Goal: Task Accomplishment & Management: Use online tool/utility

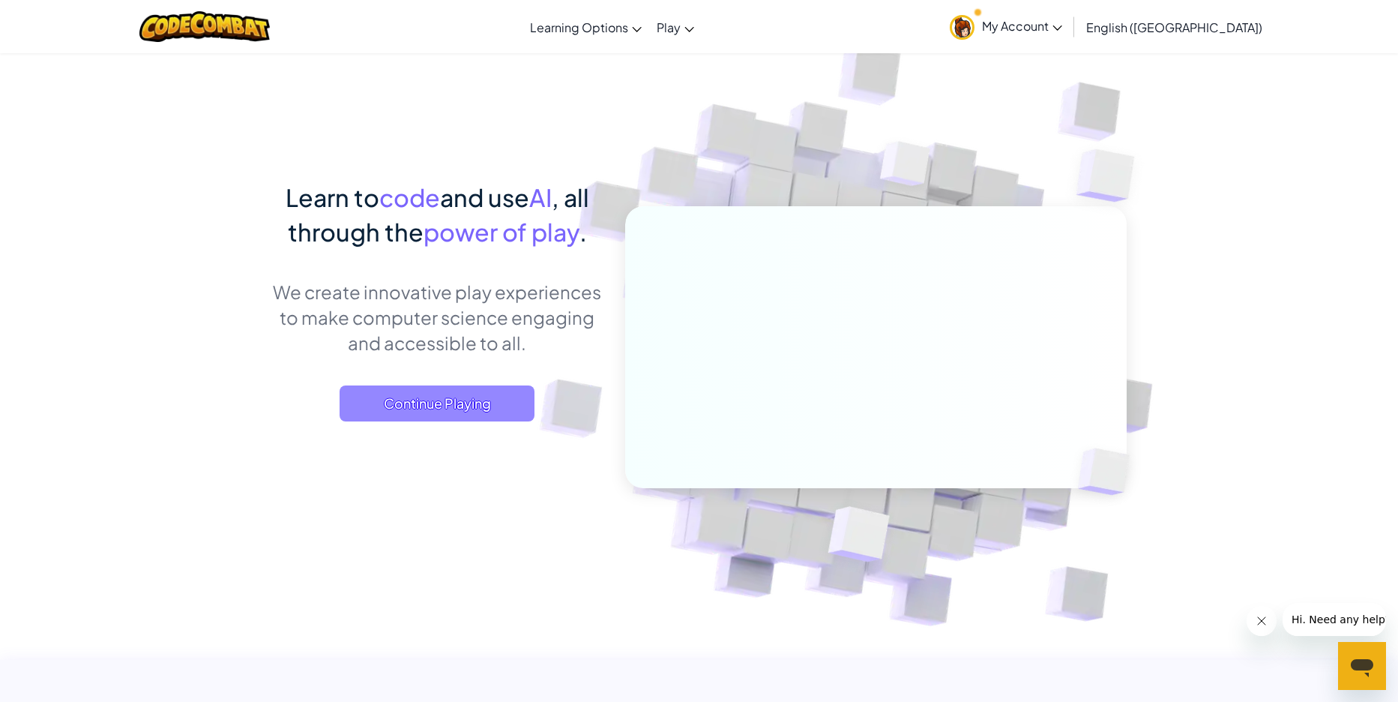
click at [469, 403] on span "Continue Playing" at bounding box center [437, 403] width 195 height 36
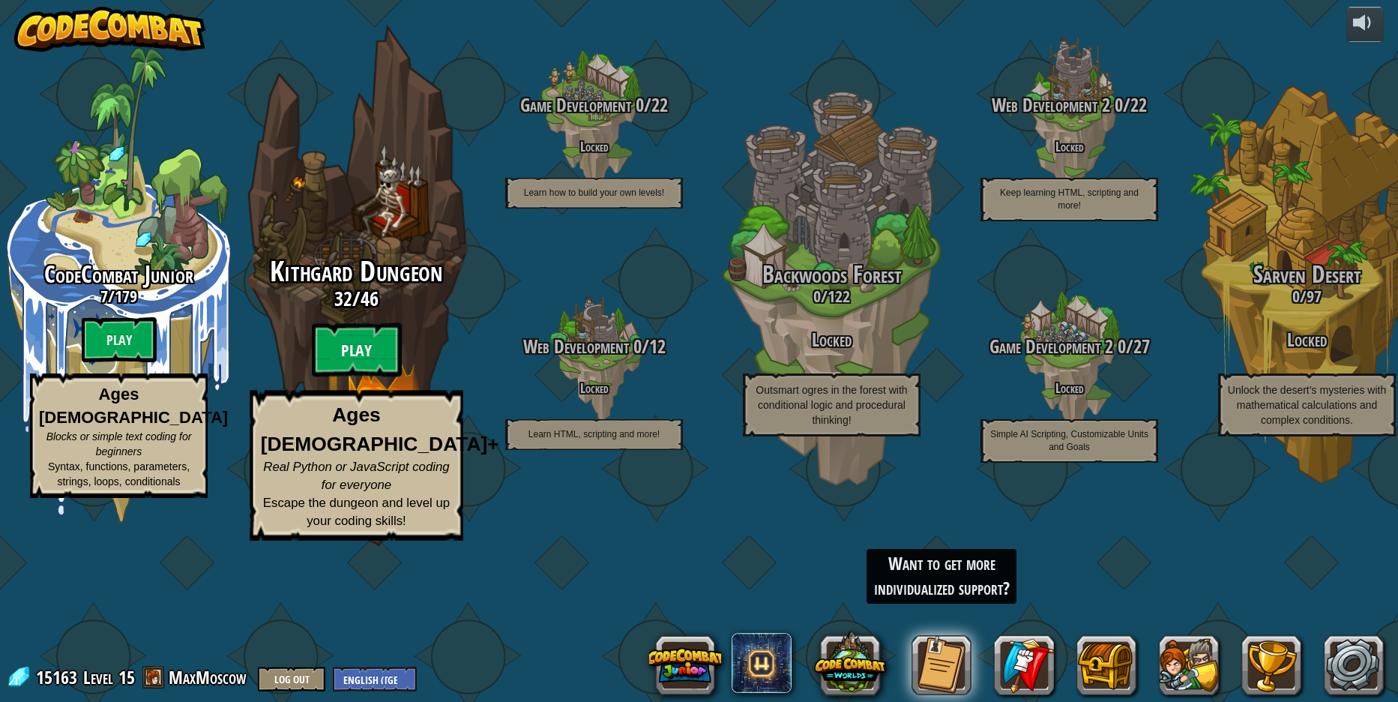
click at [379, 377] on btn "Play" at bounding box center [357, 350] width 90 height 54
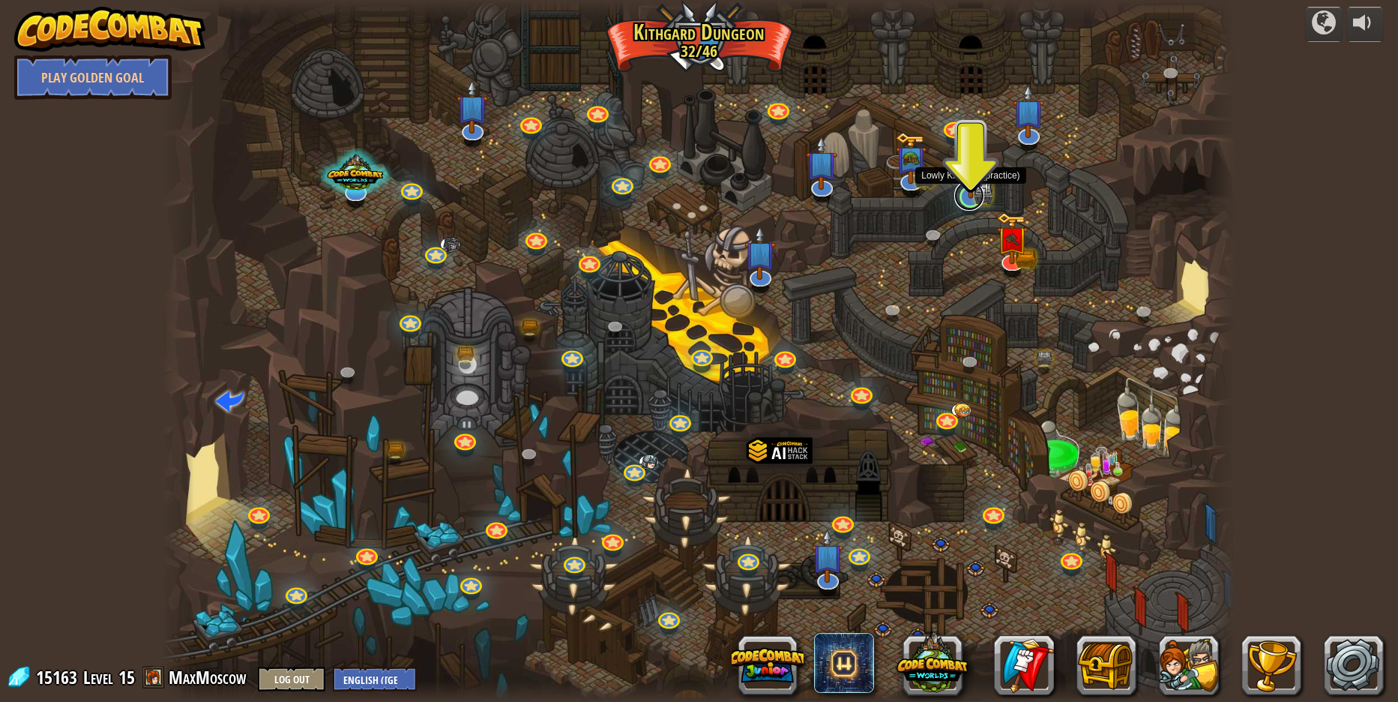
click at [976, 200] on link at bounding box center [970, 196] width 30 height 30
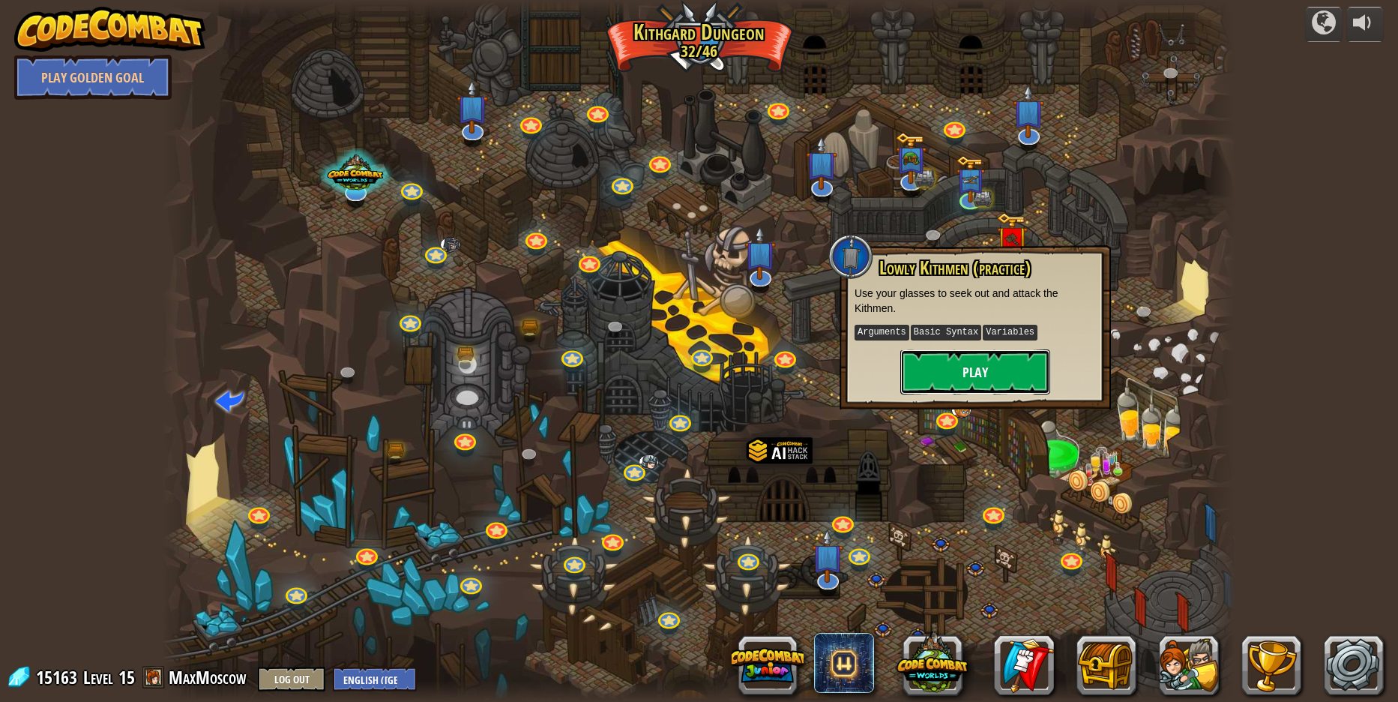
click at [940, 373] on button "Play" at bounding box center [976, 371] width 150 height 45
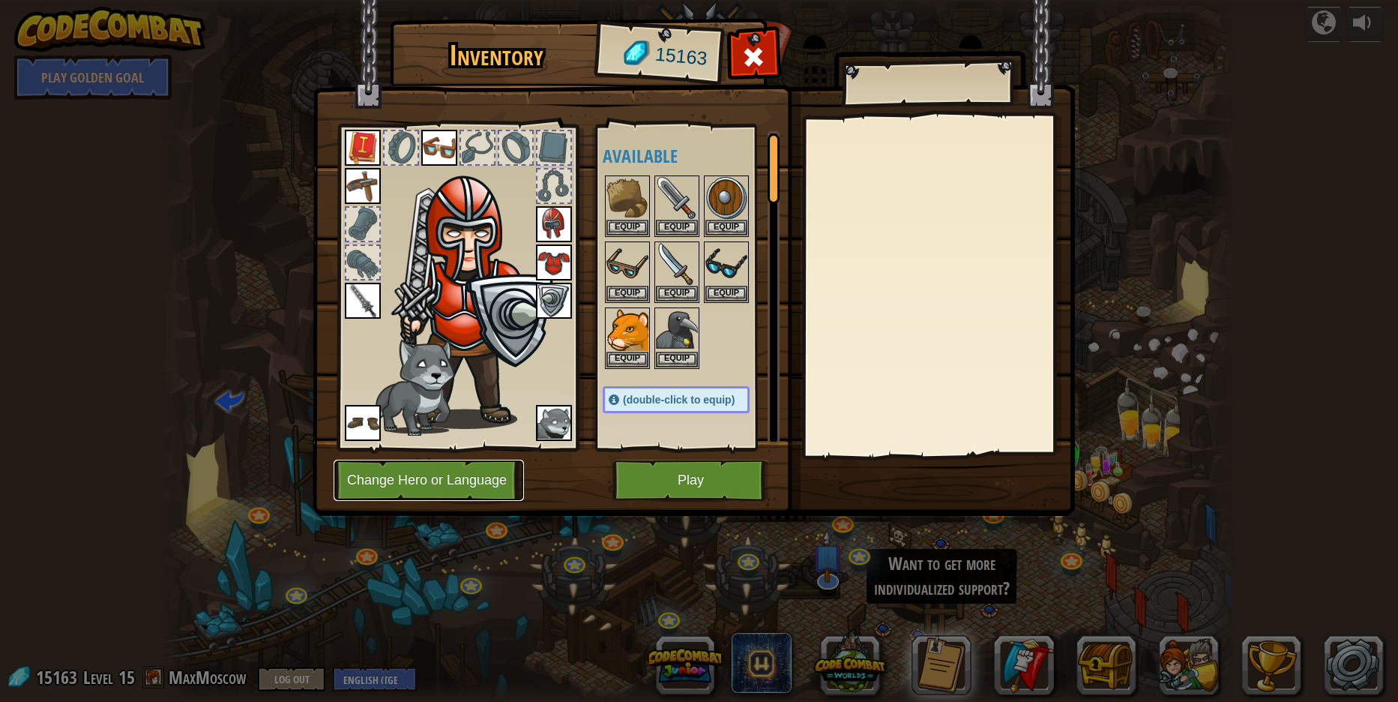
click at [478, 477] on button "Change Hero or Language" at bounding box center [429, 480] width 190 height 41
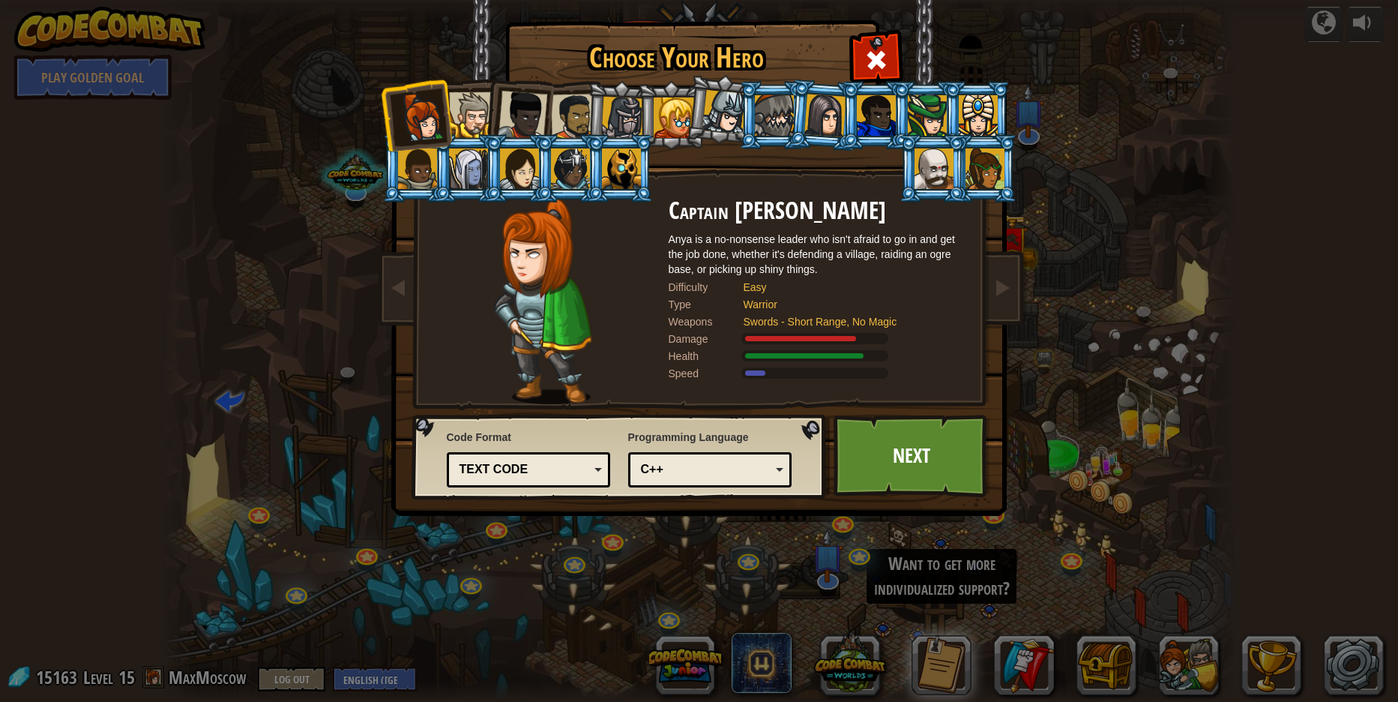
click at [718, 464] on div "C++" at bounding box center [706, 469] width 130 height 17
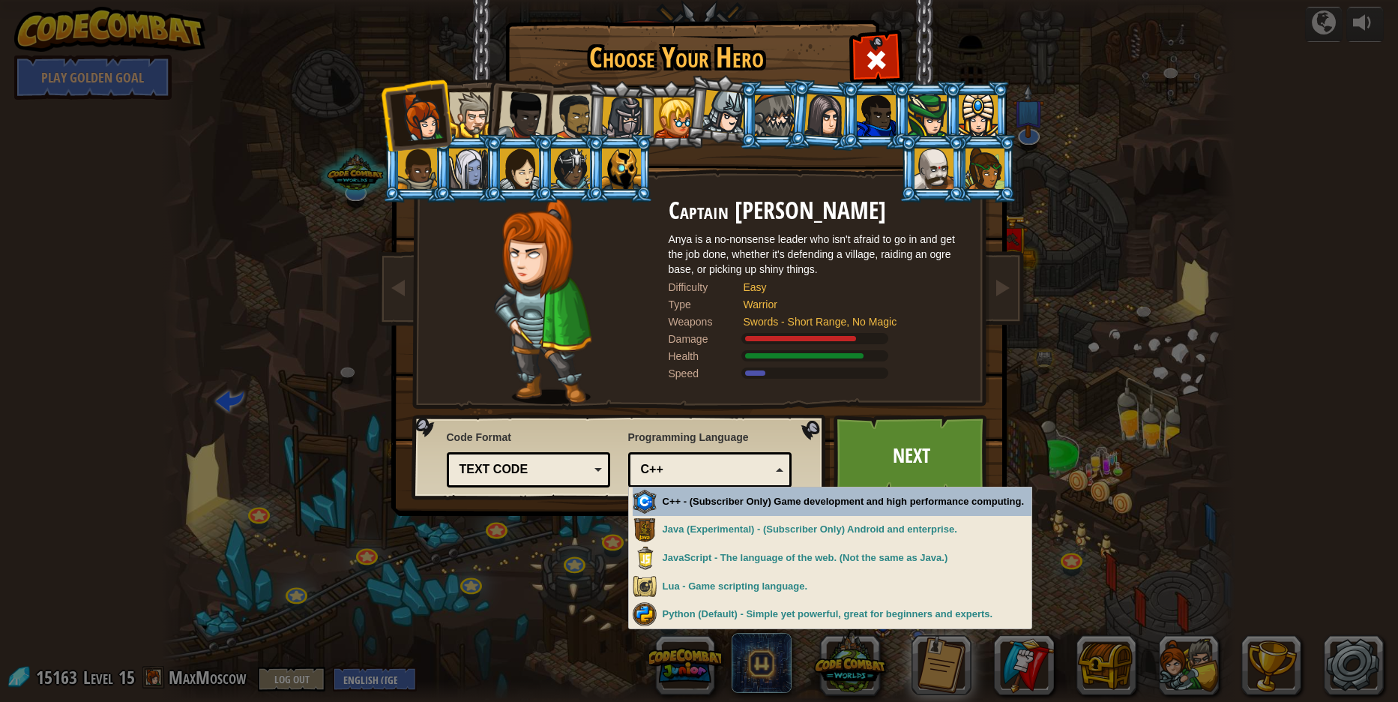
click at [751, 24] on div "Choose Your Hero 15163 Captain [PERSON_NAME] is a no-nonsense leader who isn't …" at bounding box center [699, 22] width 615 height 1
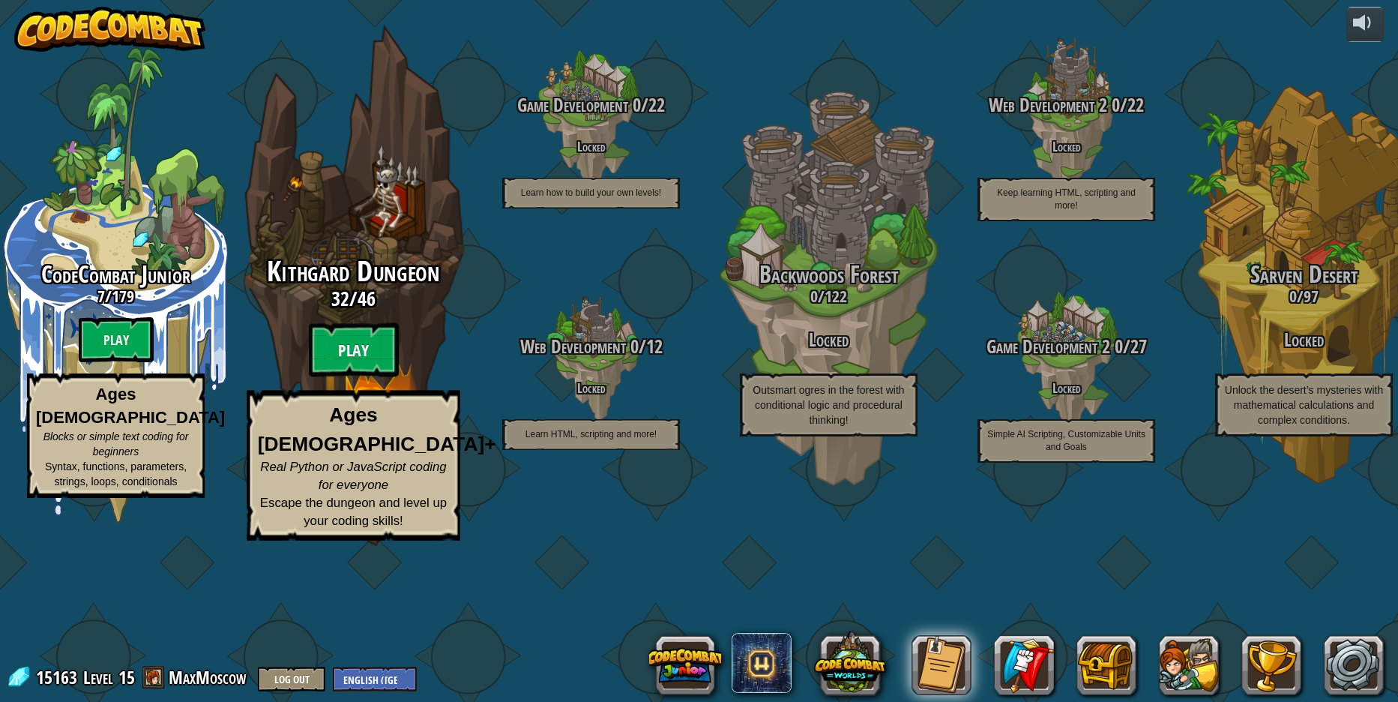
click at [382, 377] on btn "Play" at bounding box center [354, 350] width 90 height 54
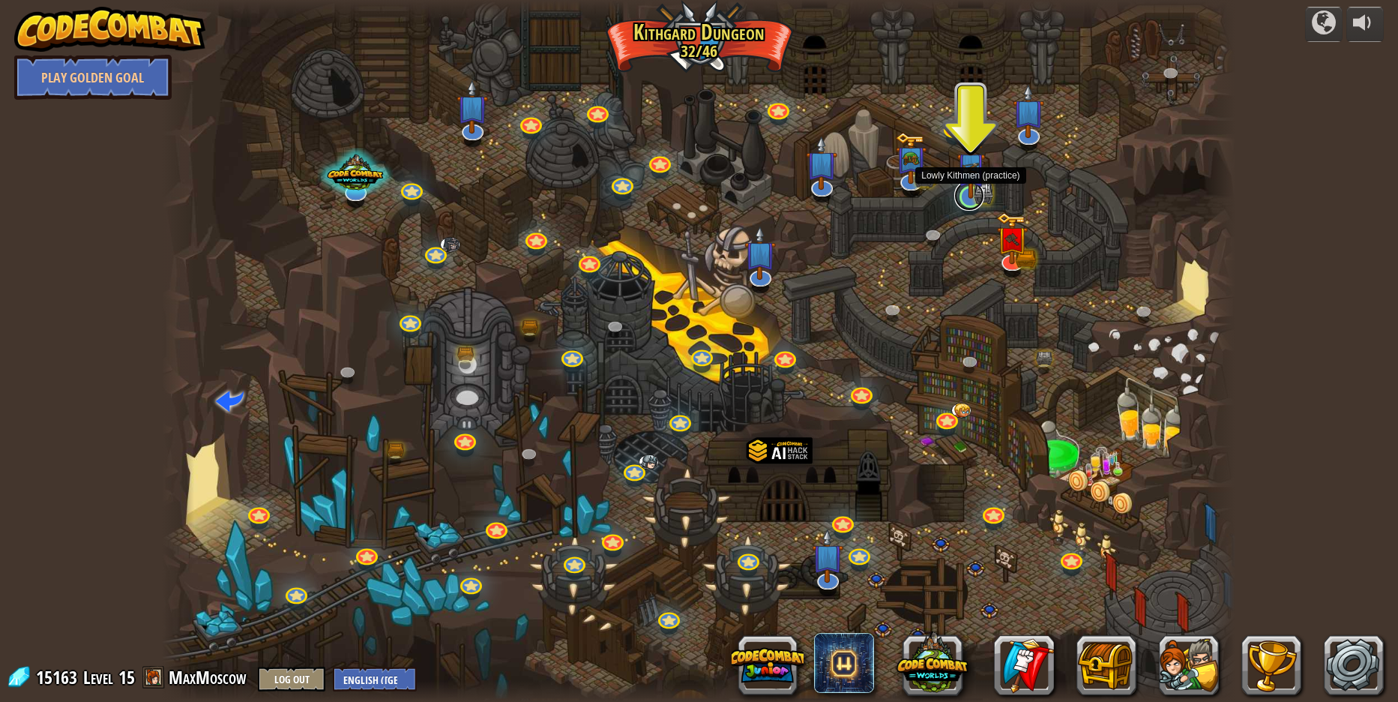
click at [970, 203] on link at bounding box center [970, 196] width 30 height 30
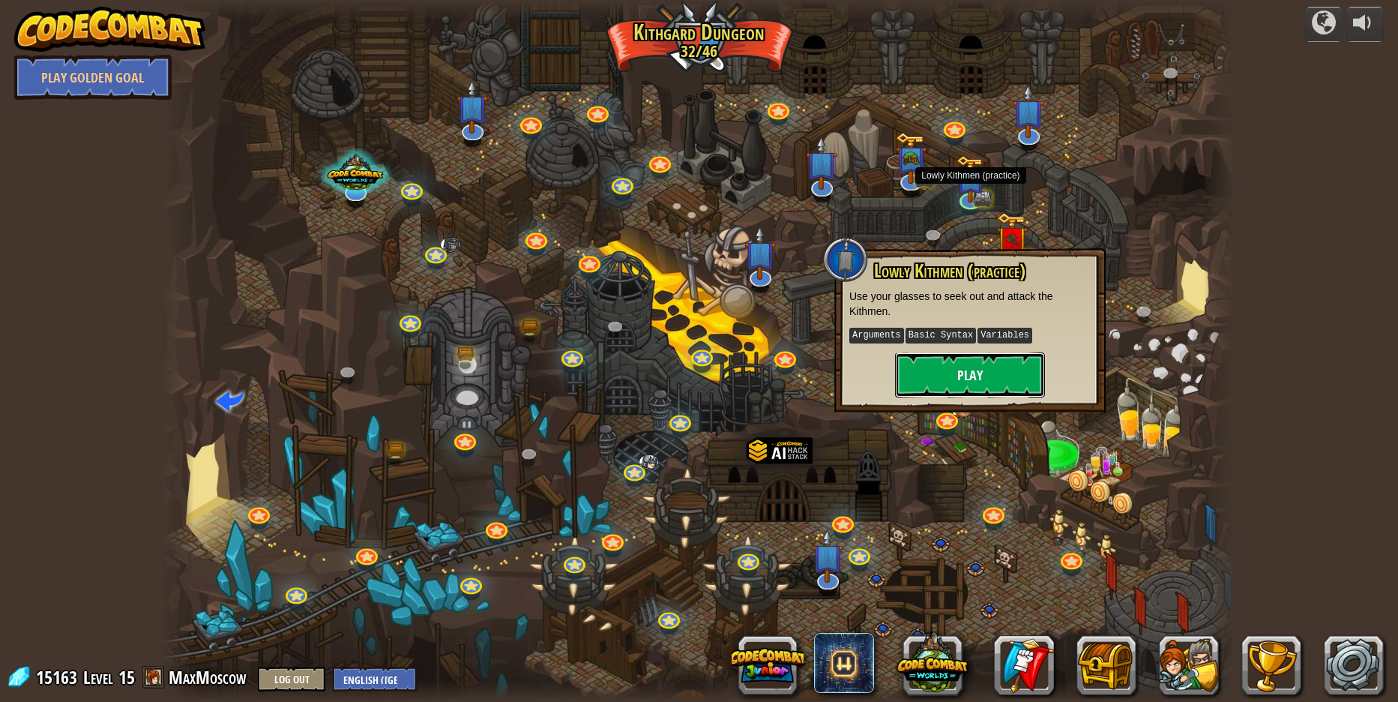
click at [915, 373] on button "Play" at bounding box center [970, 374] width 150 height 45
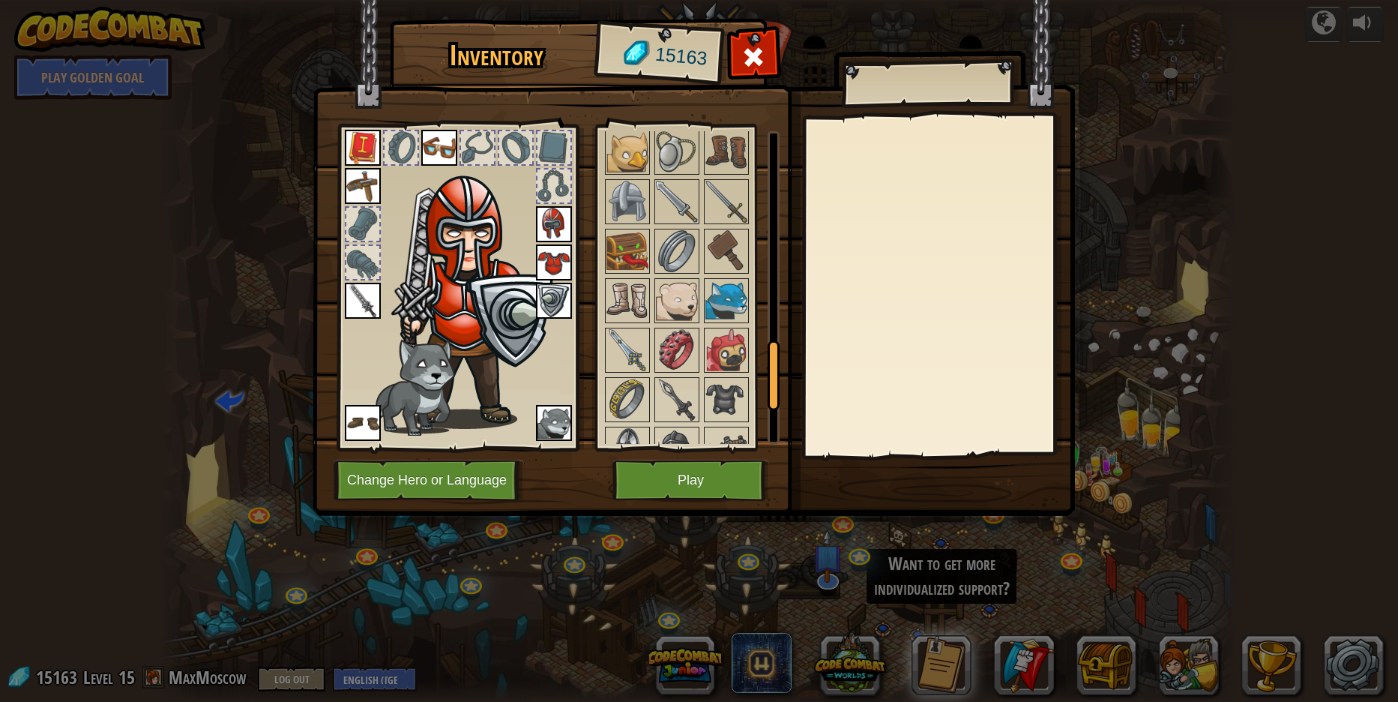
scroll to position [1174, 0]
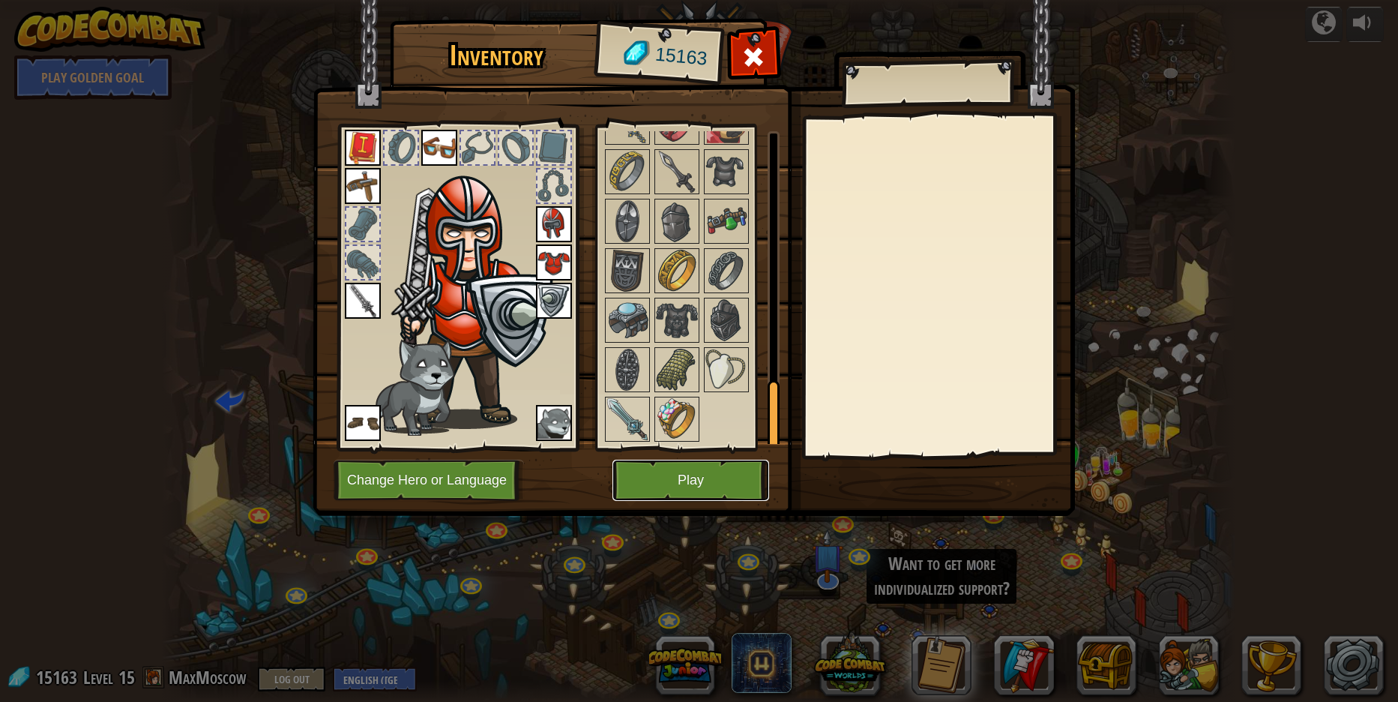
click at [681, 478] on button "Play" at bounding box center [691, 480] width 157 height 41
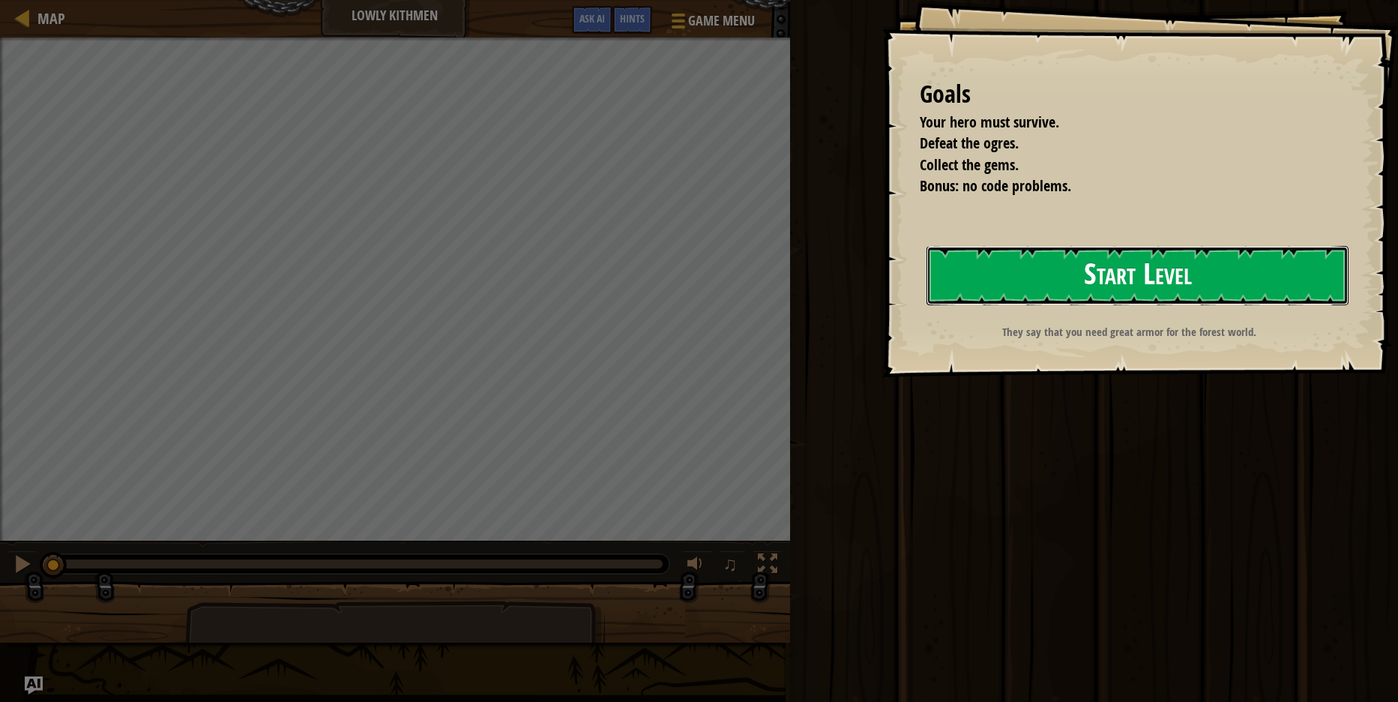
click at [1234, 280] on button "Start Level" at bounding box center [1138, 275] width 422 height 59
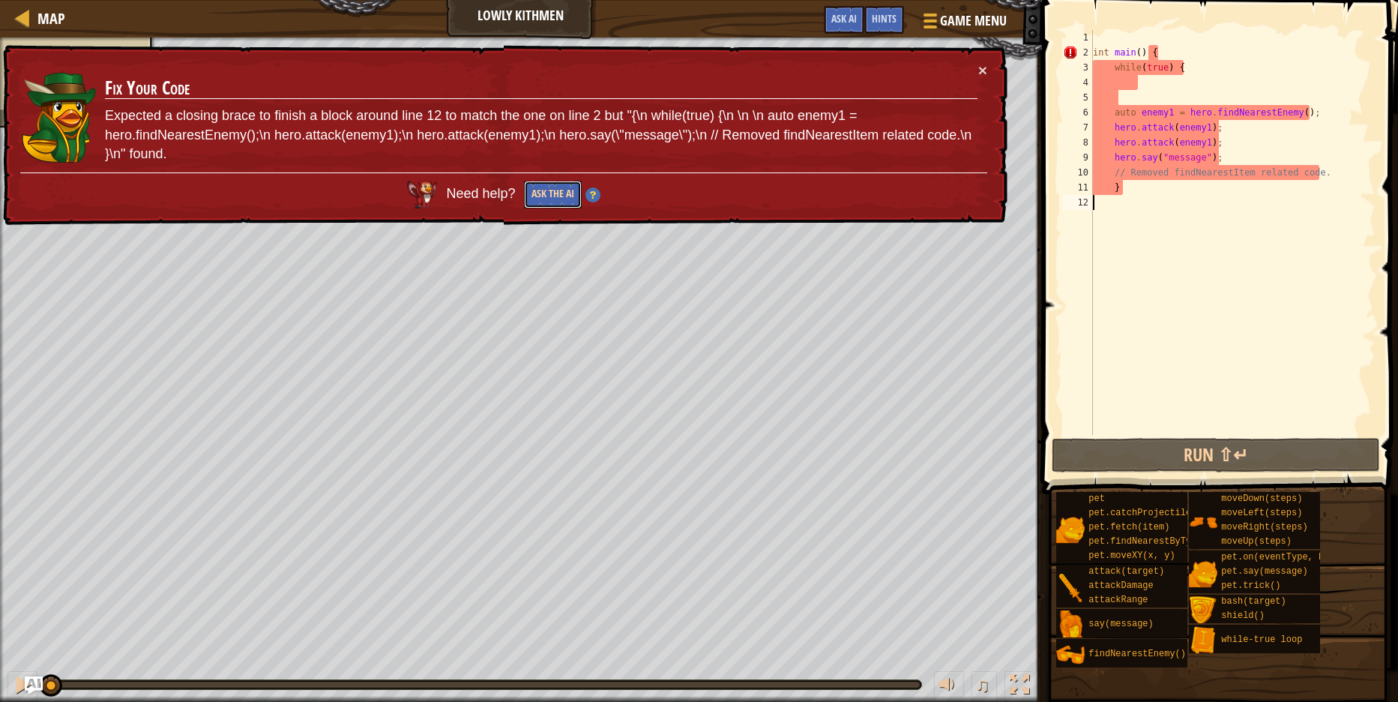
click at [550, 201] on button "Ask the AI" at bounding box center [553, 195] width 58 height 28
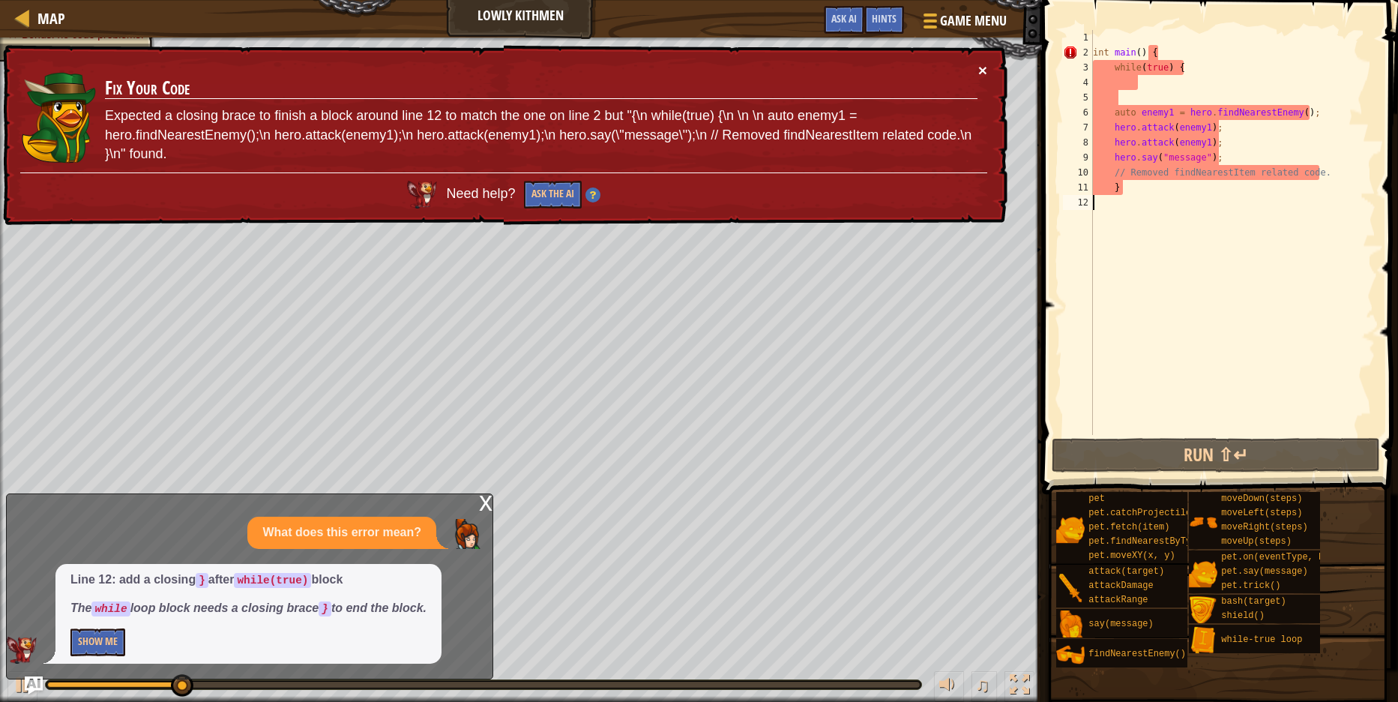
click at [982, 68] on button "×" at bounding box center [983, 70] width 9 height 16
click at [979, 70] on button "×" at bounding box center [983, 70] width 9 height 16
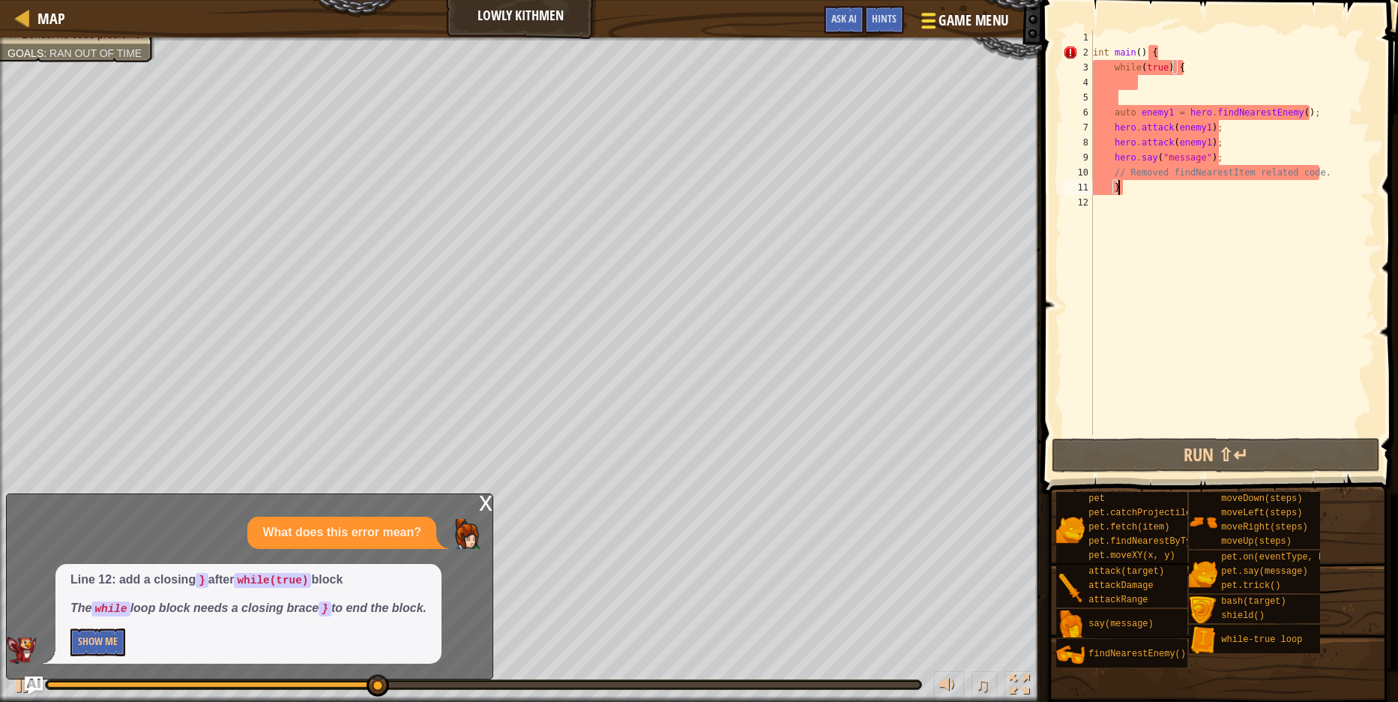
click at [934, 23] on div at bounding box center [929, 21] width 20 height 22
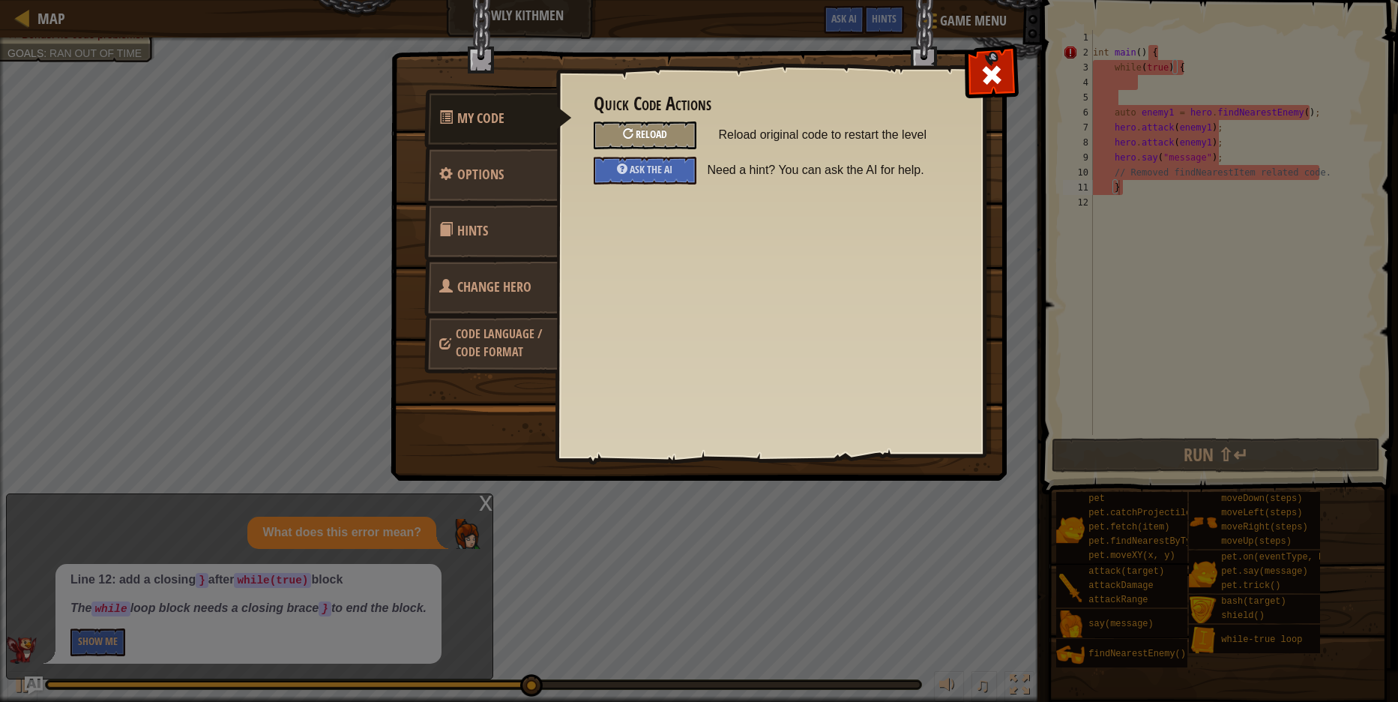
click at [667, 133] on div "Reload" at bounding box center [645, 135] width 103 height 28
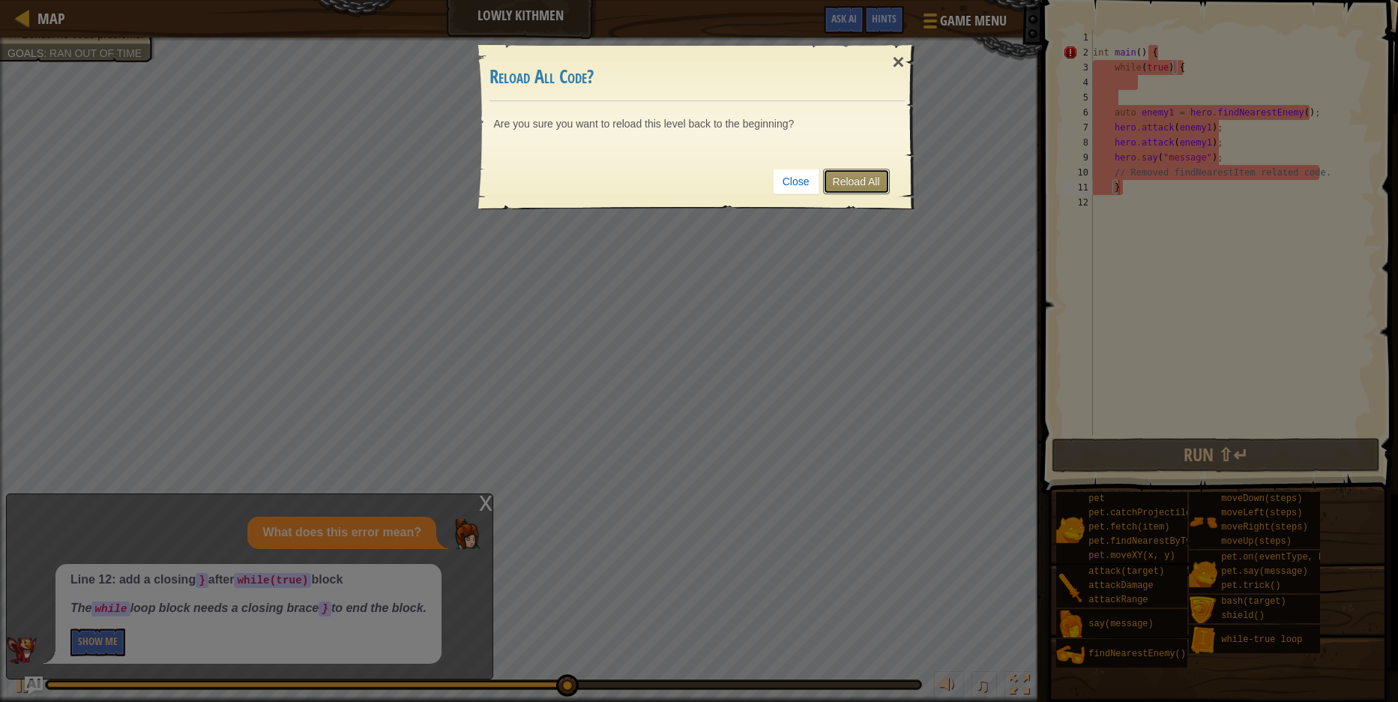
click at [848, 187] on link "Reload All" at bounding box center [856, 181] width 67 height 25
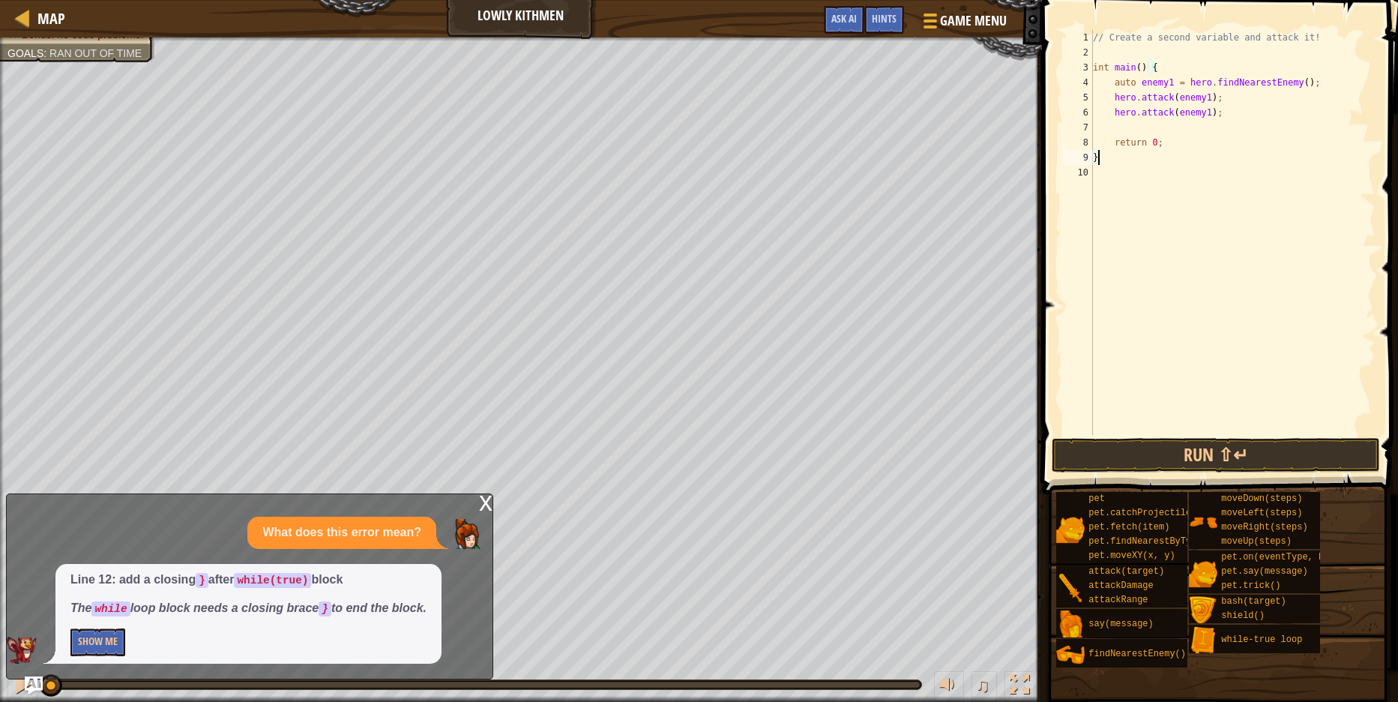
click at [481, 505] on div "x" at bounding box center [485, 501] width 13 height 15
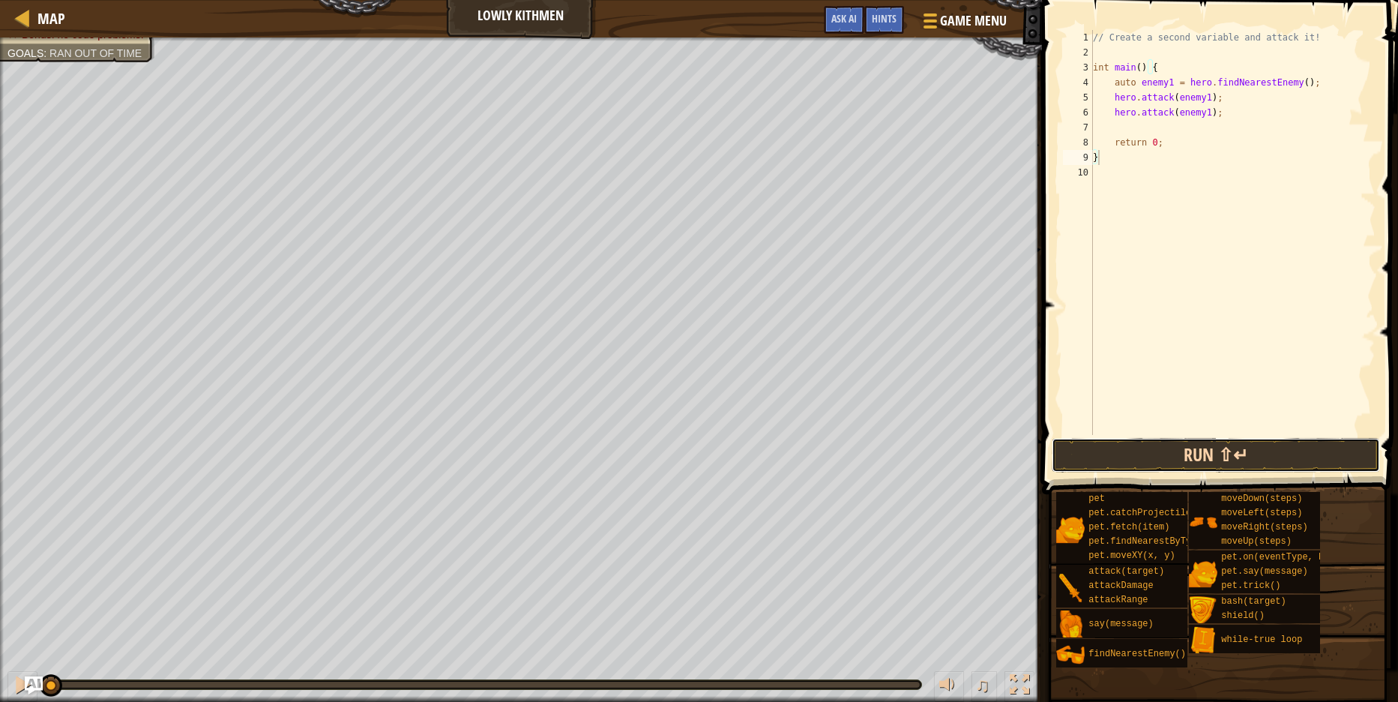
click at [1266, 459] on button "Run ⇧↵" at bounding box center [1216, 455] width 328 height 34
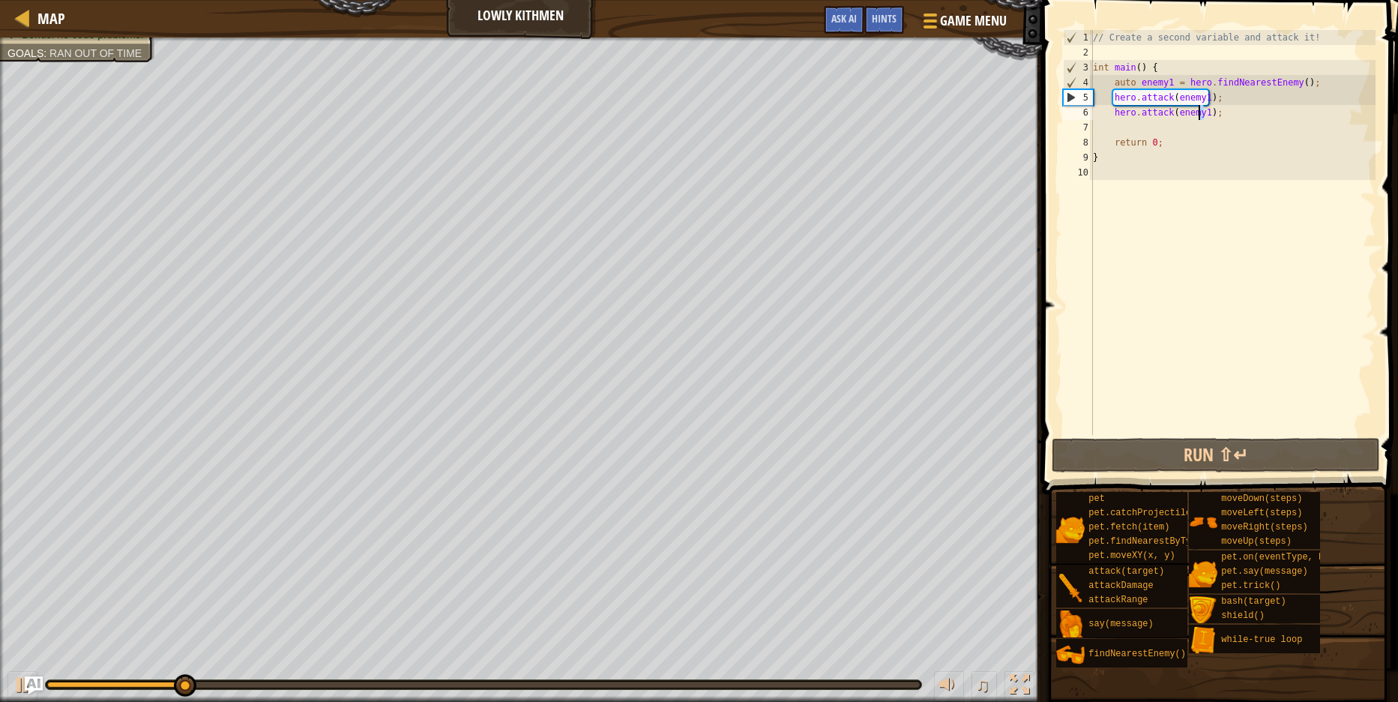
click at [1199, 112] on div "// Create a second variable and attack it! int main ( ) { auto enemy1 = hero . …" at bounding box center [1233, 247] width 286 height 435
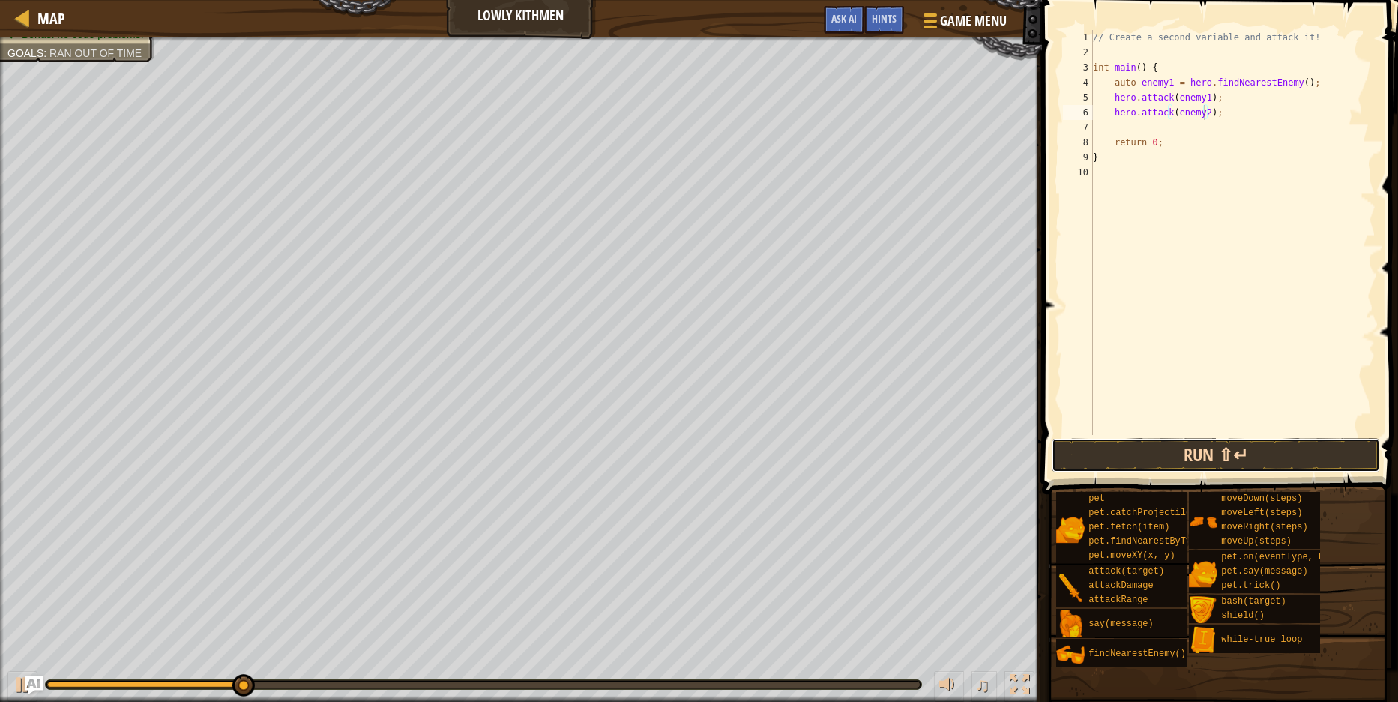
click at [1206, 462] on button "Run ⇧↵" at bounding box center [1216, 455] width 328 height 34
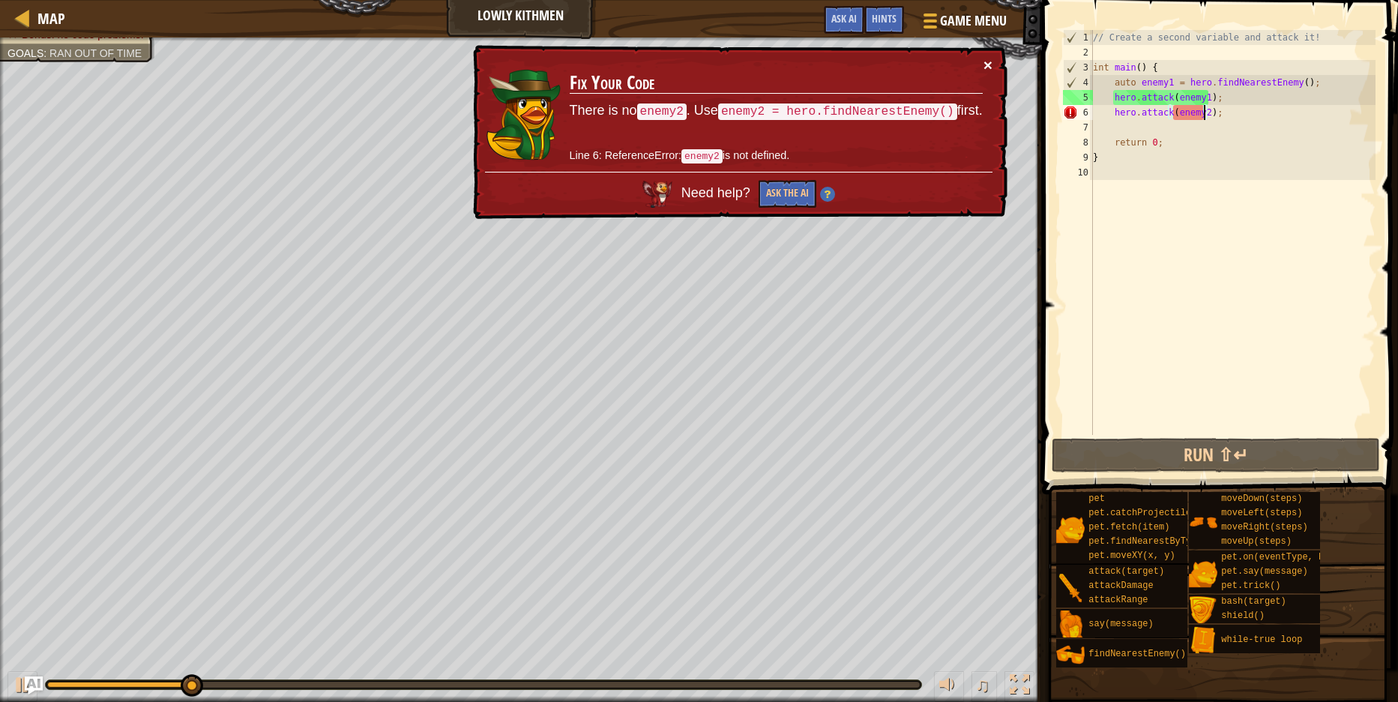
click at [988, 66] on button "×" at bounding box center [988, 65] width 9 height 16
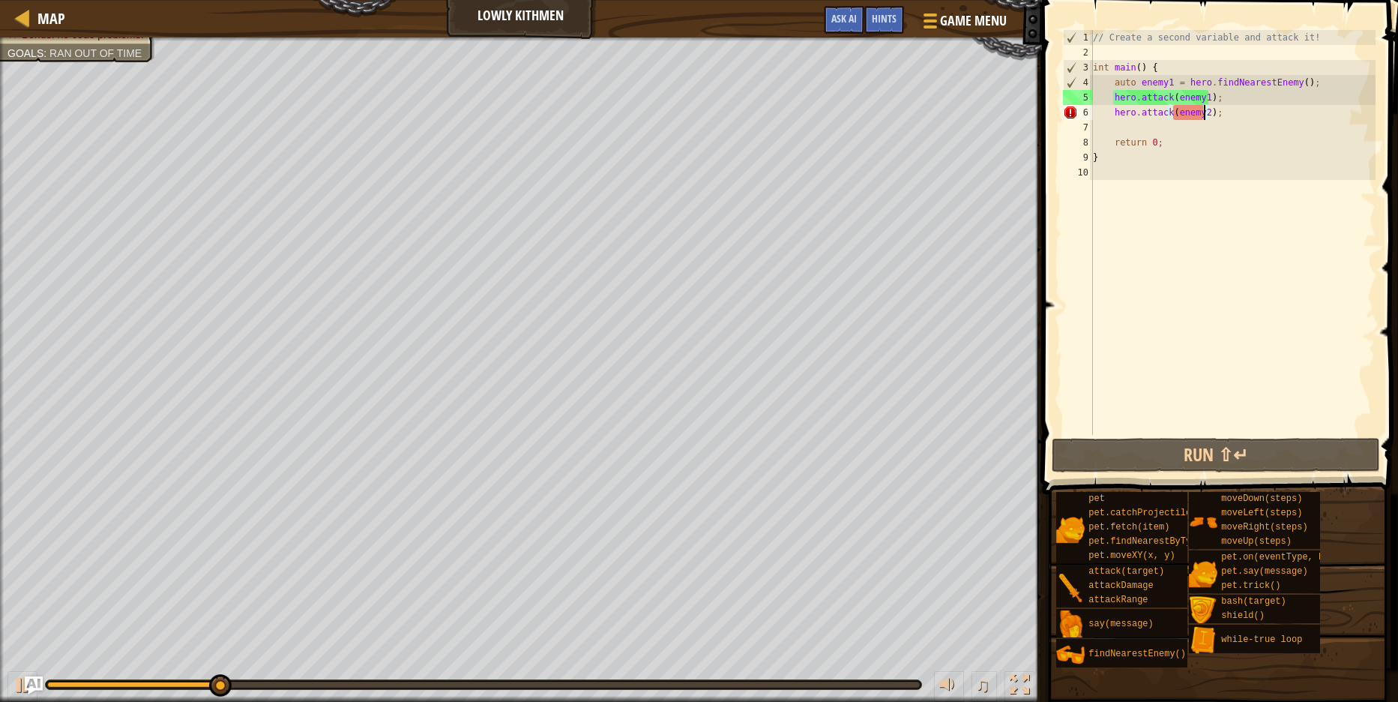
click at [1199, 118] on div "// Create a second variable and attack it! int main ( ) { auto enemy1 = hero . …" at bounding box center [1233, 247] width 286 height 435
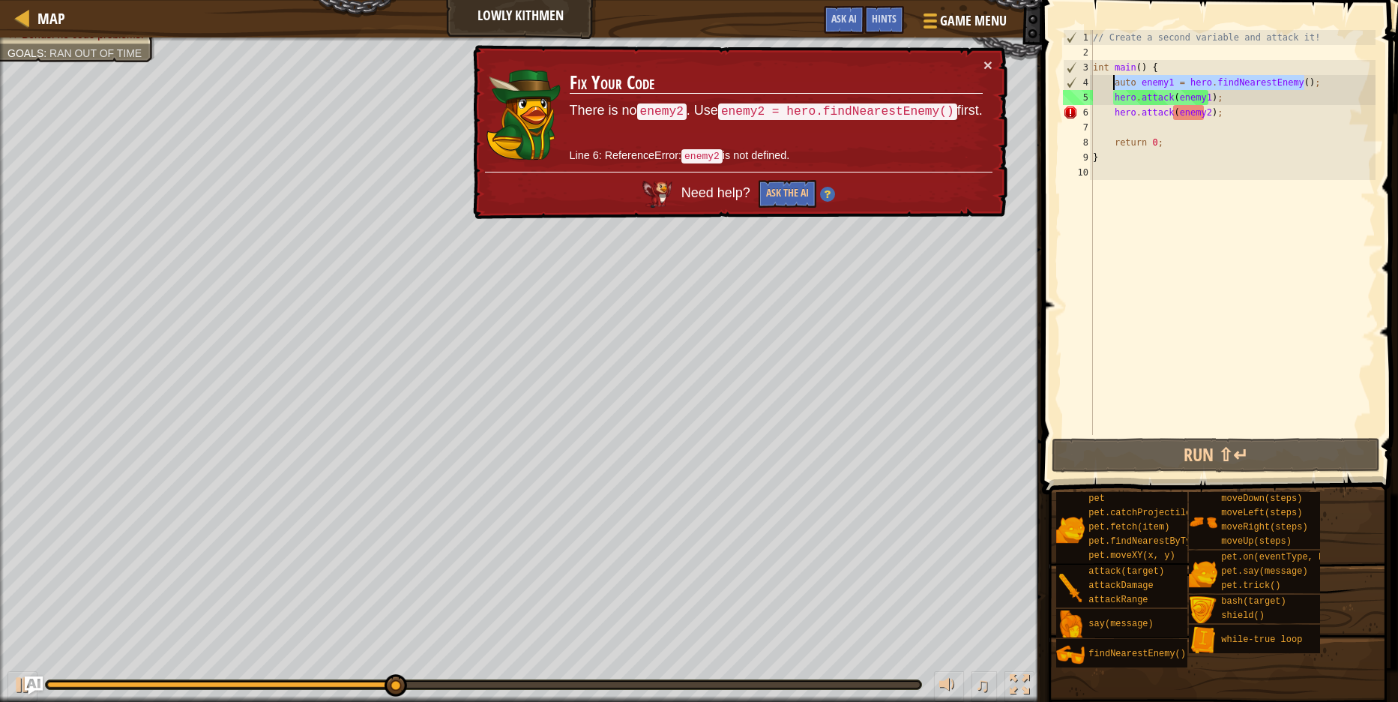
drag, startPoint x: 1302, startPoint y: 85, endPoint x: 1112, endPoint y: 82, distance: 189.7
click at [1112, 82] on div "// Create a second variable and attack it! int main ( ) { auto enemy1 = hero . …" at bounding box center [1233, 247] width 286 height 435
click at [1245, 98] on div "// Create a second variable and attack it! int main ( ) { auto enemy1 = hero . …" at bounding box center [1233, 247] width 286 height 435
type textarea "hero.attack(enemy1);"
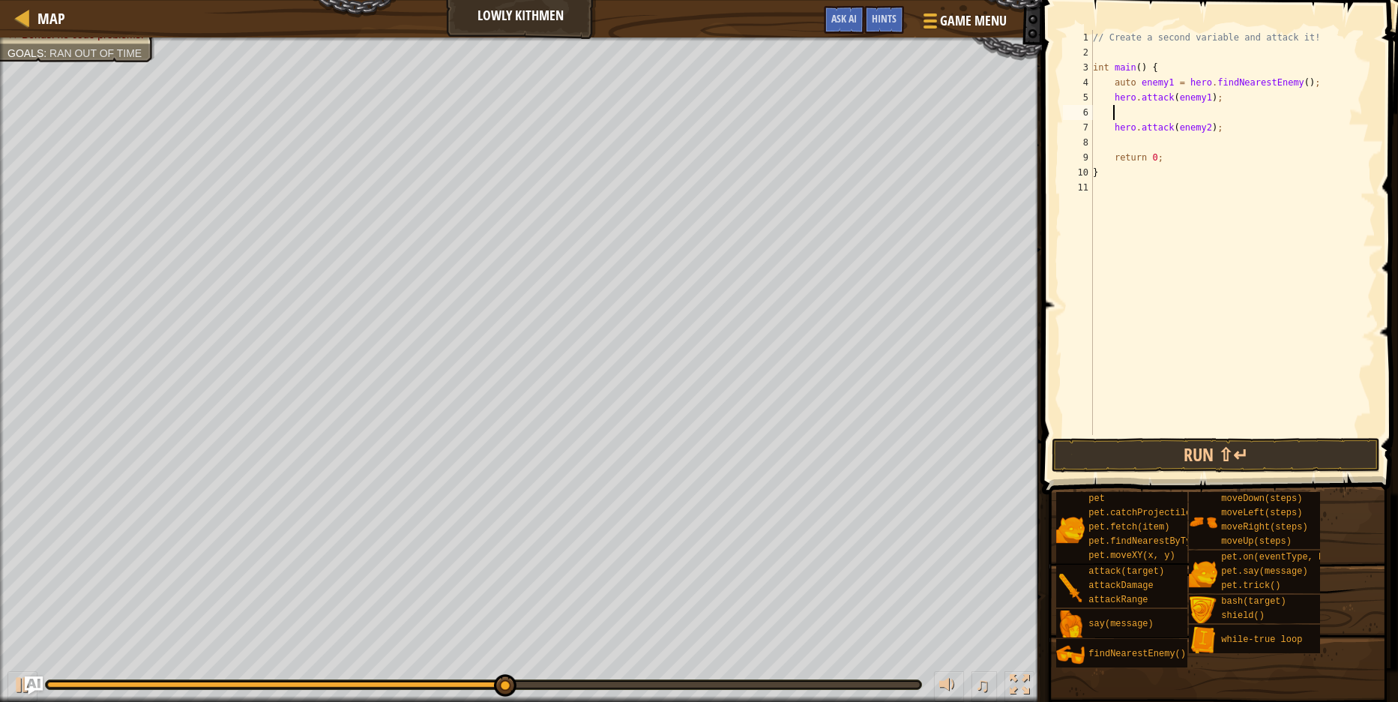
paste textarea "auto enemy1 = hero.findNearestEnemy();"
click at [1169, 116] on div "// Create a second variable and attack it! int main ( ) { auto enemy1 = hero . …" at bounding box center [1233, 247] width 286 height 435
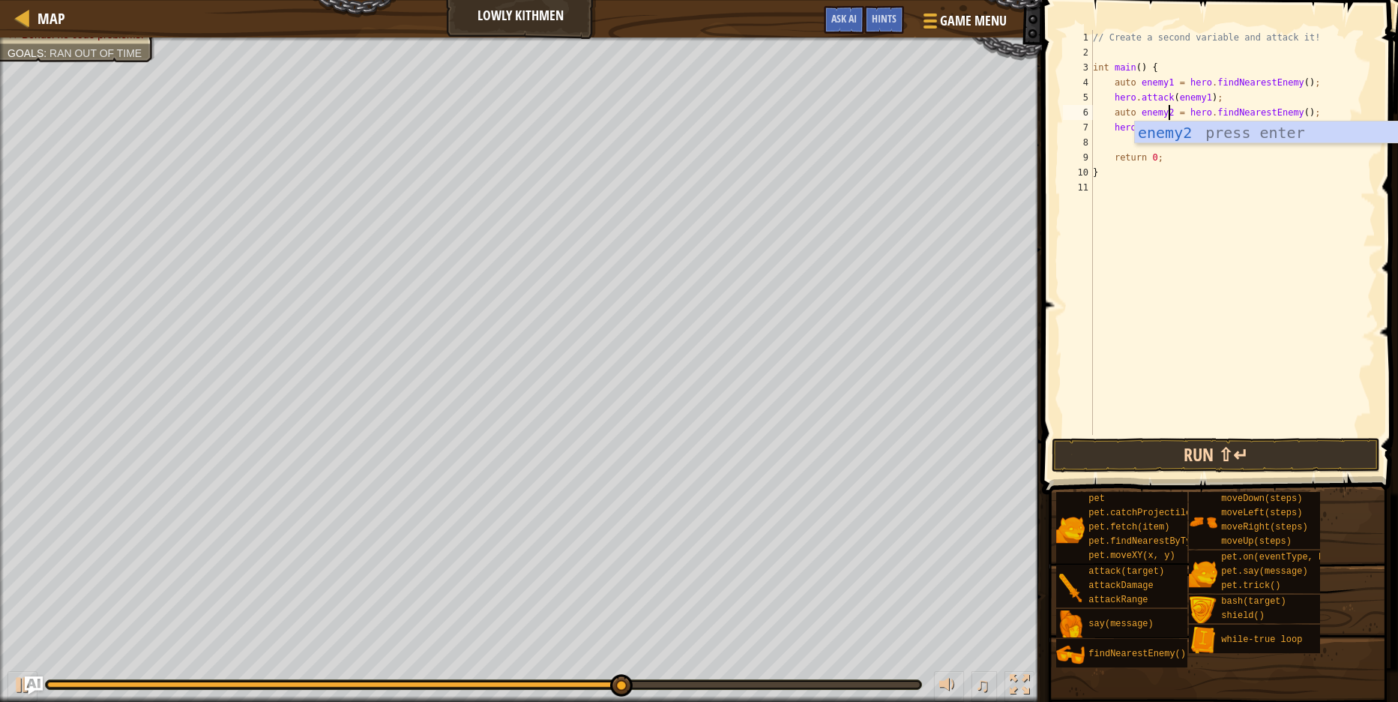
type textarea "auto enemy2 = hero.findNearestEnemy();"
click at [1226, 461] on button "Run ⇧↵" at bounding box center [1216, 455] width 328 height 34
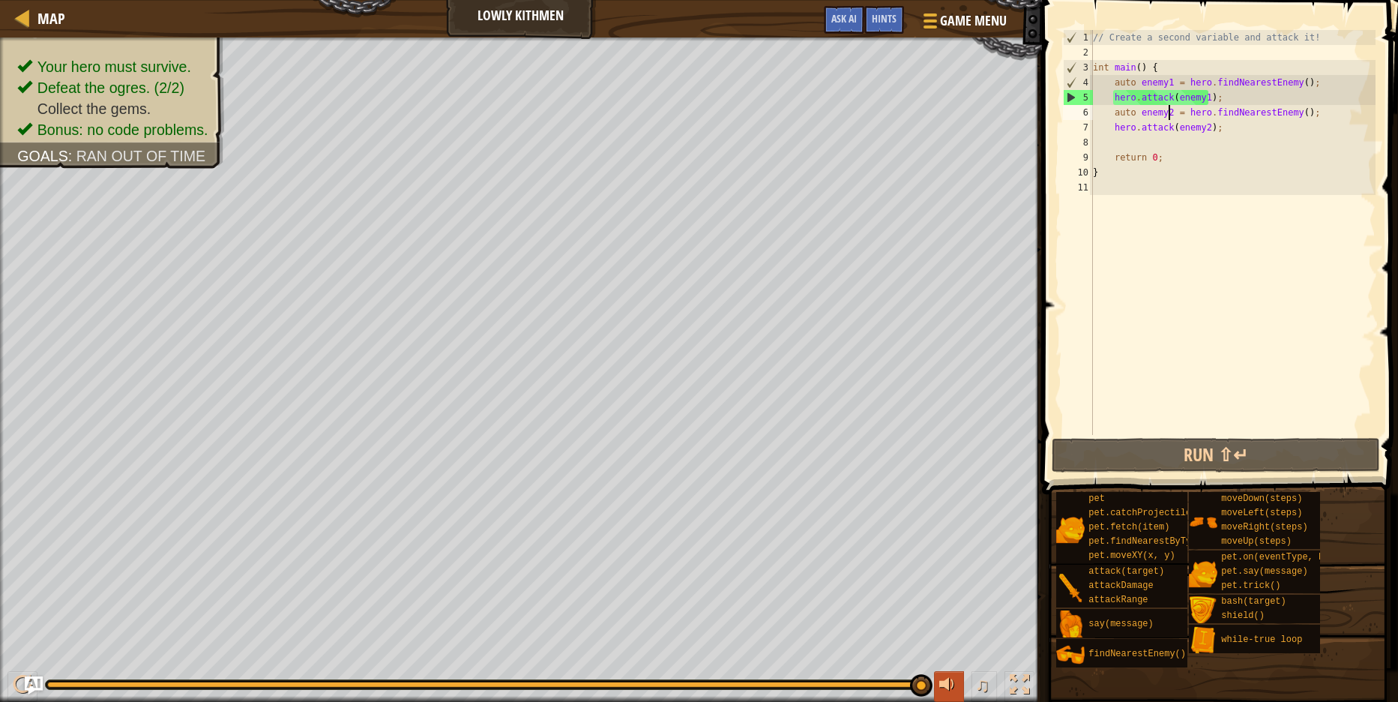
click at [958, 691] on div at bounding box center [949, 684] width 19 height 19
click at [959, 694] on div at bounding box center [949, 684] width 19 height 19
click at [955, 688] on div at bounding box center [949, 684] width 19 height 19
click at [982, 691] on span "♫" at bounding box center [982, 684] width 15 height 22
click at [1136, 143] on div "// Create a second variable and attack it! int main ( ) { auto enemy1 = hero . …" at bounding box center [1233, 247] width 286 height 435
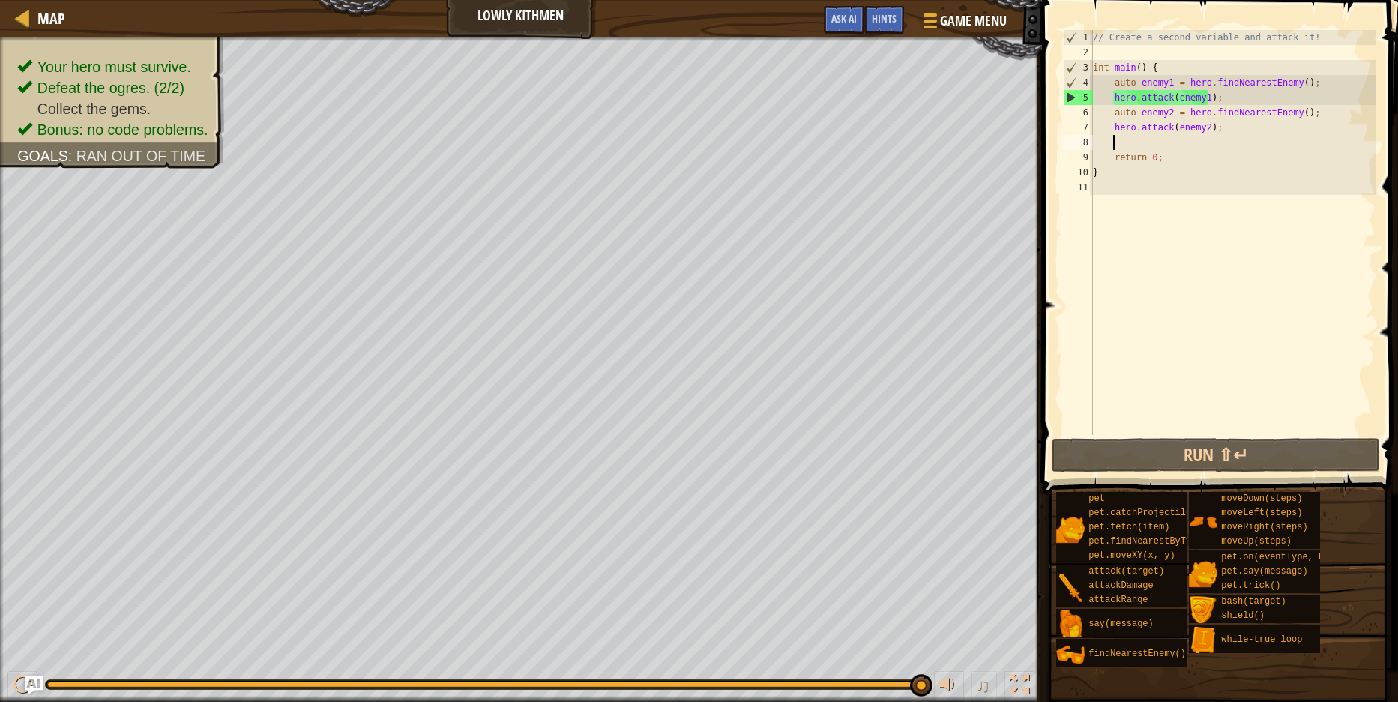
scroll to position [7, 1]
type textarea "ф"
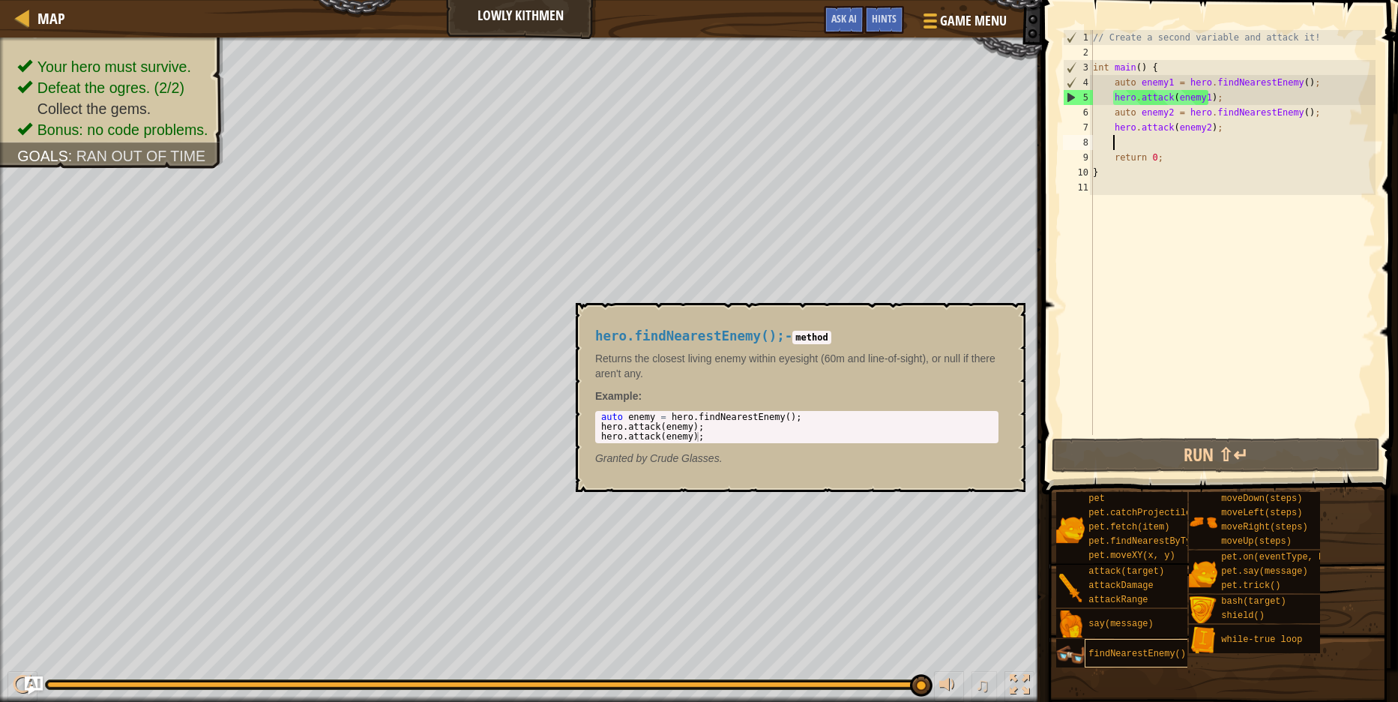
click at [1158, 652] on span "findNearestEnemy()" at bounding box center [1137, 654] width 97 height 10
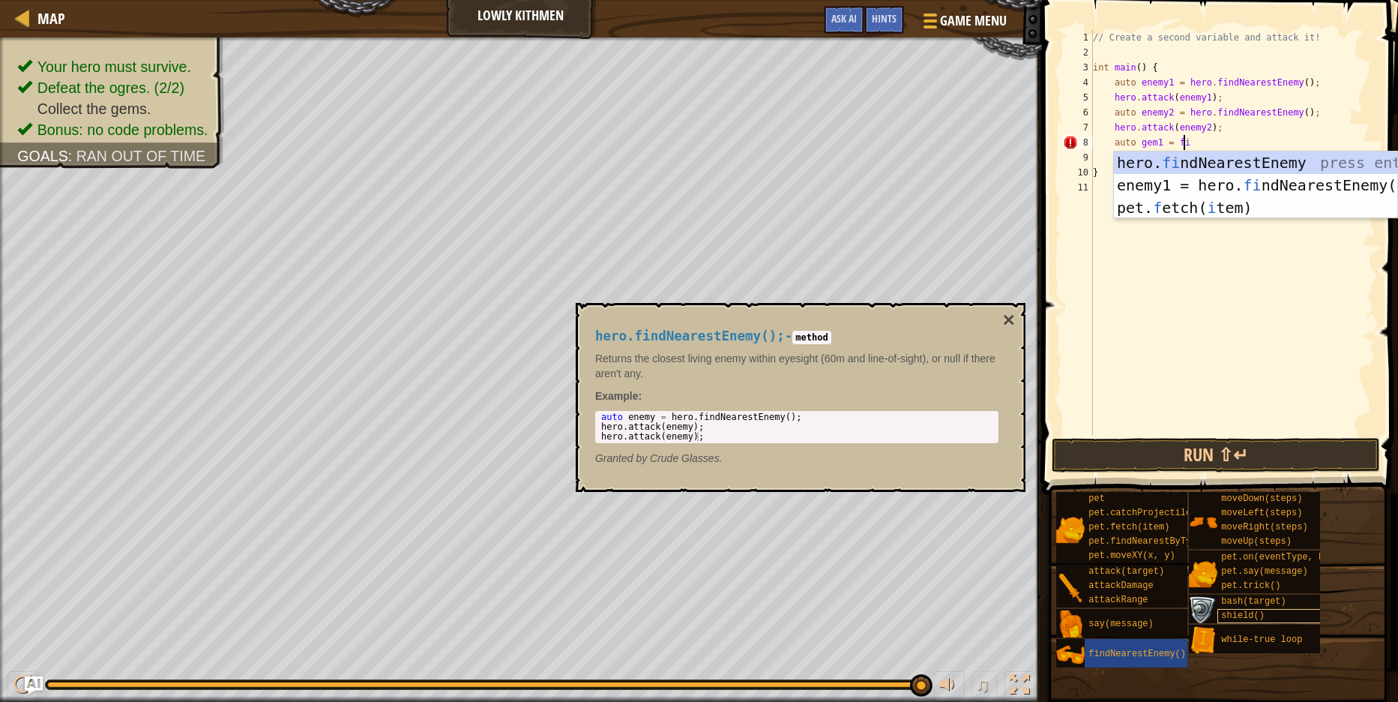
scroll to position [7, 7]
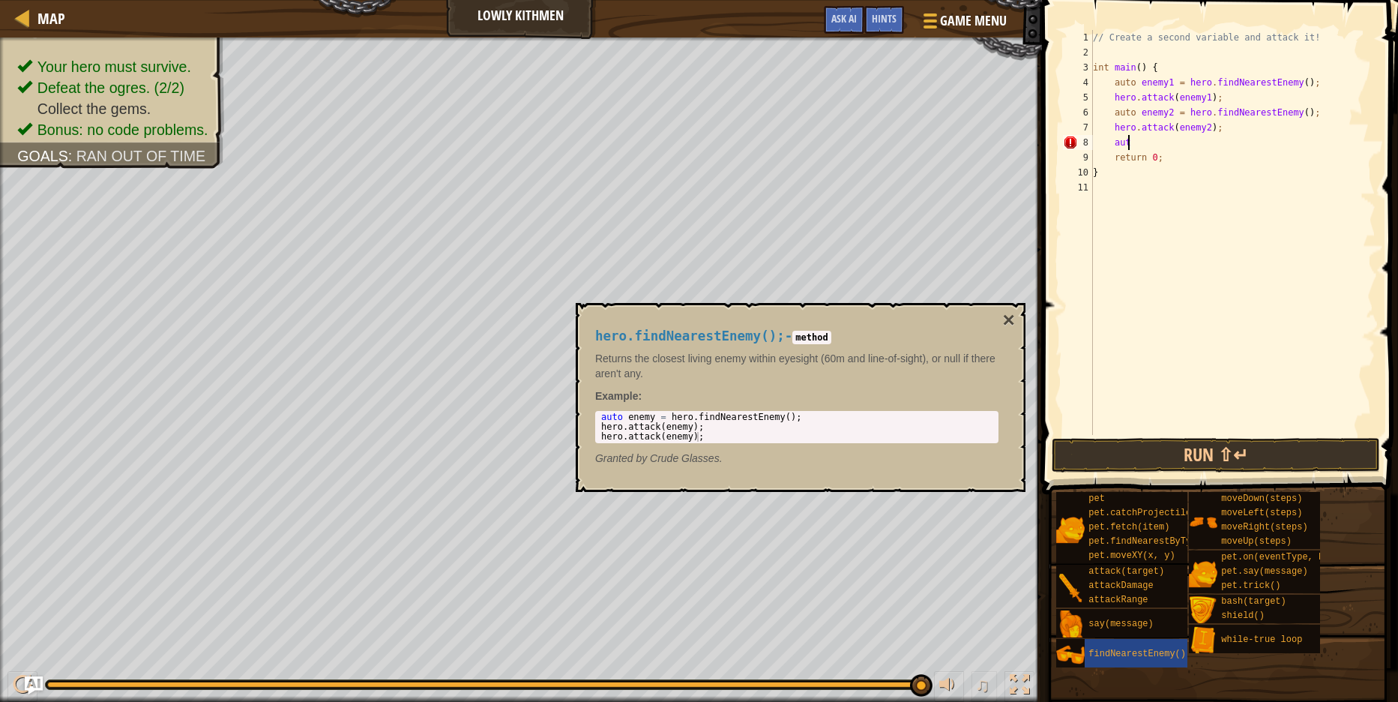
type textarea "a"
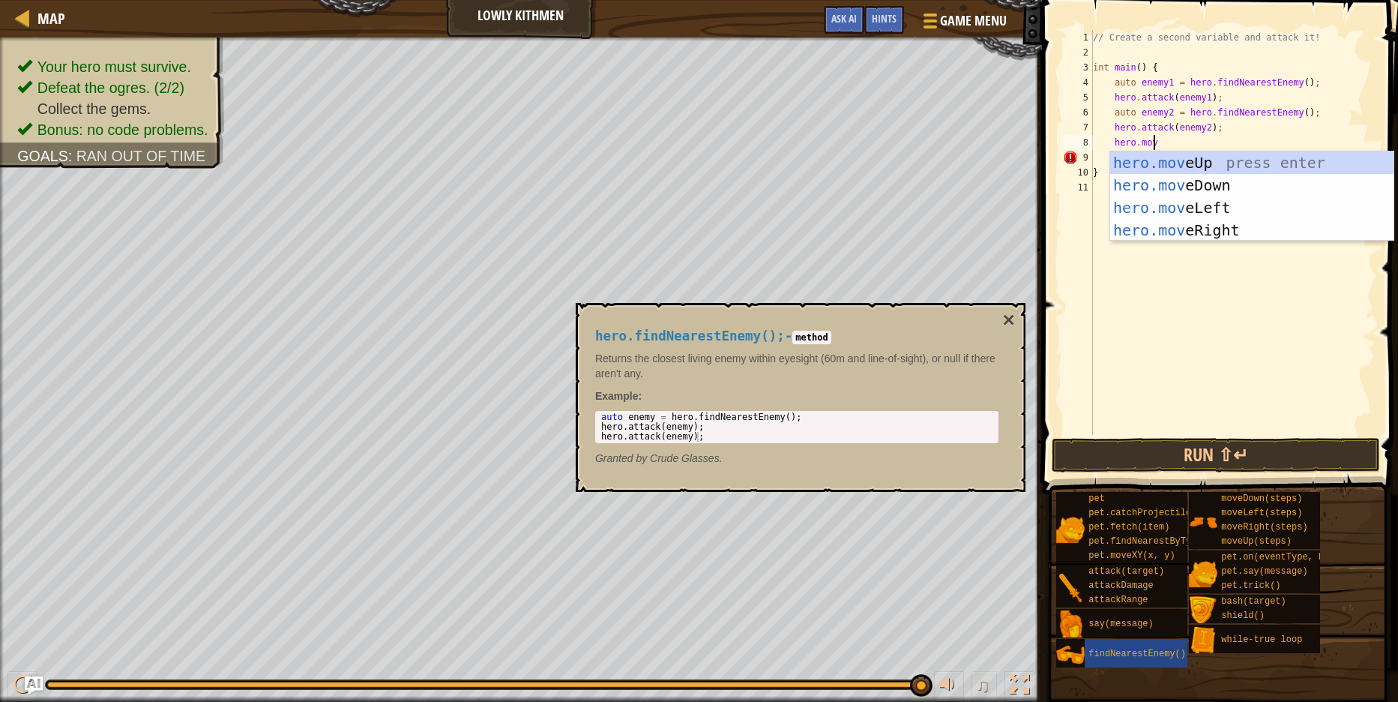
scroll to position [7, 4]
type textarea "hero.move"
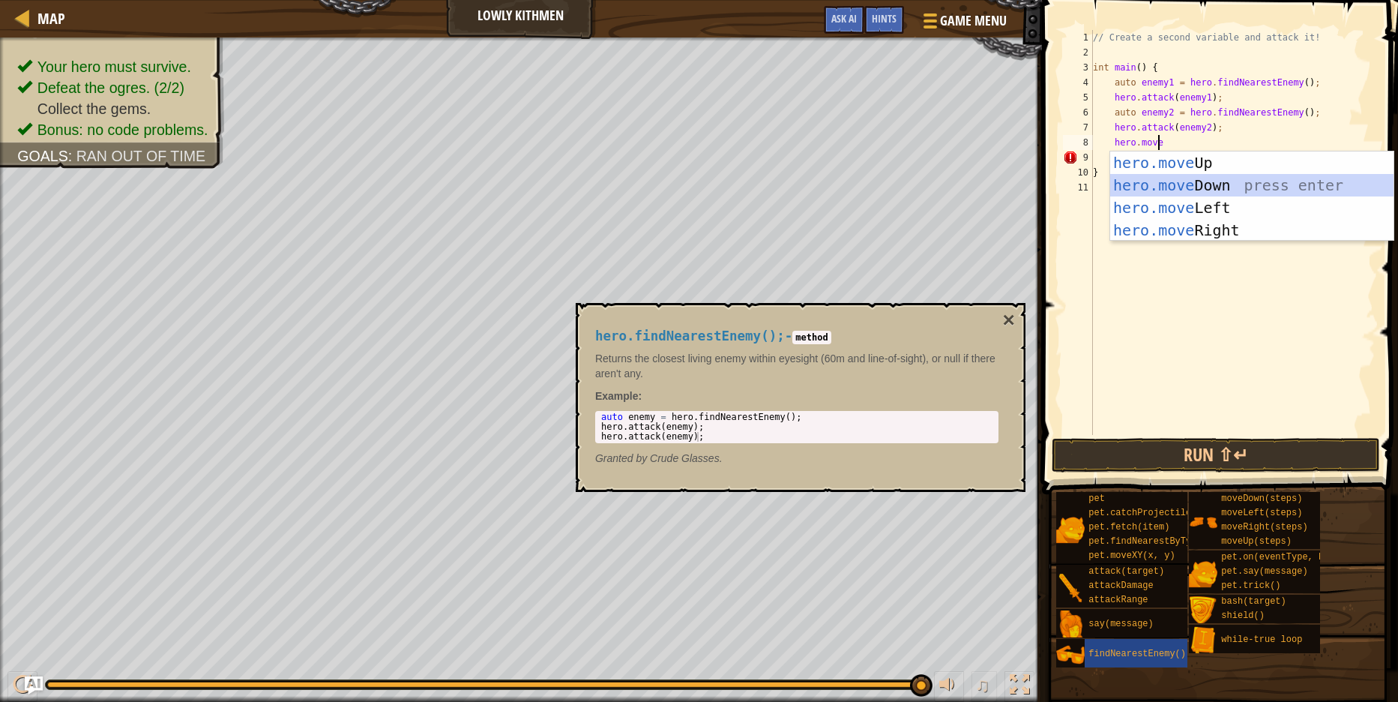
scroll to position [7, 1]
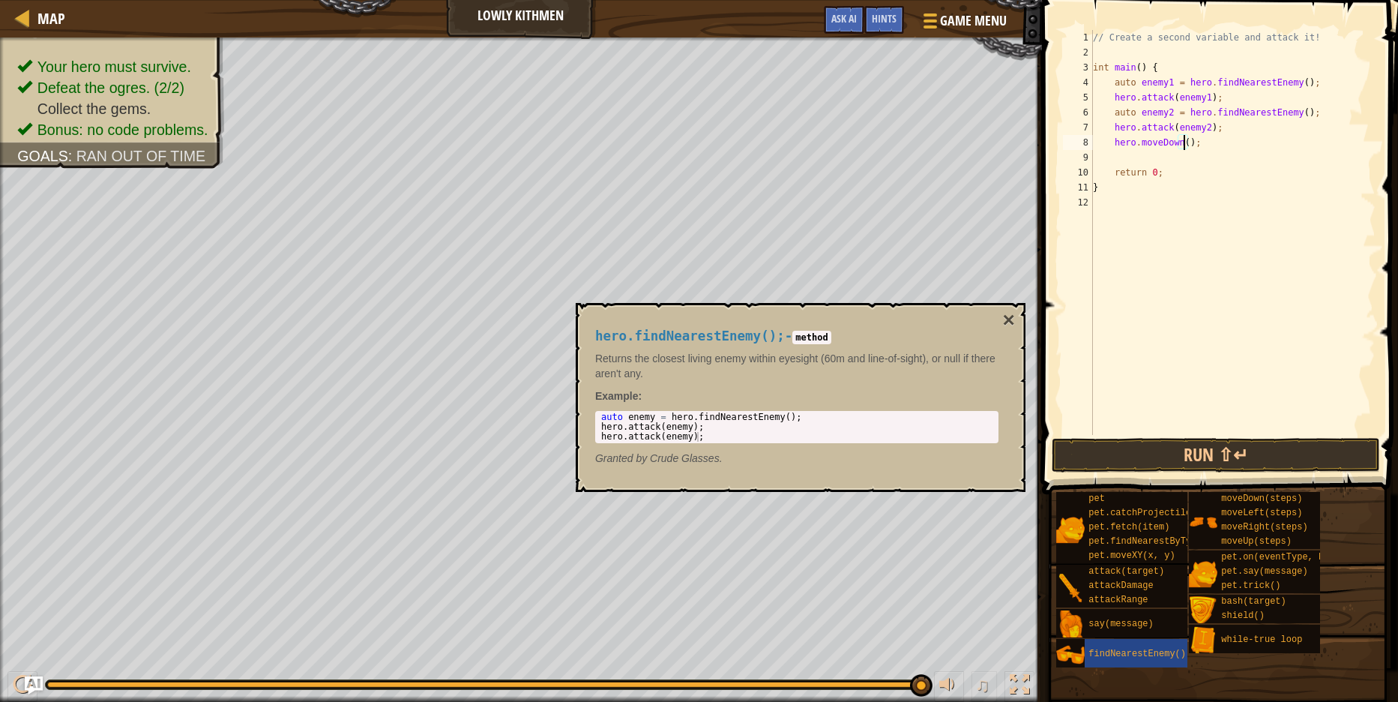
type textarea "hero.moveDown(2);"
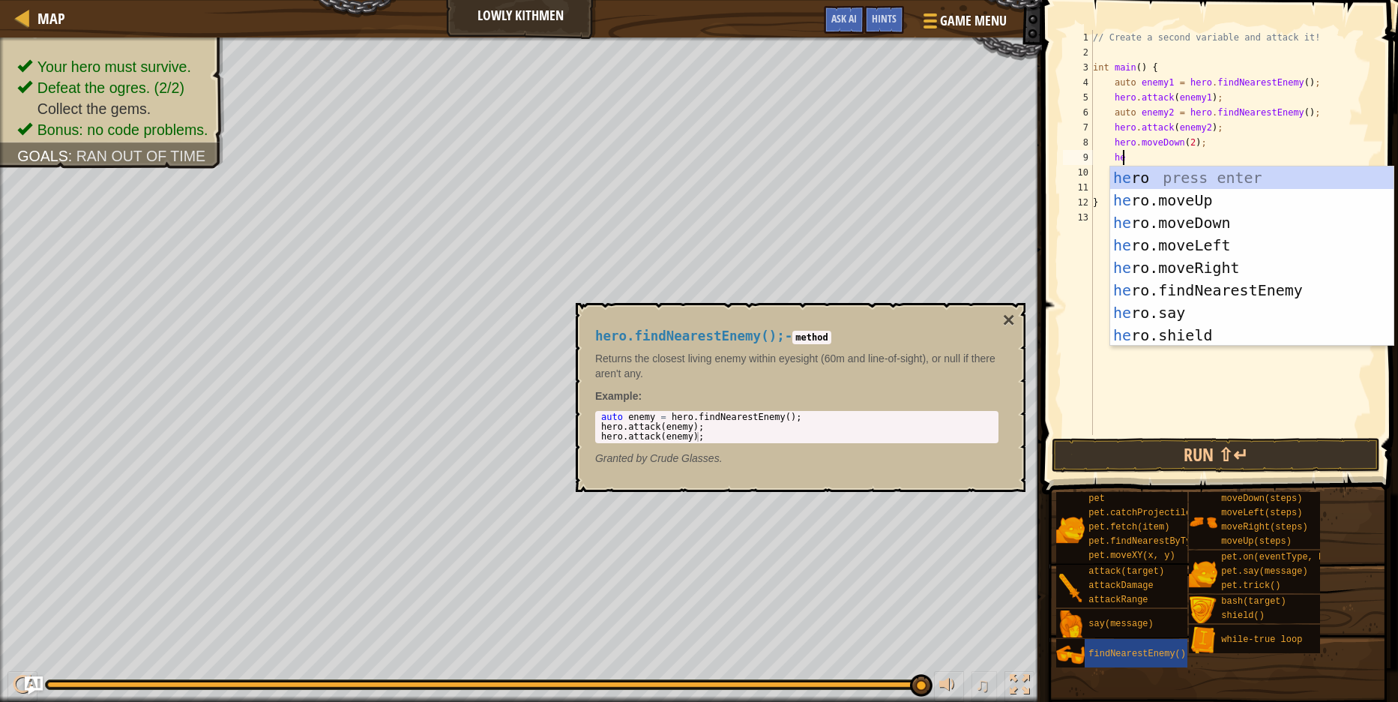
type textarea "her"
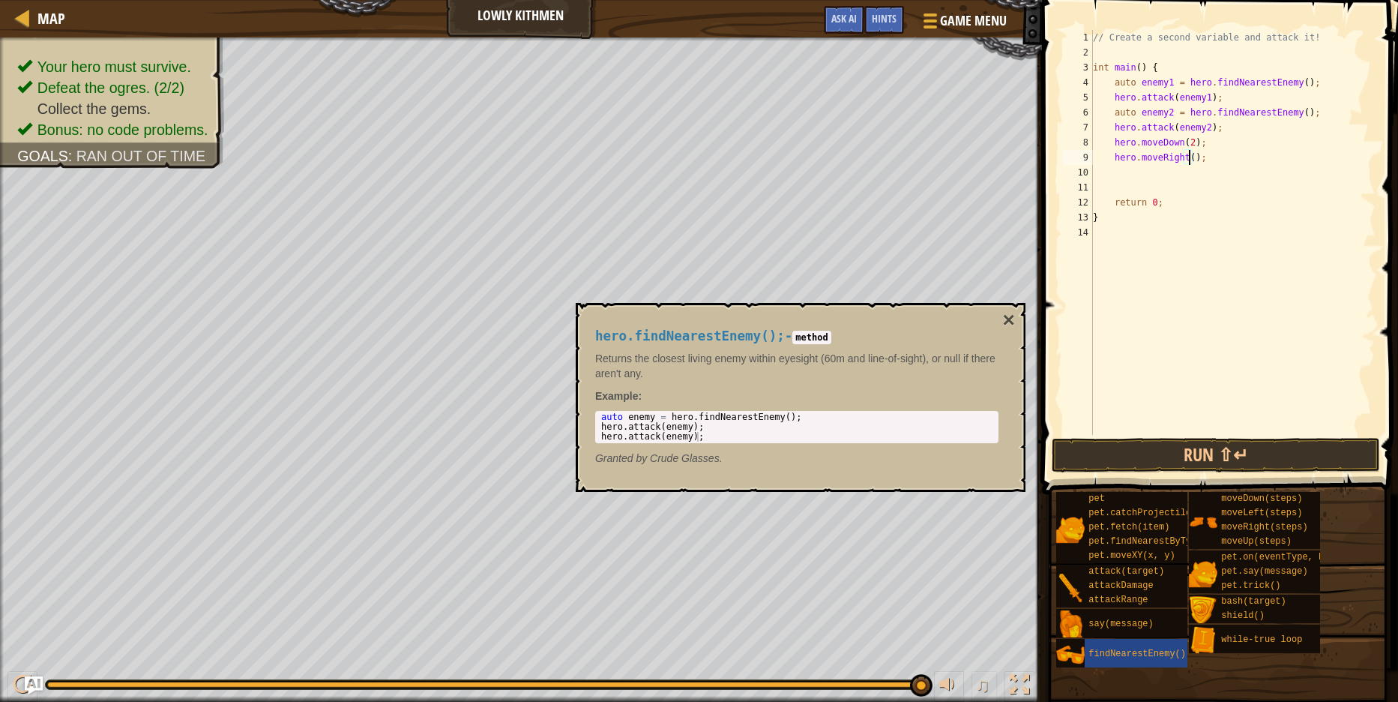
scroll to position [7, 8]
click at [1249, 447] on button "Run ⇧↵" at bounding box center [1216, 455] width 328 height 34
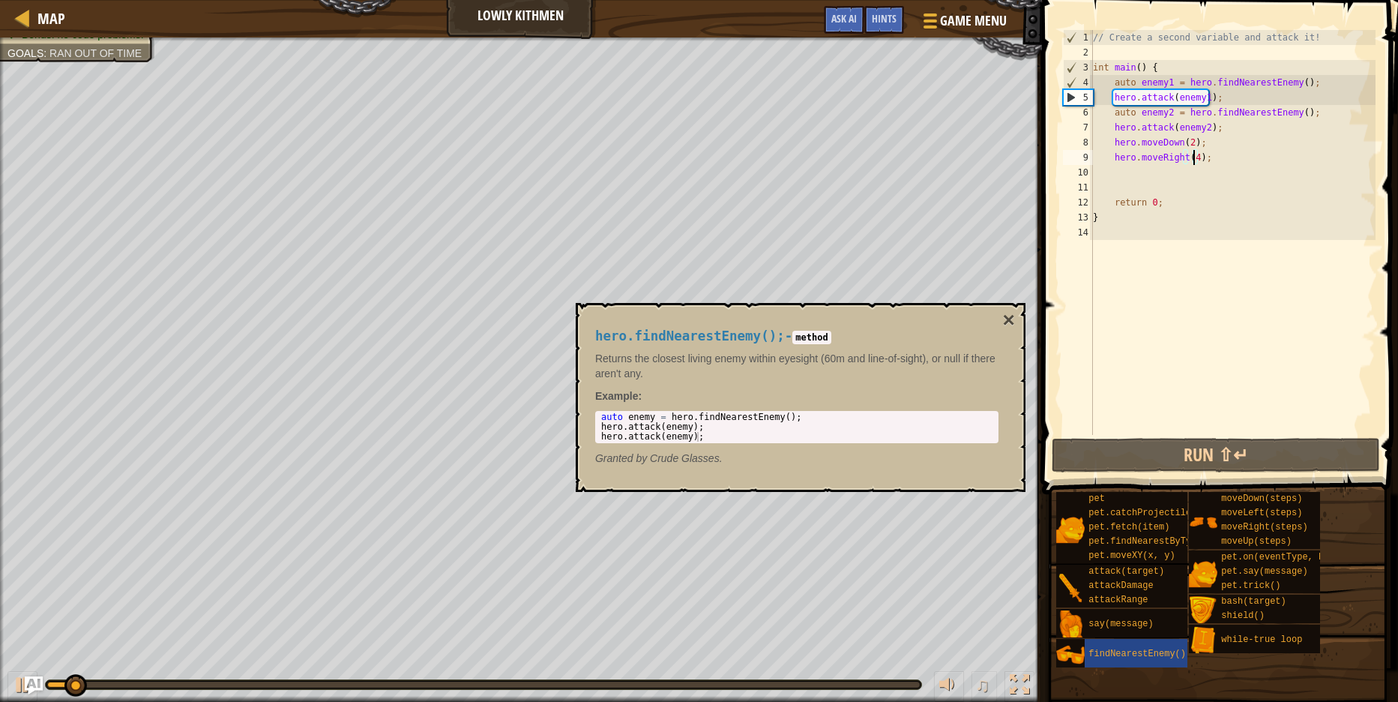
click at [1003, 324] on div "hero.findNearestEnemy(); - method Returns the closest living enemy within eyesi…" at bounding box center [797, 397] width 424 height 165
drag, startPoint x: 1188, startPoint y: 140, endPoint x: 1180, endPoint y: 142, distance: 8.5
click at [1180, 142] on div "// Create a second variable and attack it! int main ( ) { auto enemy1 = hero . …" at bounding box center [1233, 247] width 286 height 435
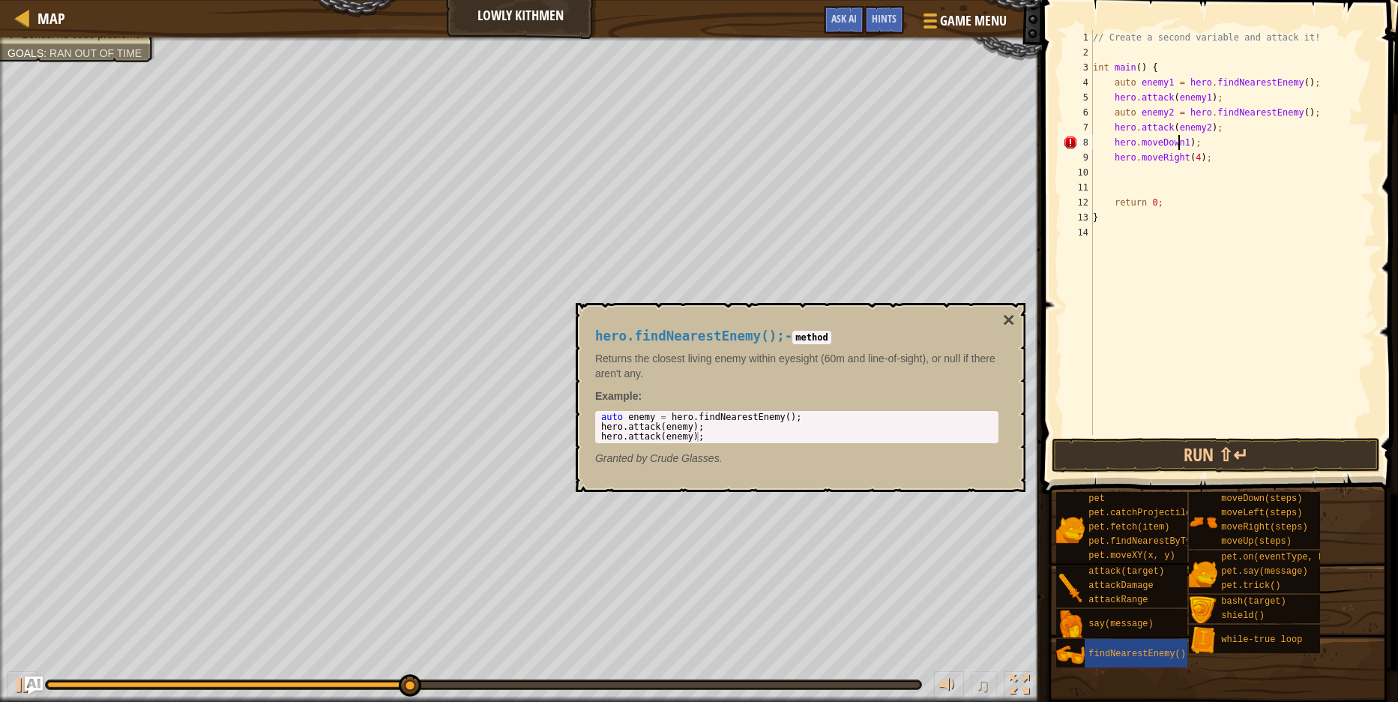
click at [1181, 145] on div "// Create a second variable and attack it! int main ( ) { auto enemy1 = hero . …" at bounding box center [1233, 247] width 286 height 435
type textarea "hero.moveDown(1);"
click at [1240, 457] on button "Run ⇧↵" at bounding box center [1216, 455] width 328 height 34
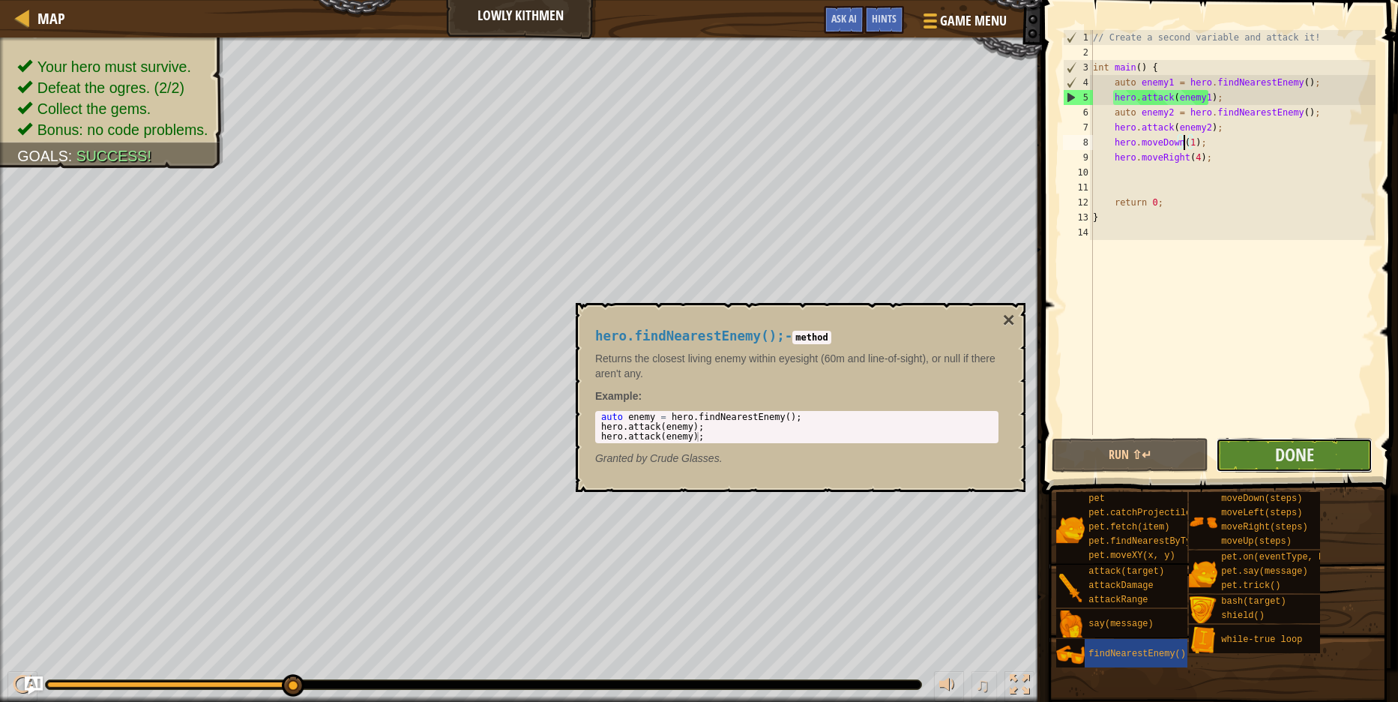
click at [1323, 466] on button "Done" at bounding box center [1294, 455] width 157 height 34
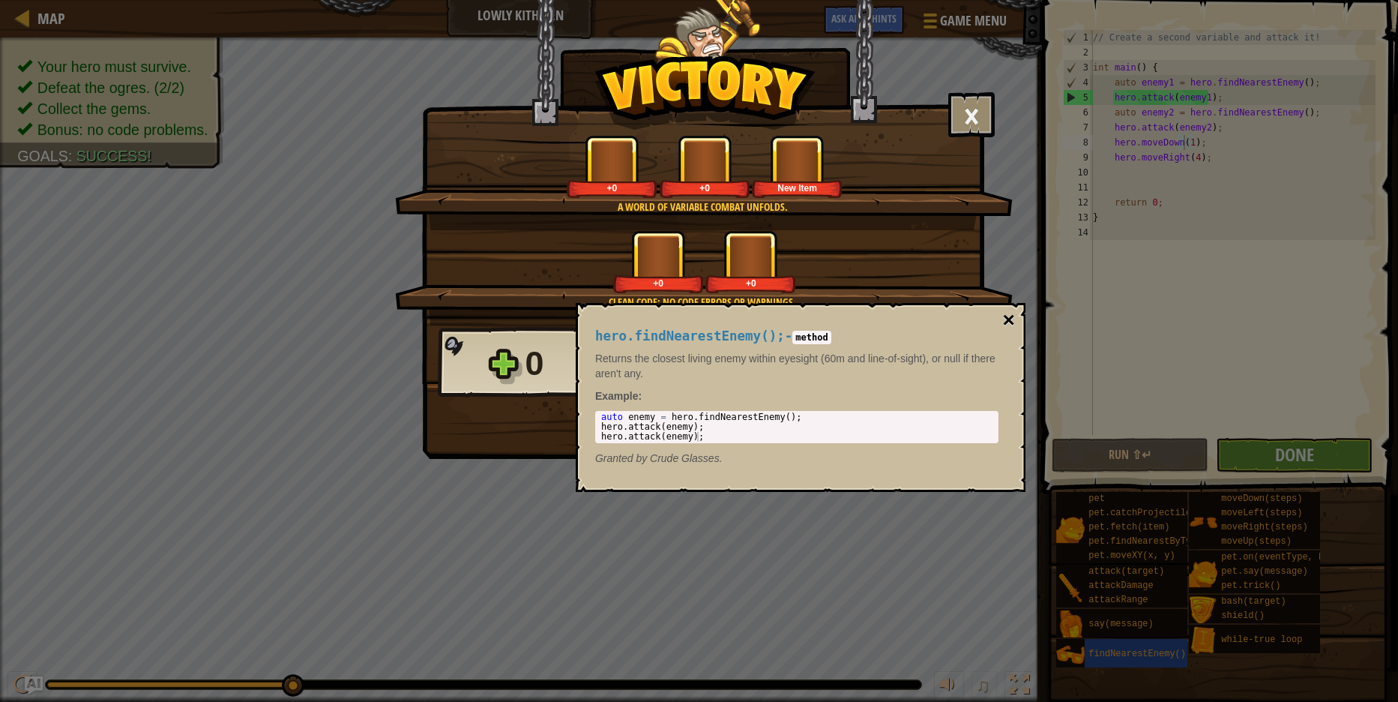
click at [1012, 323] on button "×" at bounding box center [1009, 320] width 12 height 21
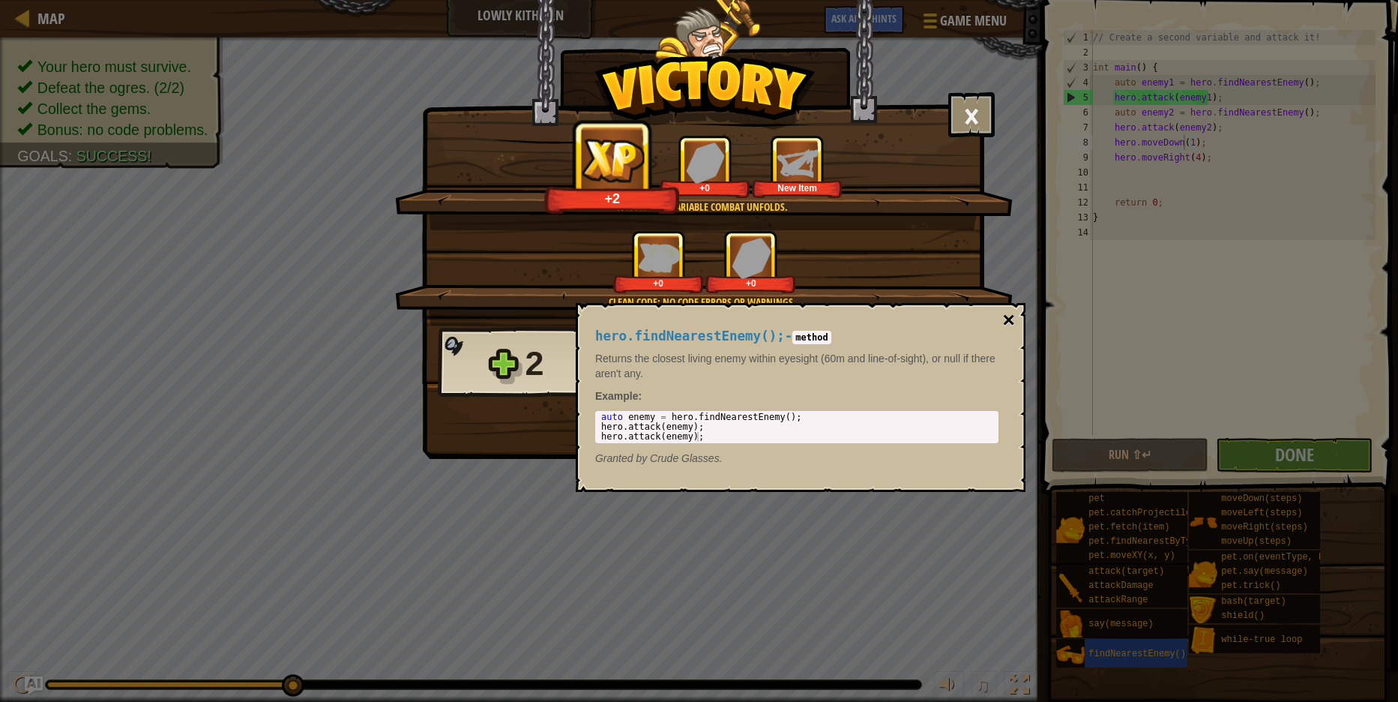
click at [1005, 321] on button "×" at bounding box center [1009, 320] width 12 height 21
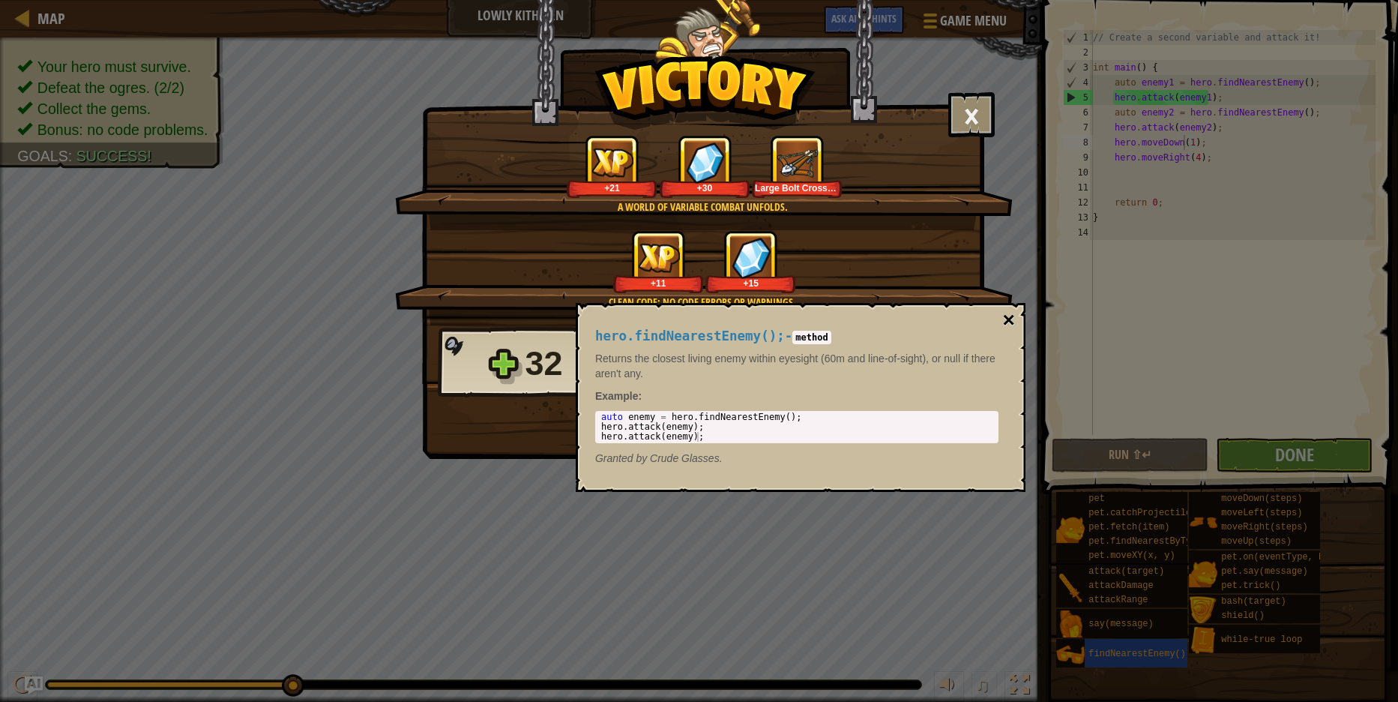
click at [1011, 325] on button "×" at bounding box center [1009, 320] width 12 height 21
click at [1007, 322] on button "×" at bounding box center [1009, 320] width 12 height 21
click at [1008, 322] on button "×" at bounding box center [1009, 320] width 12 height 21
click at [634, 532] on div "× The guardians and masters will tremble before you. How fun was this level? Te…" at bounding box center [699, 351] width 1398 height 702
click at [1007, 320] on button "×" at bounding box center [1009, 320] width 12 height 21
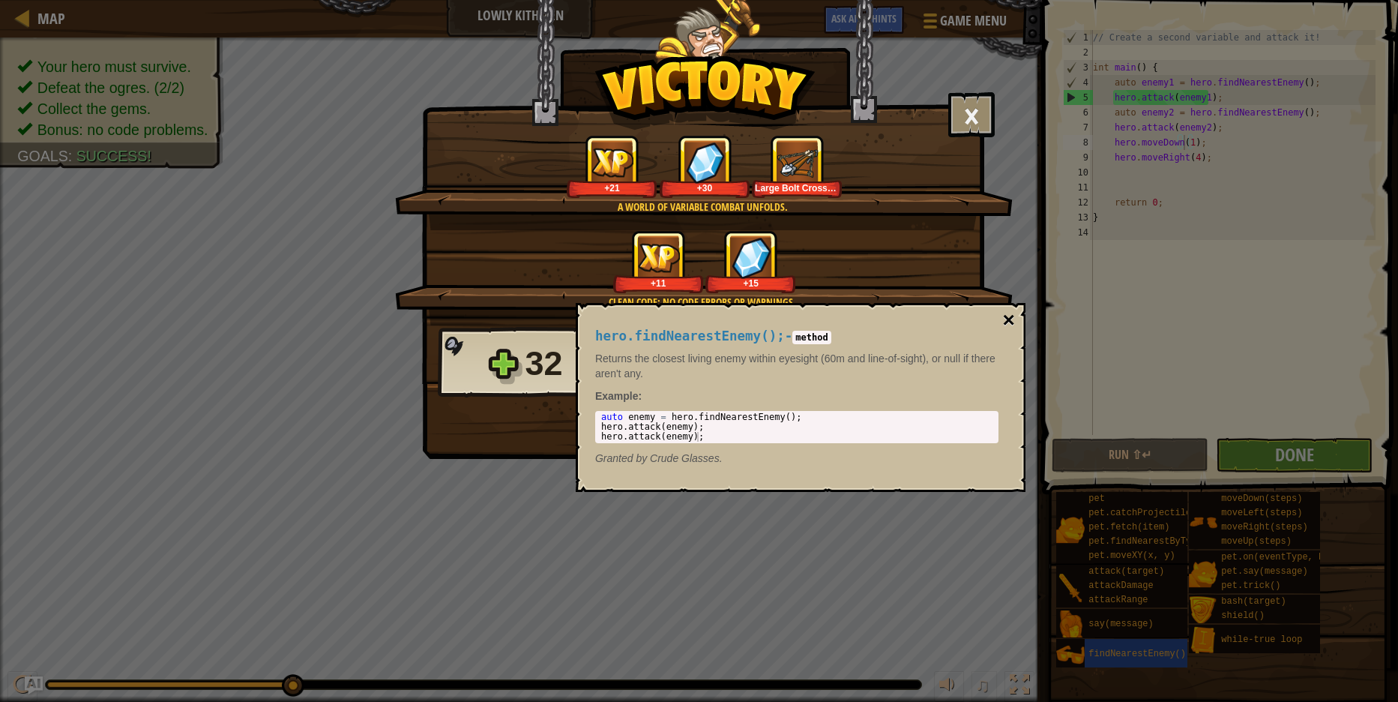
click at [1011, 325] on button "×" at bounding box center [1009, 320] width 12 height 21
click at [1180, 365] on div "× The guardians and masters will tremble before you. How fun was this level? Te…" at bounding box center [699, 351] width 1398 height 702
click at [1010, 319] on button "×" at bounding box center [1009, 320] width 12 height 21
click at [1012, 319] on button "×" at bounding box center [1009, 320] width 12 height 21
click at [864, 526] on div "× The guardians and masters will tremble before you. How fun was this level? Te…" at bounding box center [699, 351] width 1398 height 702
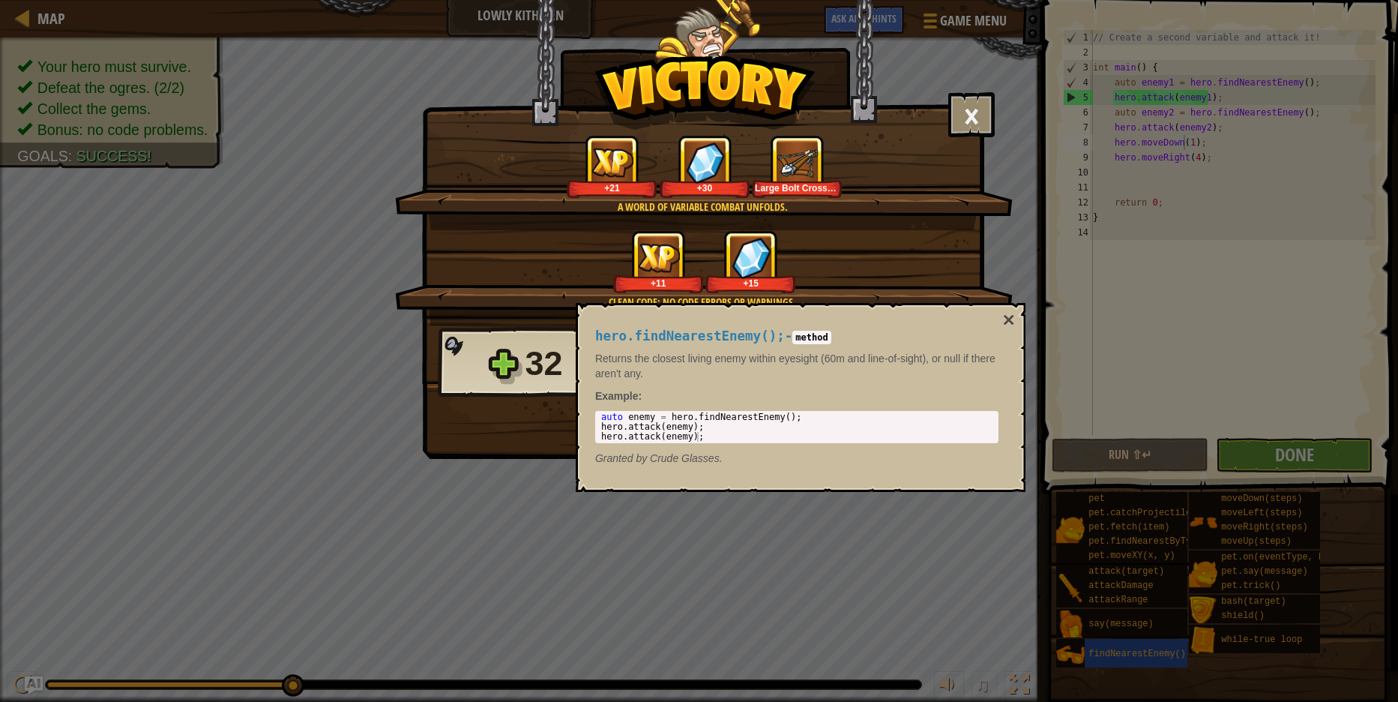
click at [1320, 457] on div "× The guardians and masters will tremble before you. How fun was this level? Te…" at bounding box center [699, 351] width 1398 height 702
click at [1006, 322] on button "×" at bounding box center [1009, 320] width 12 height 21
drag, startPoint x: 1012, startPoint y: 319, endPoint x: 997, endPoint y: 318, distance: 15.1
click at [1012, 320] on button "×" at bounding box center [1009, 320] width 12 height 21
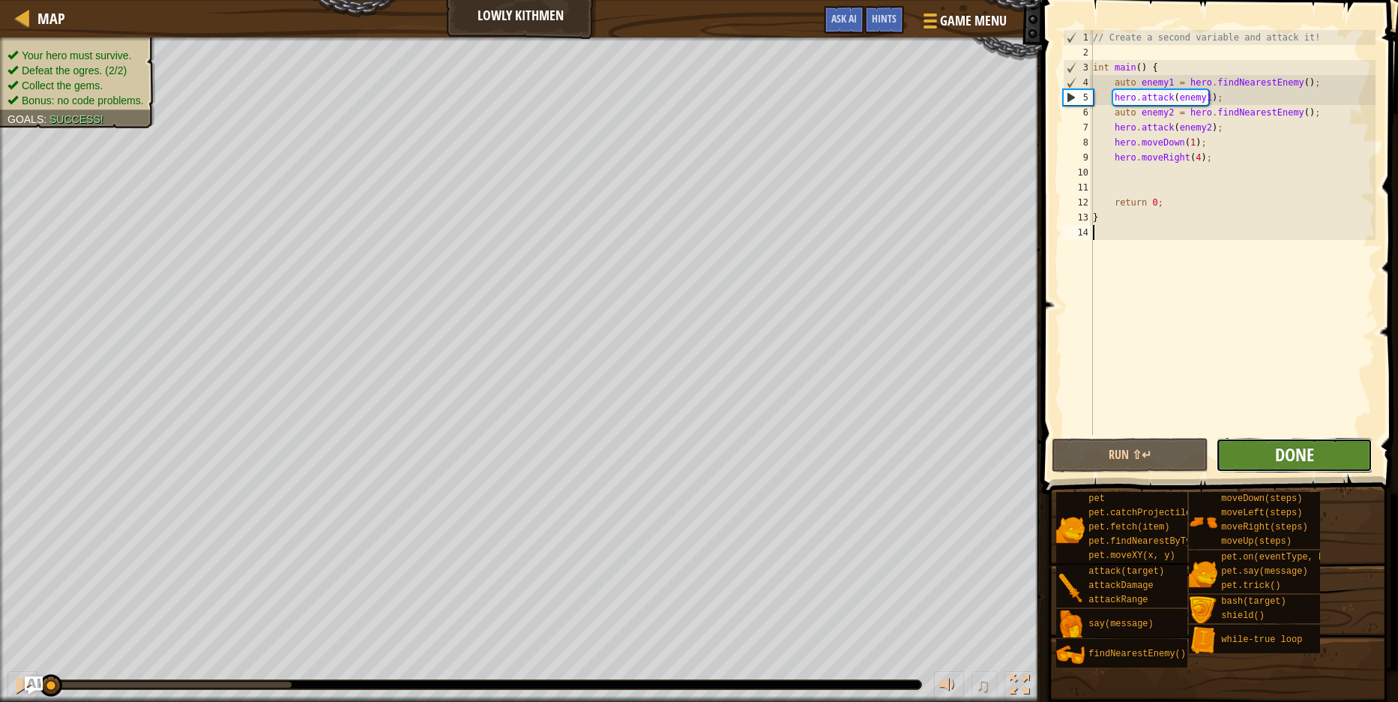
click at [1304, 446] on span "Done" at bounding box center [1294, 454] width 39 height 24
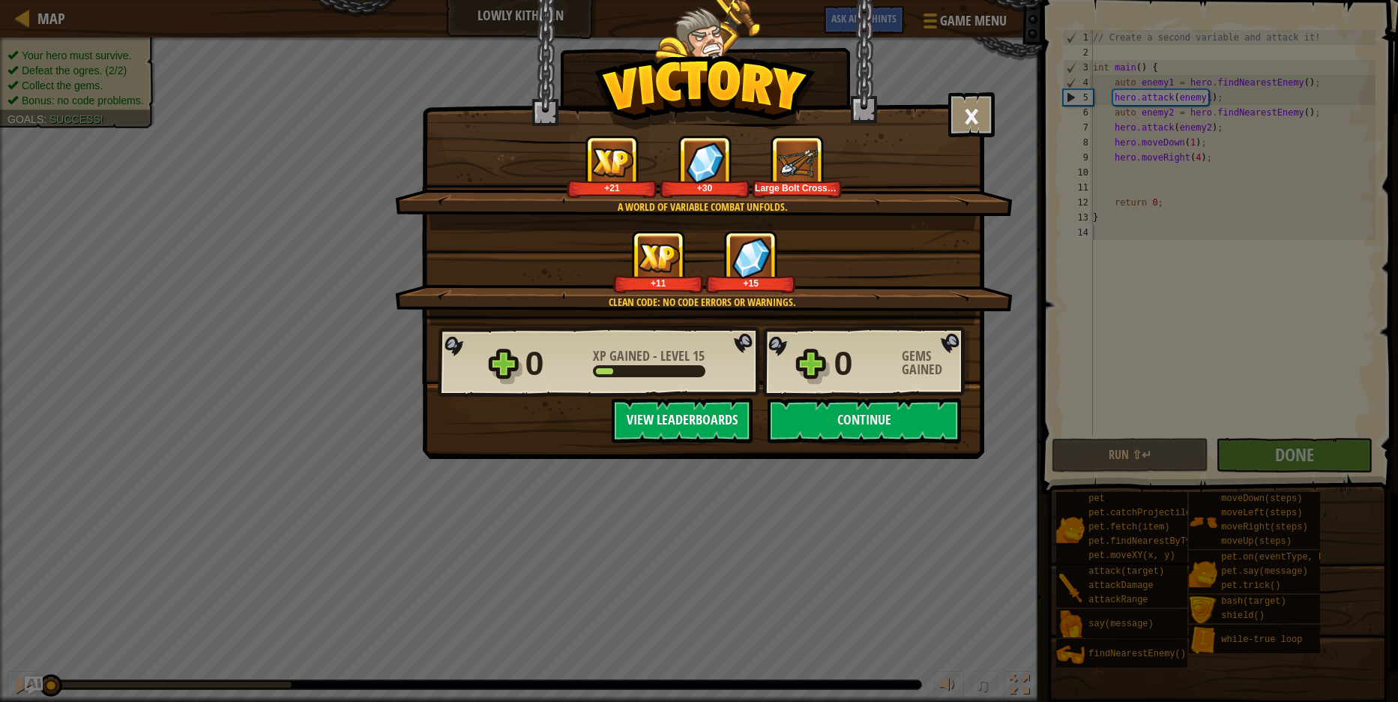
click at [658, 419] on button "View Leaderboards" at bounding box center [682, 420] width 141 height 45
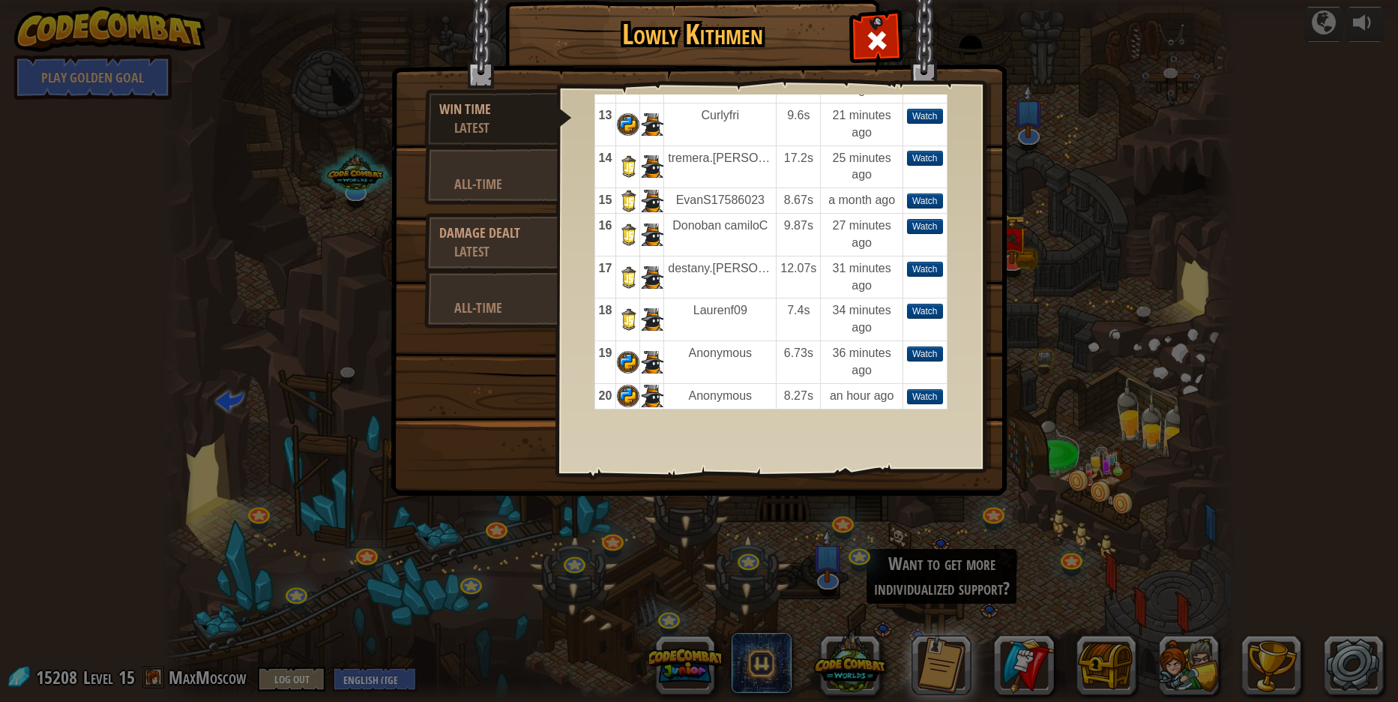
scroll to position [28, 0]
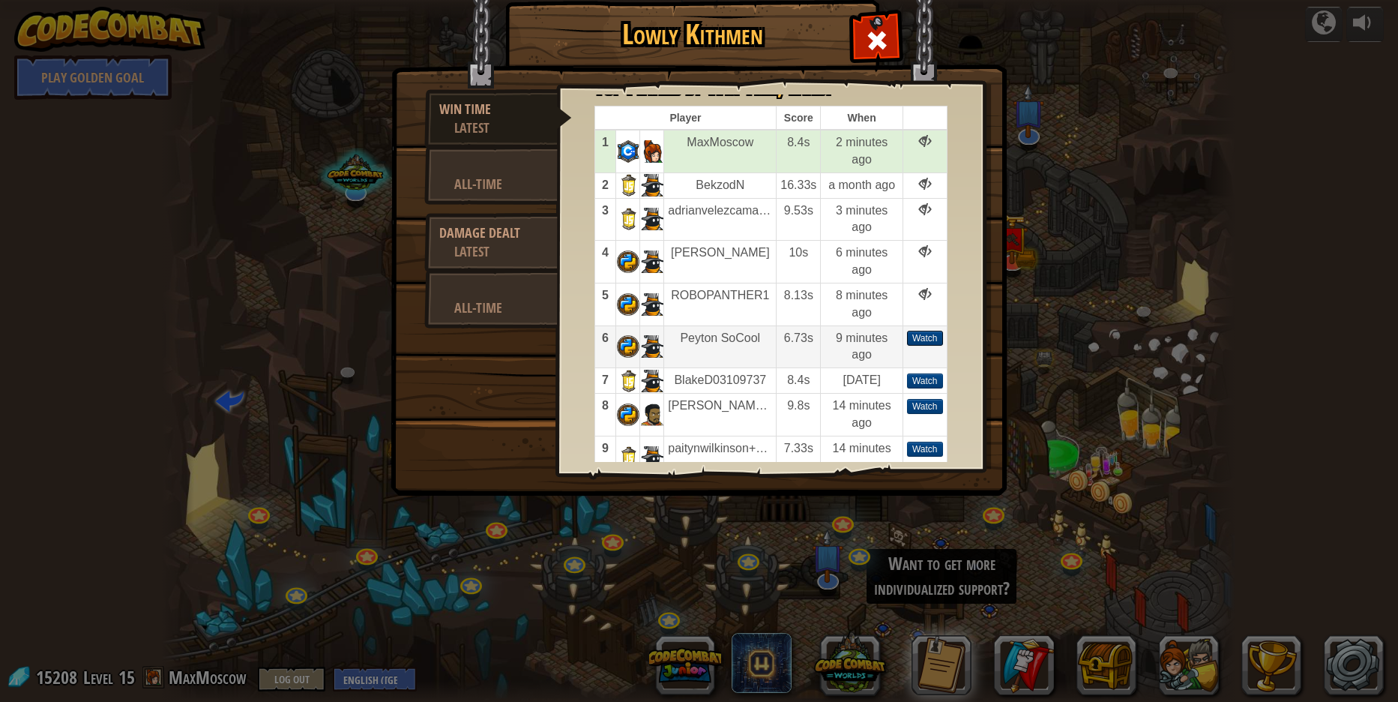
click at [937, 340] on div "Watch" at bounding box center [925, 338] width 36 height 15
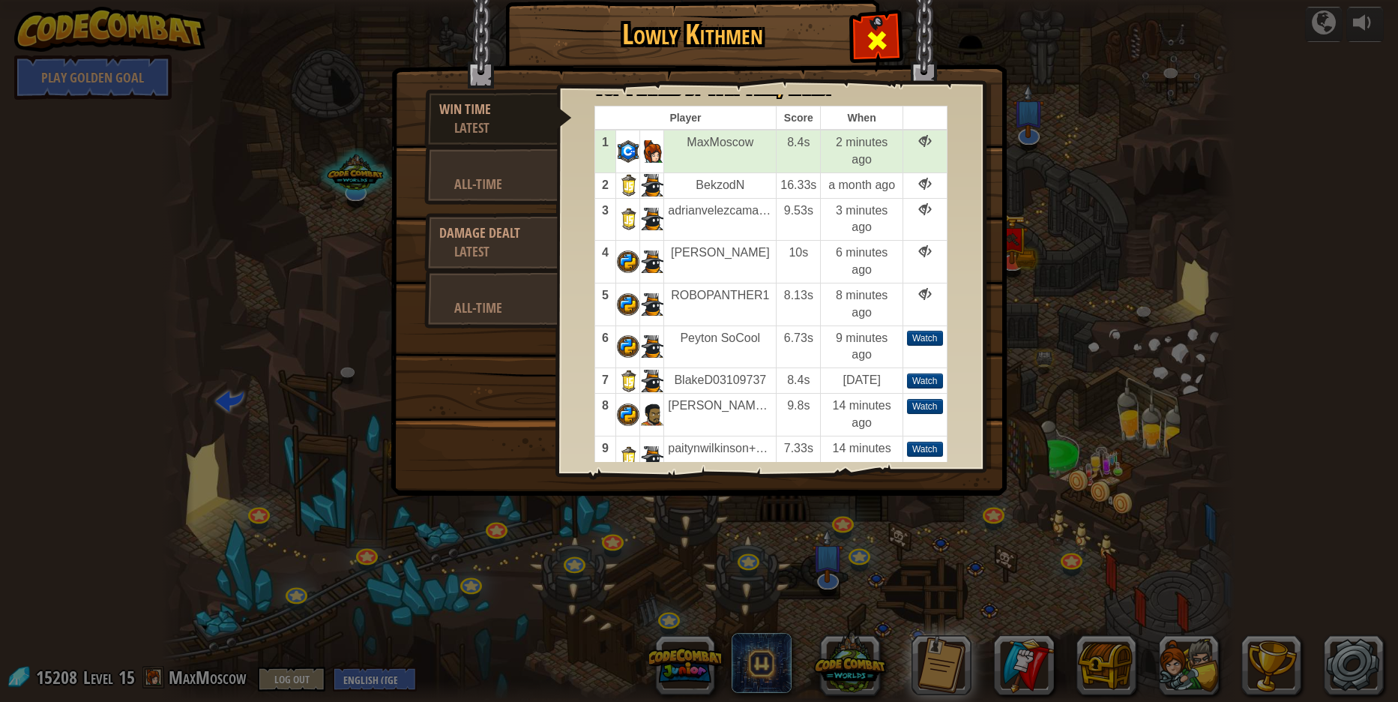
click at [878, 24] on div at bounding box center [876, 36] width 47 height 47
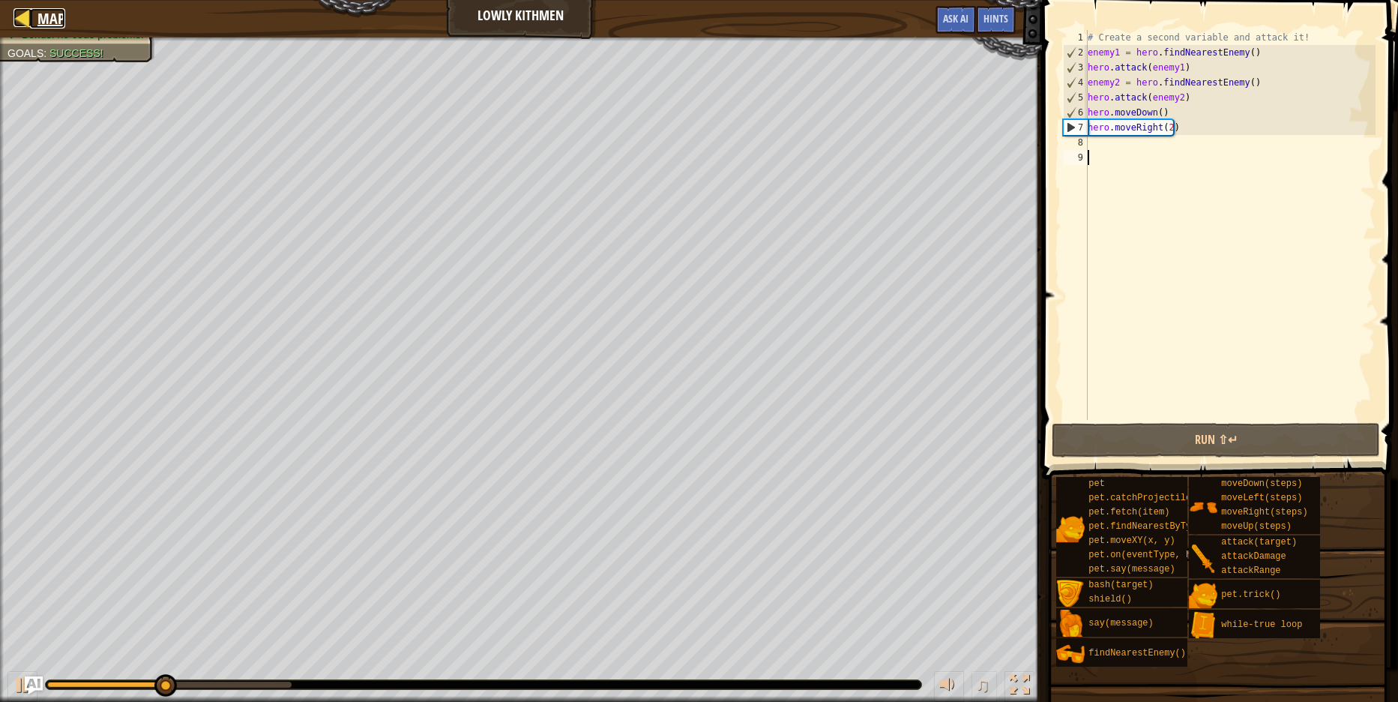
click at [46, 21] on span "Map" at bounding box center [51, 18] width 28 height 20
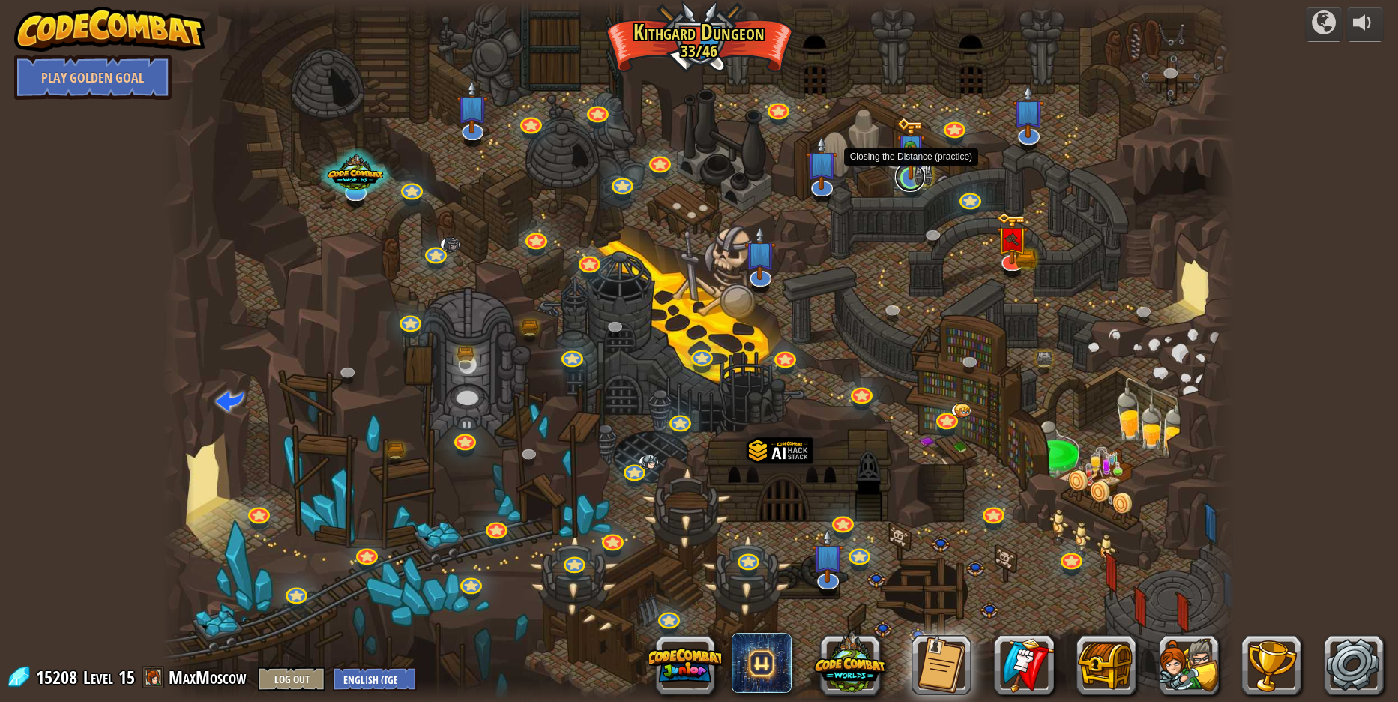
click at [914, 182] on link at bounding box center [910, 177] width 30 height 30
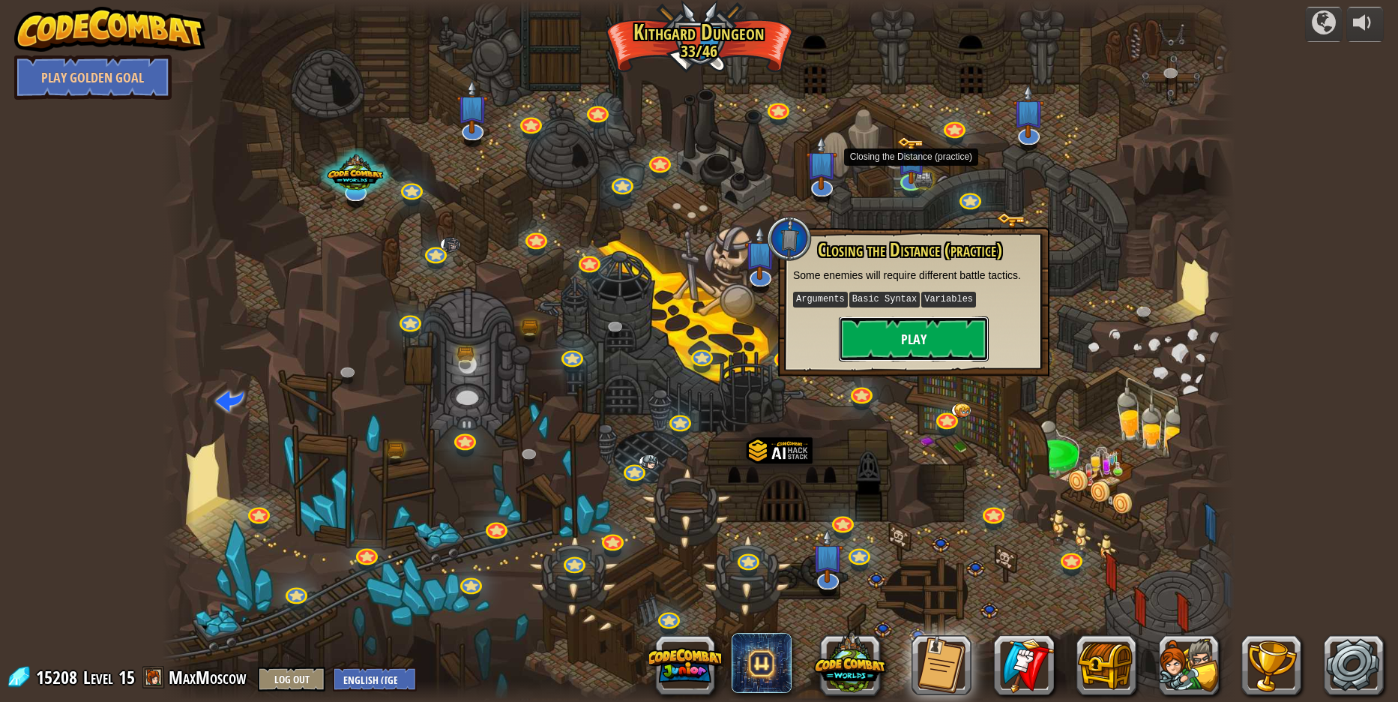
click at [900, 343] on button "Play" at bounding box center [914, 338] width 150 height 45
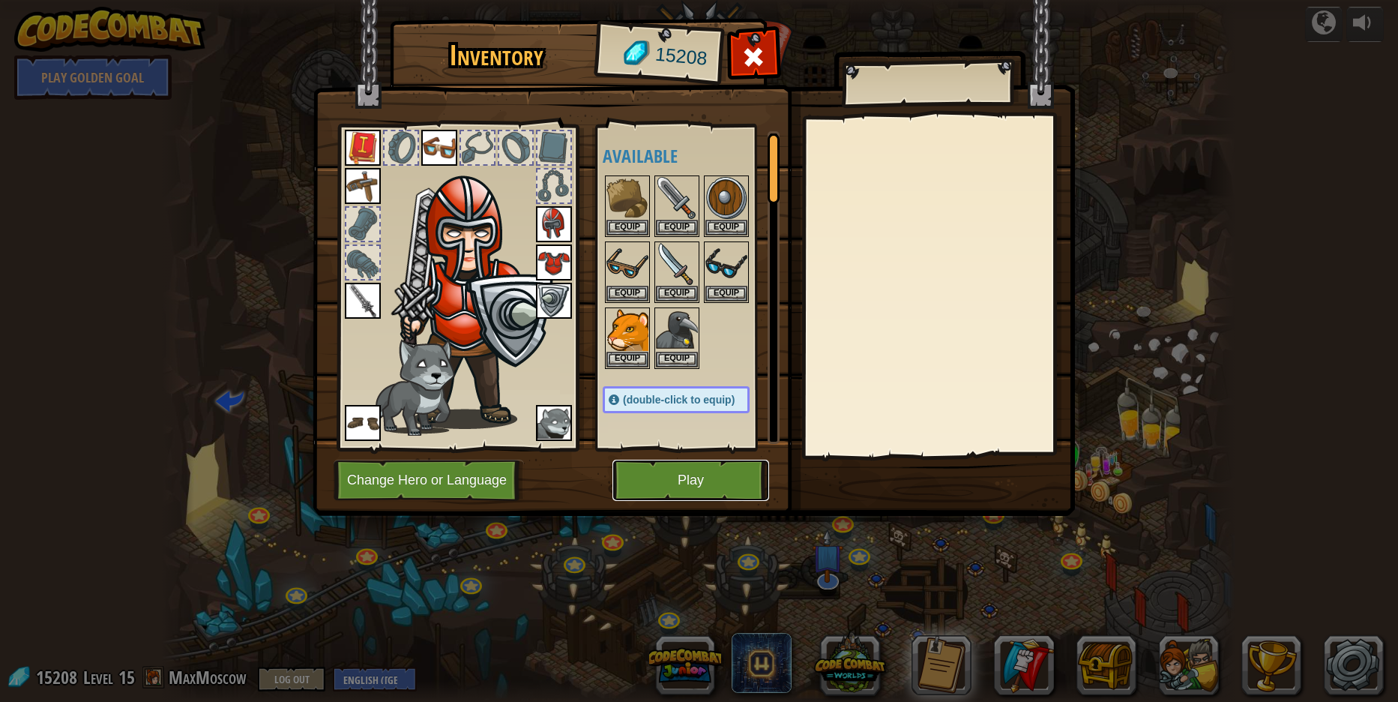
click at [658, 481] on button "Play" at bounding box center [691, 480] width 157 height 41
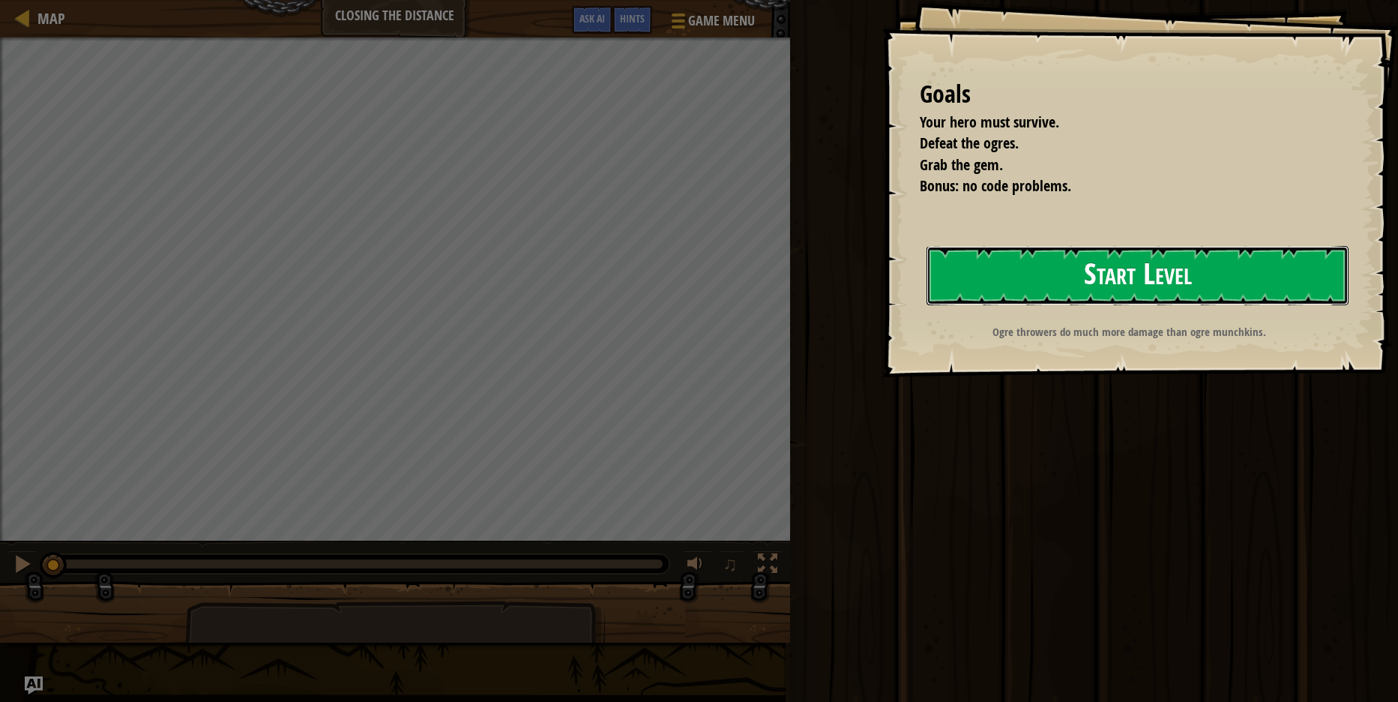
click at [1172, 275] on button "Start Level" at bounding box center [1138, 275] width 422 height 59
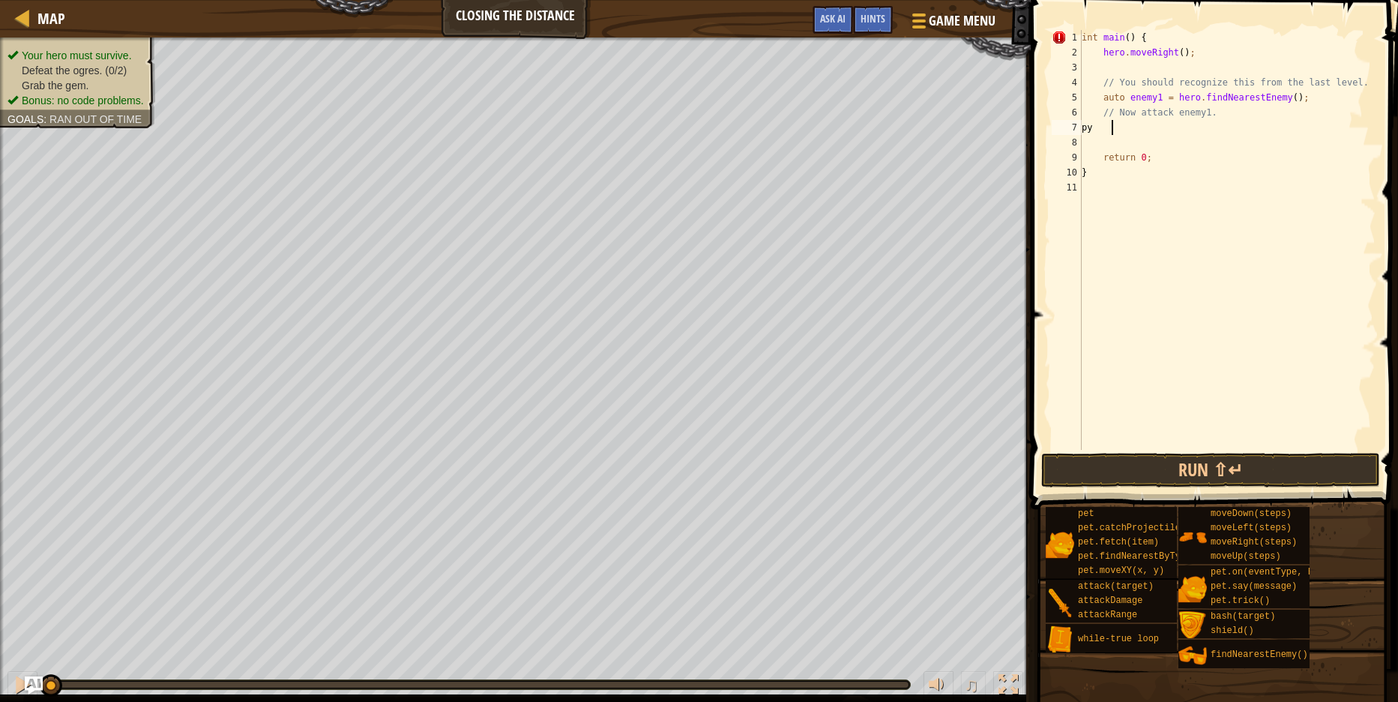
type textarea "р"
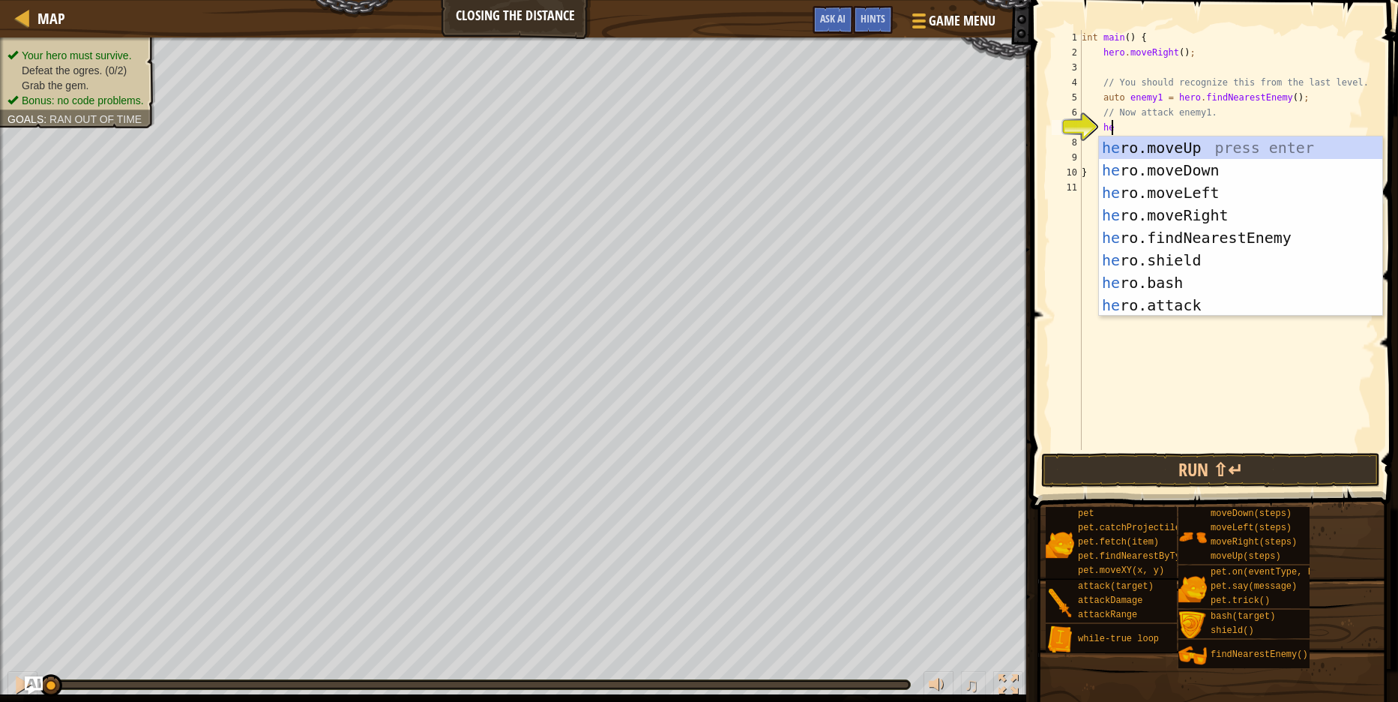
type textarea "her"
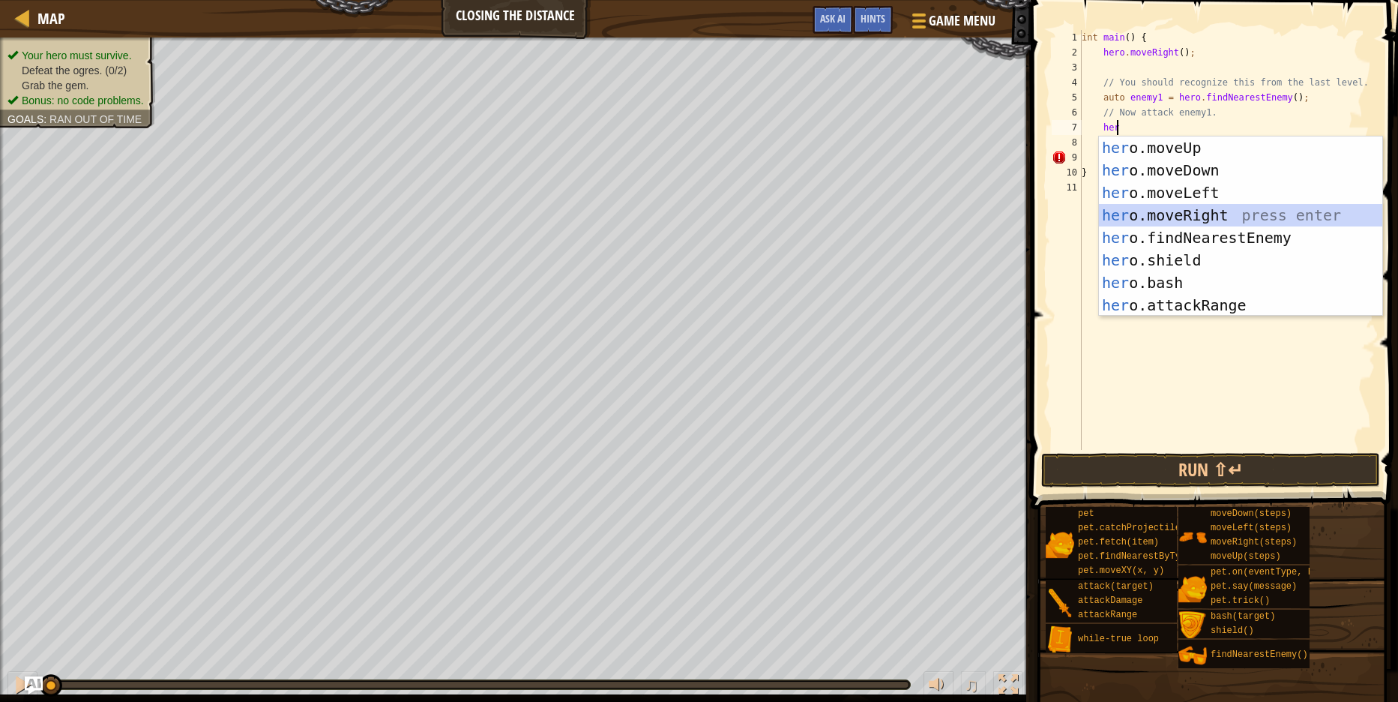
scroll to position [7, 1]
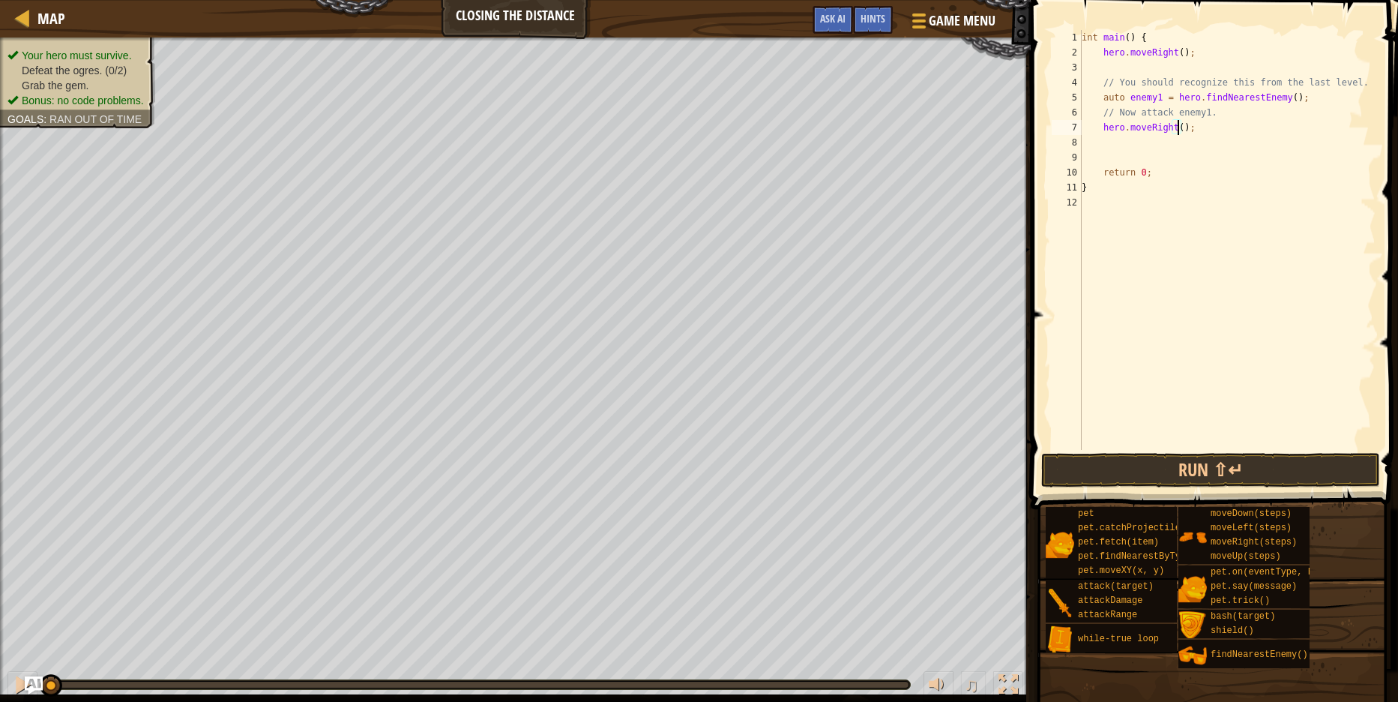
type textarea "hero.moveRight(3);"
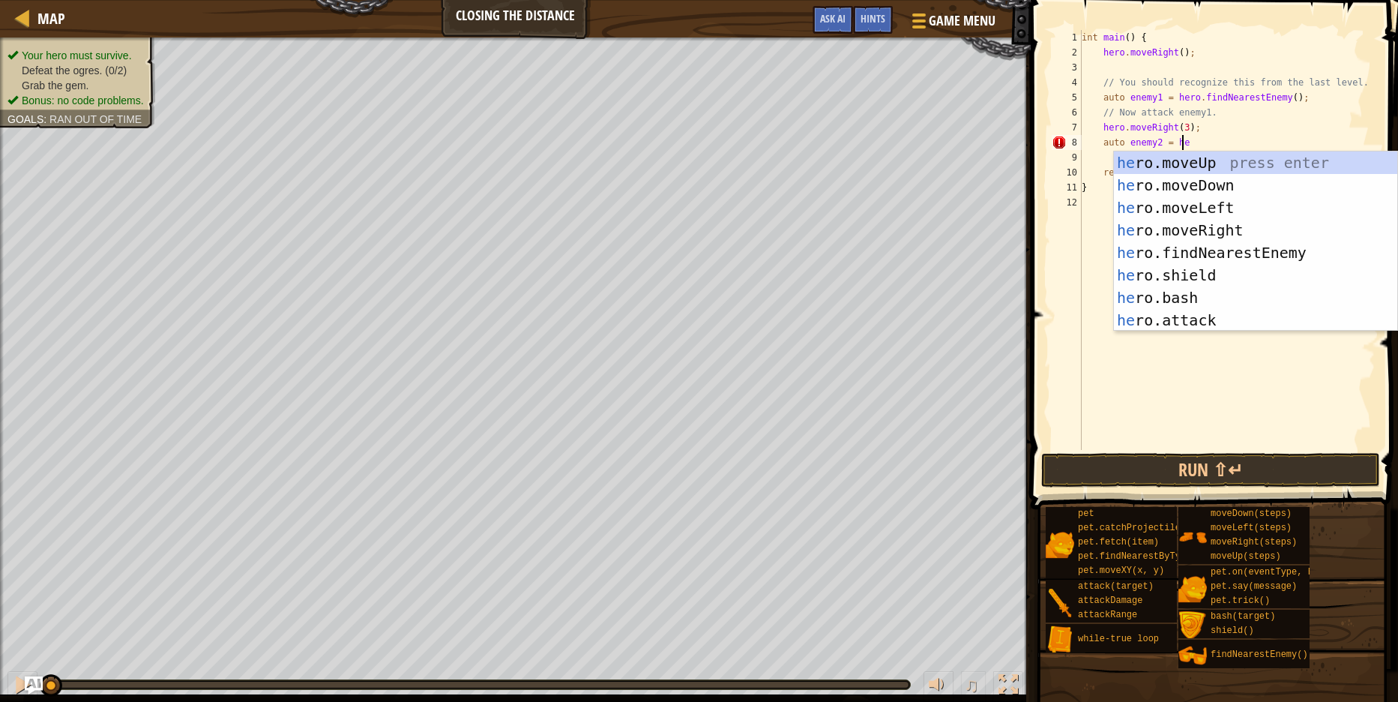
type textarea "auto enemy2 = her"
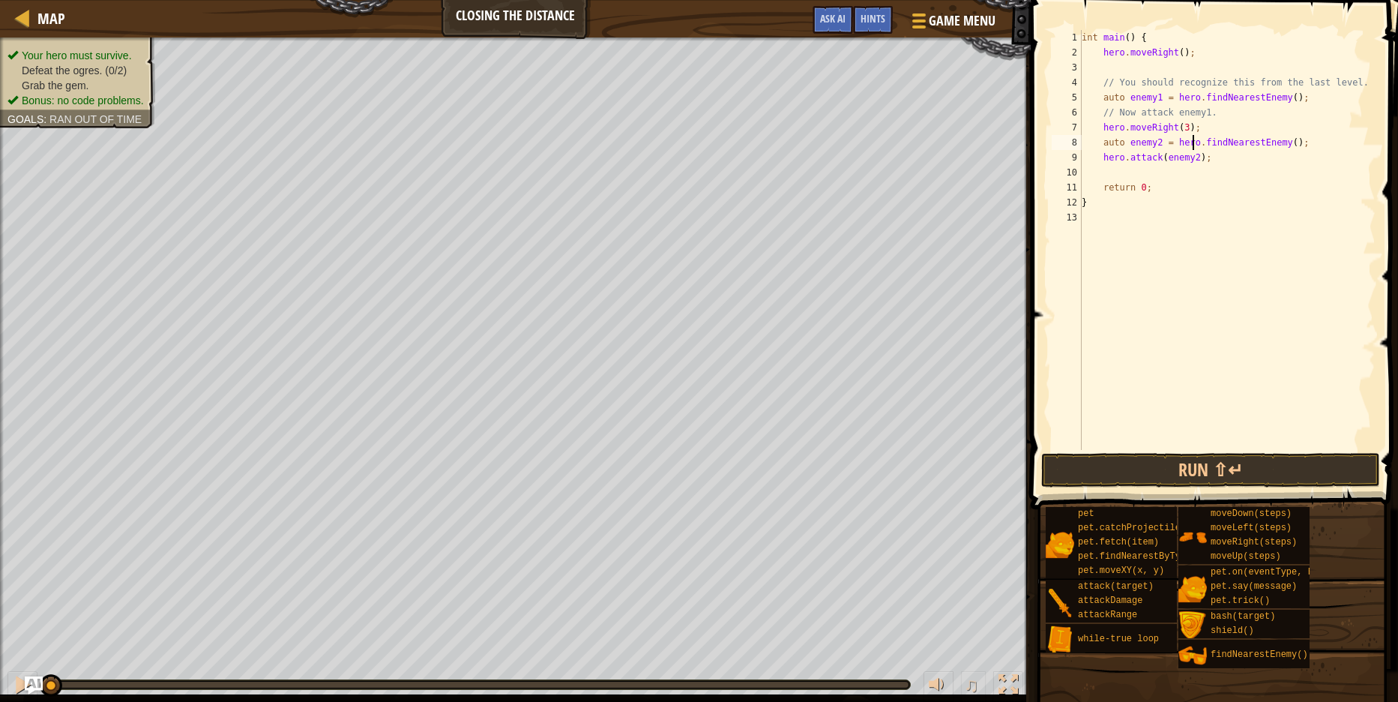
scroll to position [7, 8]
type textarea "// Now attack enemy1."
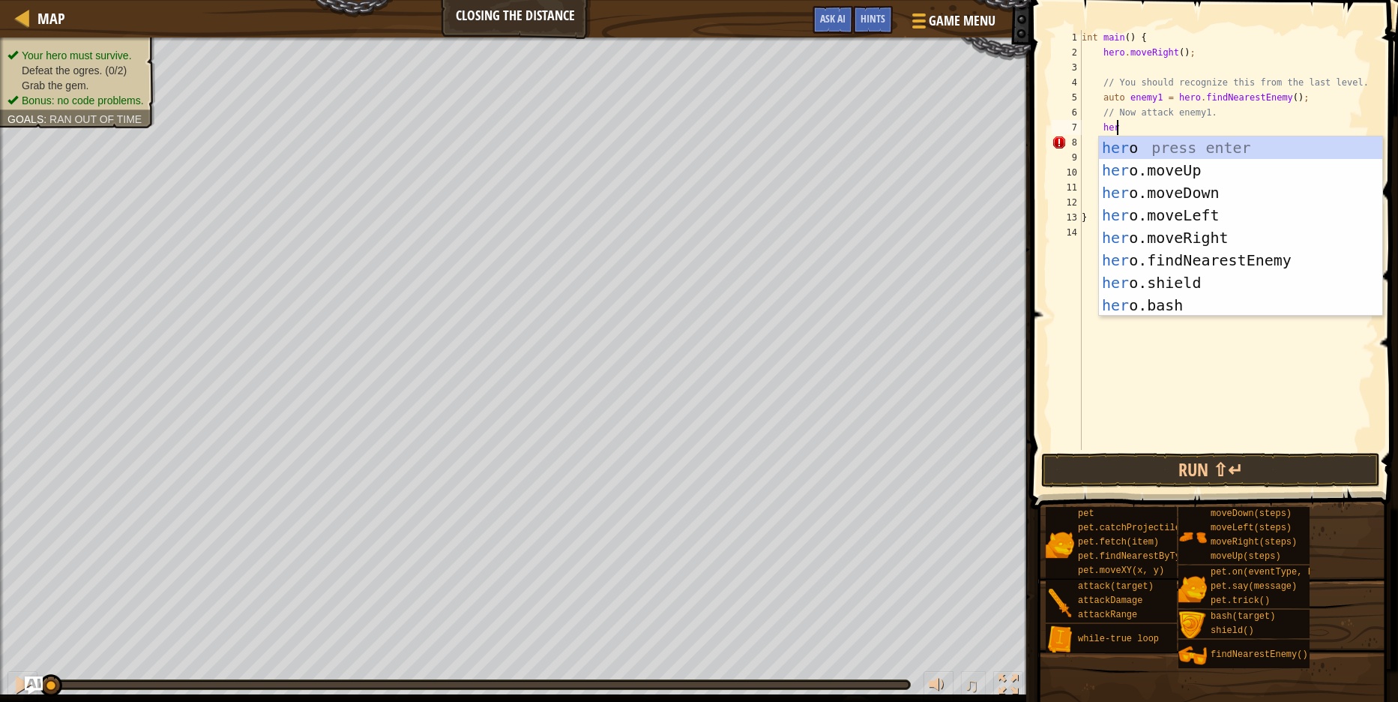
scroll to position [7, 3]
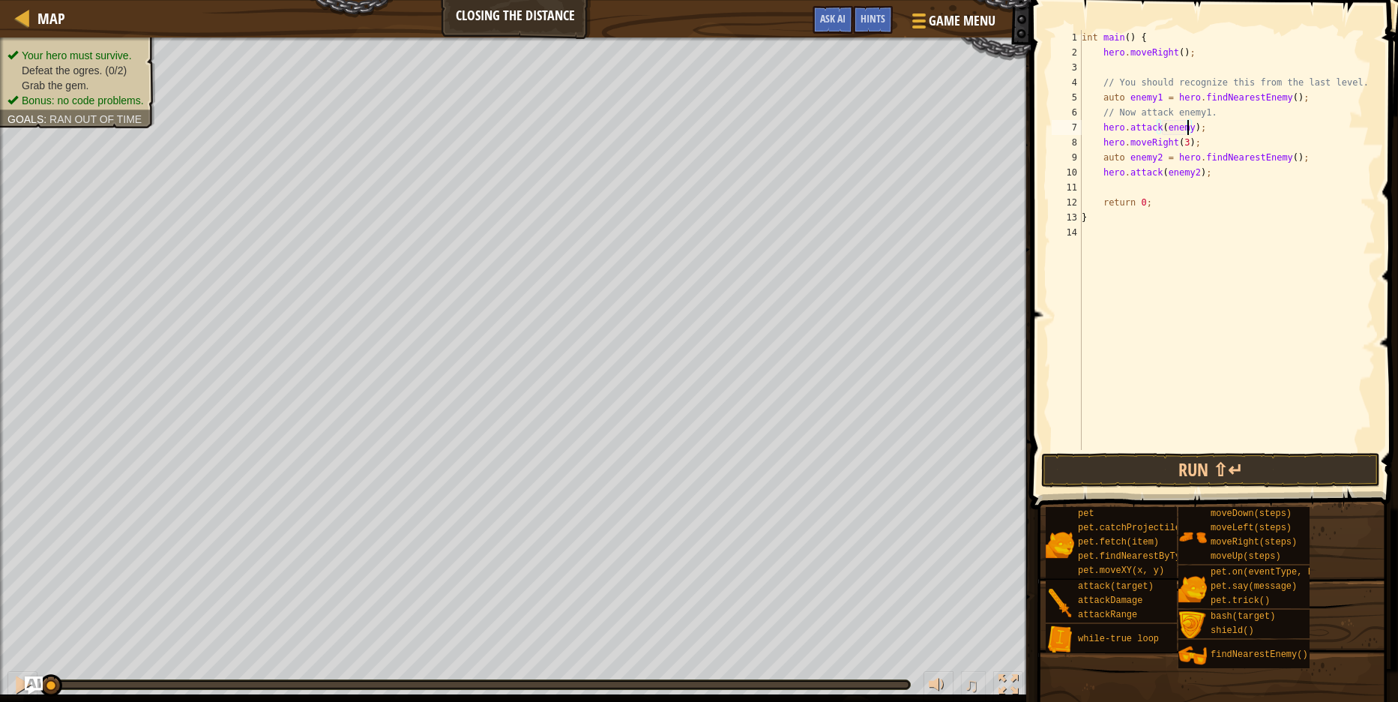
type textarea "hero.attack(enemy1);"
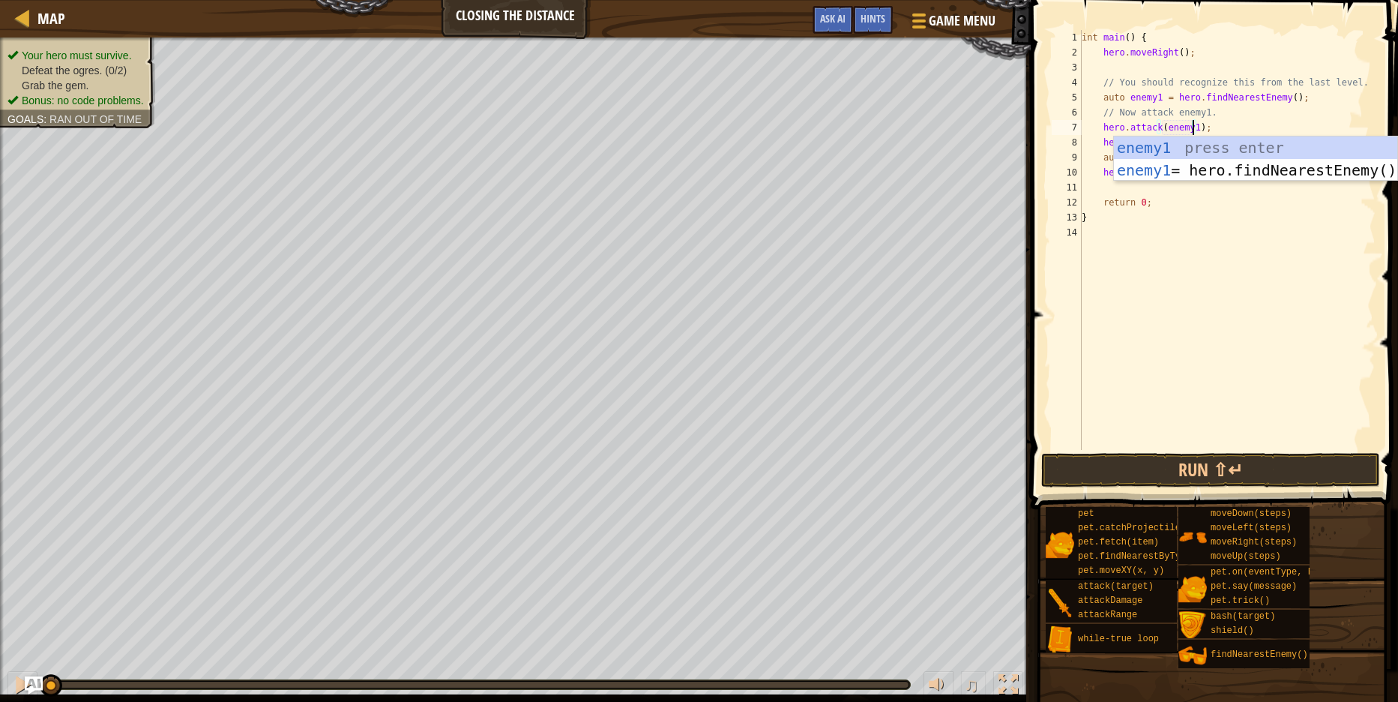
scroll to position [7, 9]
click at [1205, 352] on div "int main ( ) { hero . moveRight ( ) ; // You should recognize this from the las…" at bounding box center [1227, 255] width 297 height 450
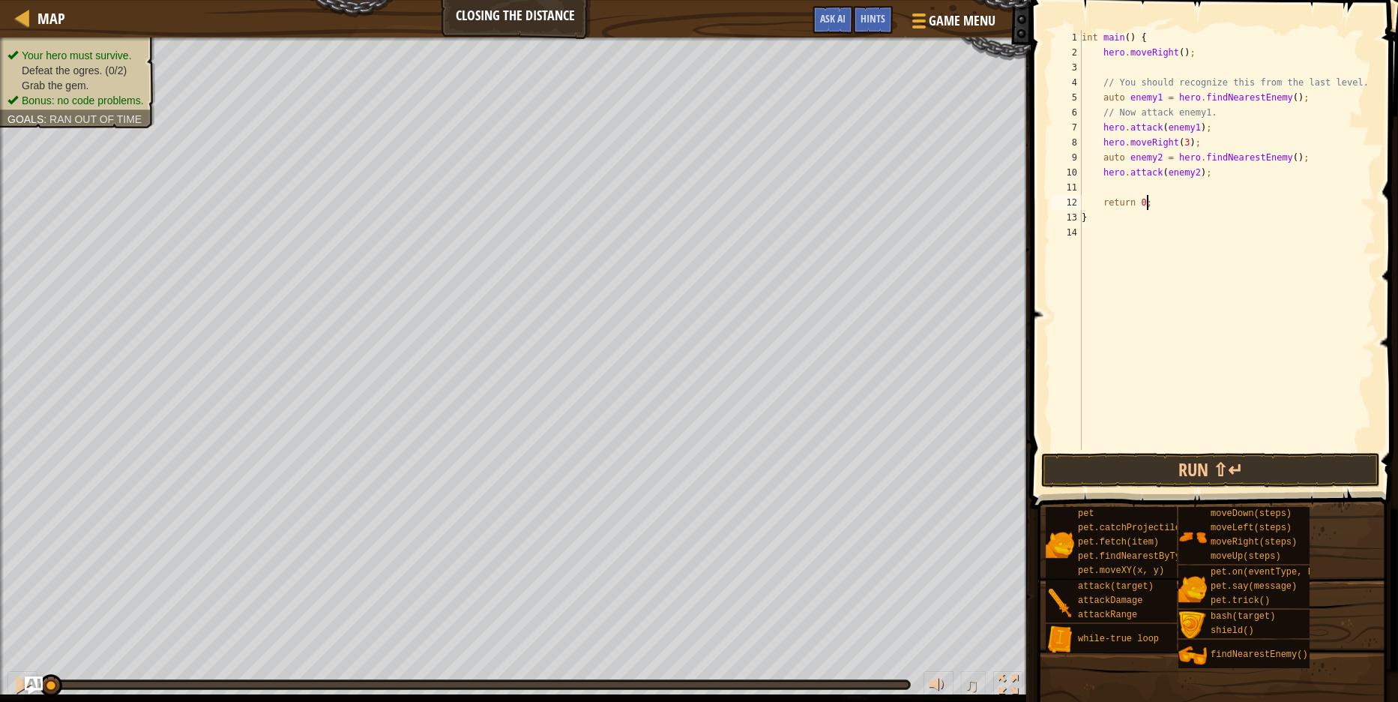
click at [1193, 196] on div "int main ( ) { hero . moveRight ( ) ; // You should recognize this from the las…" at bounding box center [1227, 255] width 297 height 450
type textarea "return 0;"
click at [1139, 191] on div "int main ( ) { hero . moveRight ( ) ; // You should recognize this from the las…" at bounding box center [1227, 255] width 297 height 450
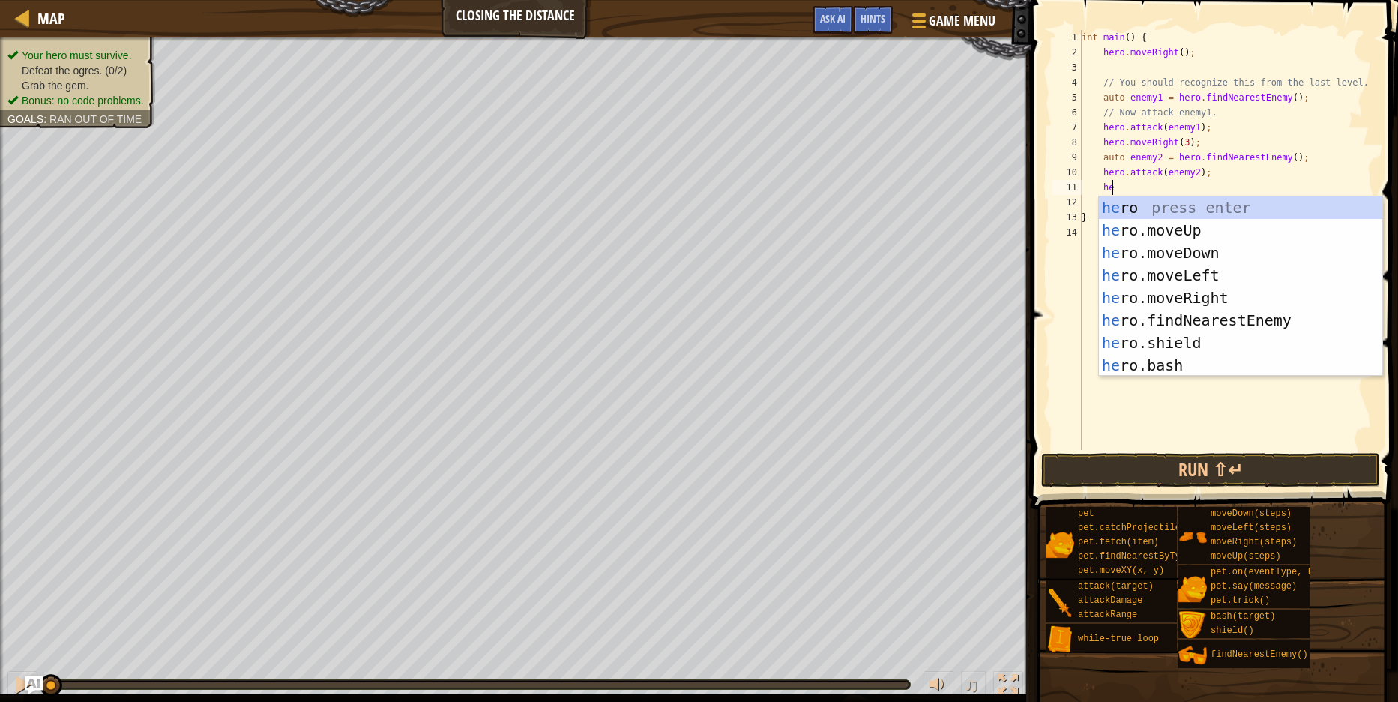
type textarea "her"
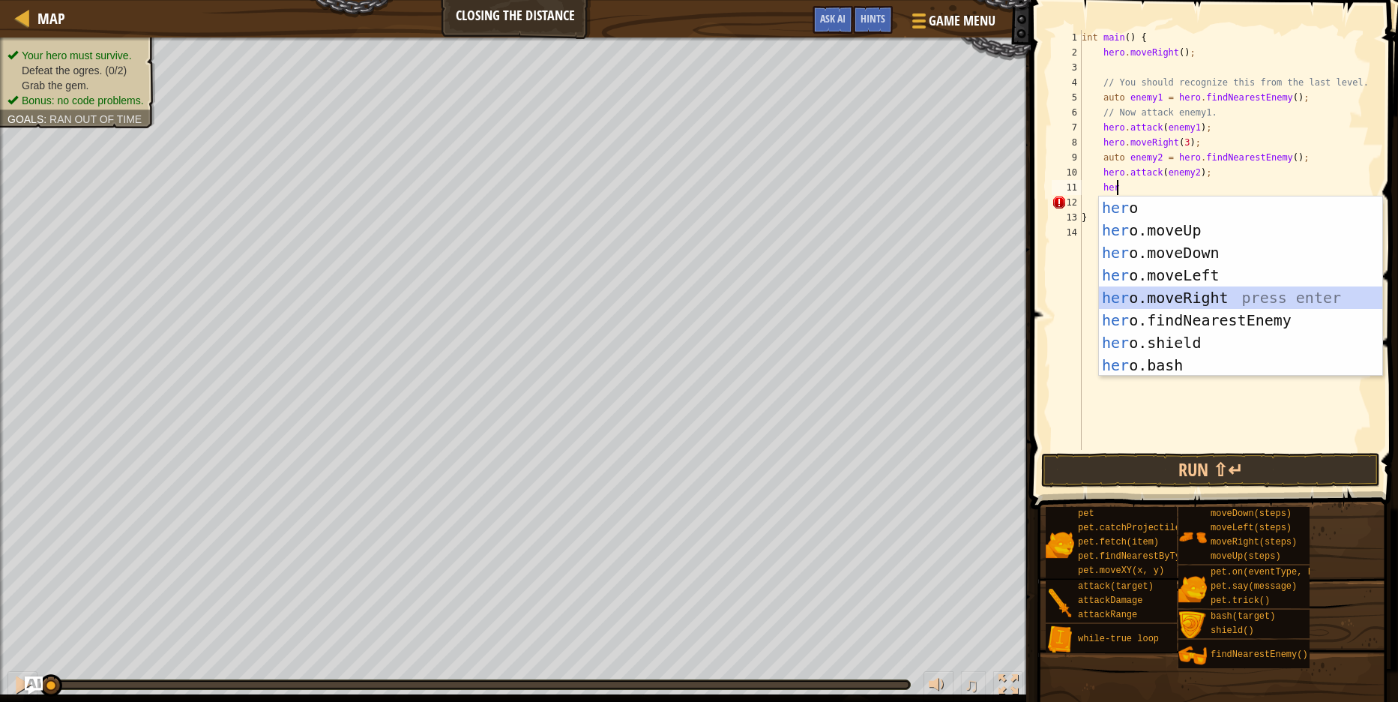
scroll to position [7, 1]
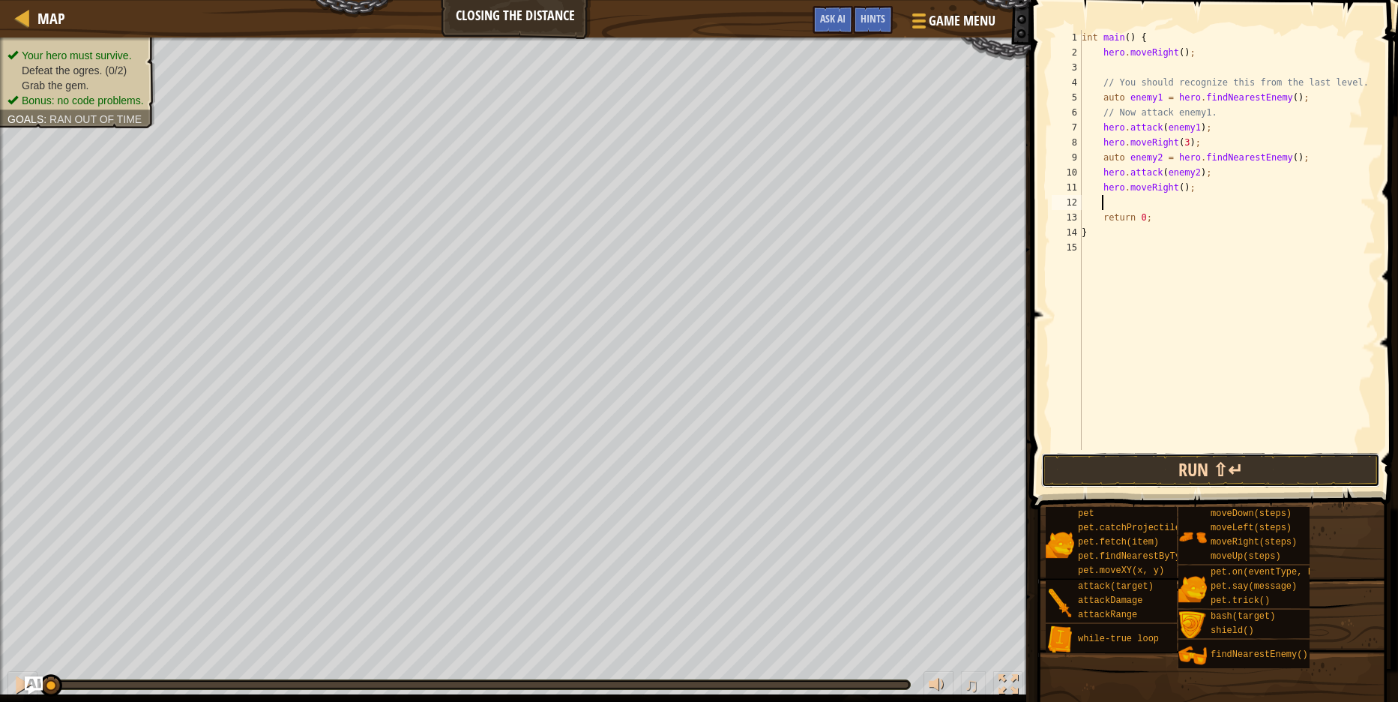
click at [1230, 473] on button "Run ⇧↵" at bounding box center [1211, 470] width 339 height 34
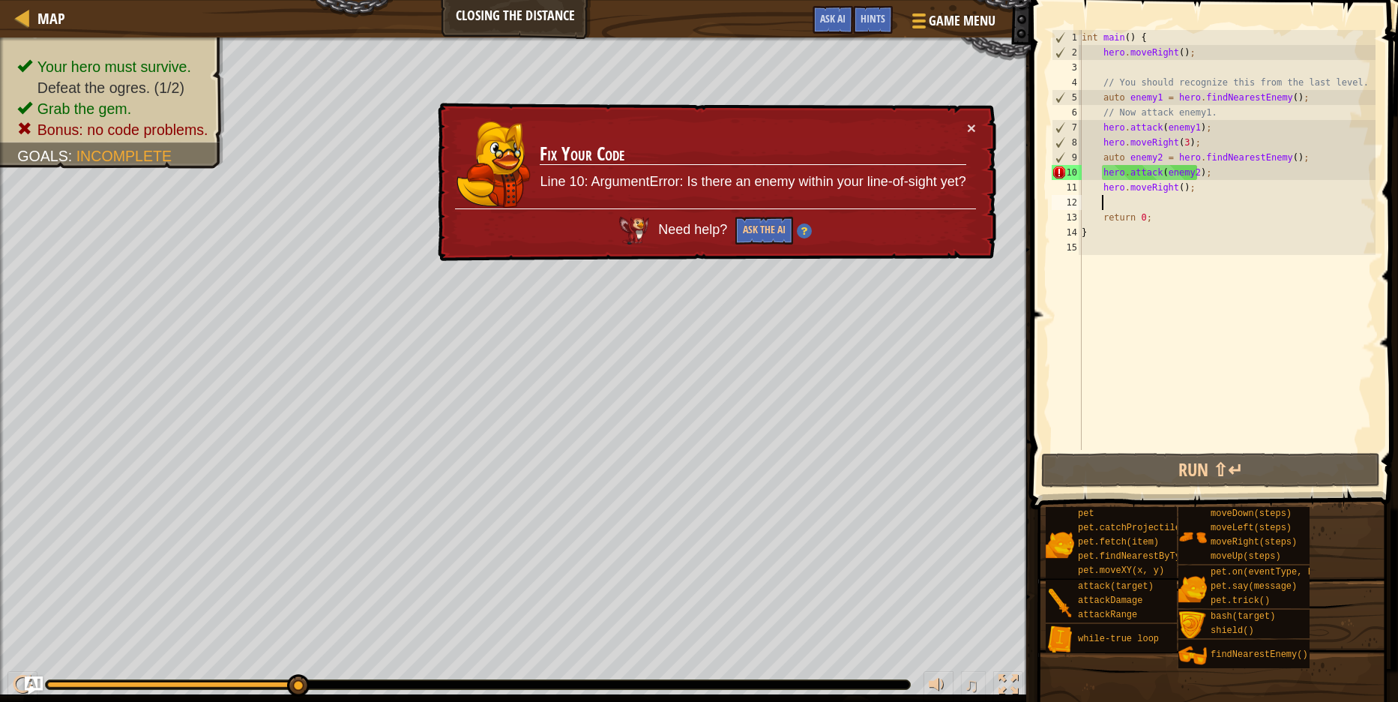
click at [1187, 177] on div "int main ( ) { hero . moveRight ( ) ; // You should recognize this from the las…" at bounding box center [1227, 255] width 297 height 450
click at [1187, 145] on div "int main ( ) { hero . moveRight ( ) ; // You should recognize this from the las…" at bounding box center [1227, 255] width 297 height 450
click at [1181, 148] on div "int main ( ) { hero . moveRight ( ) ; // You should recognize this from the las…" at bounding box center [1227, 255] width 297 height 450
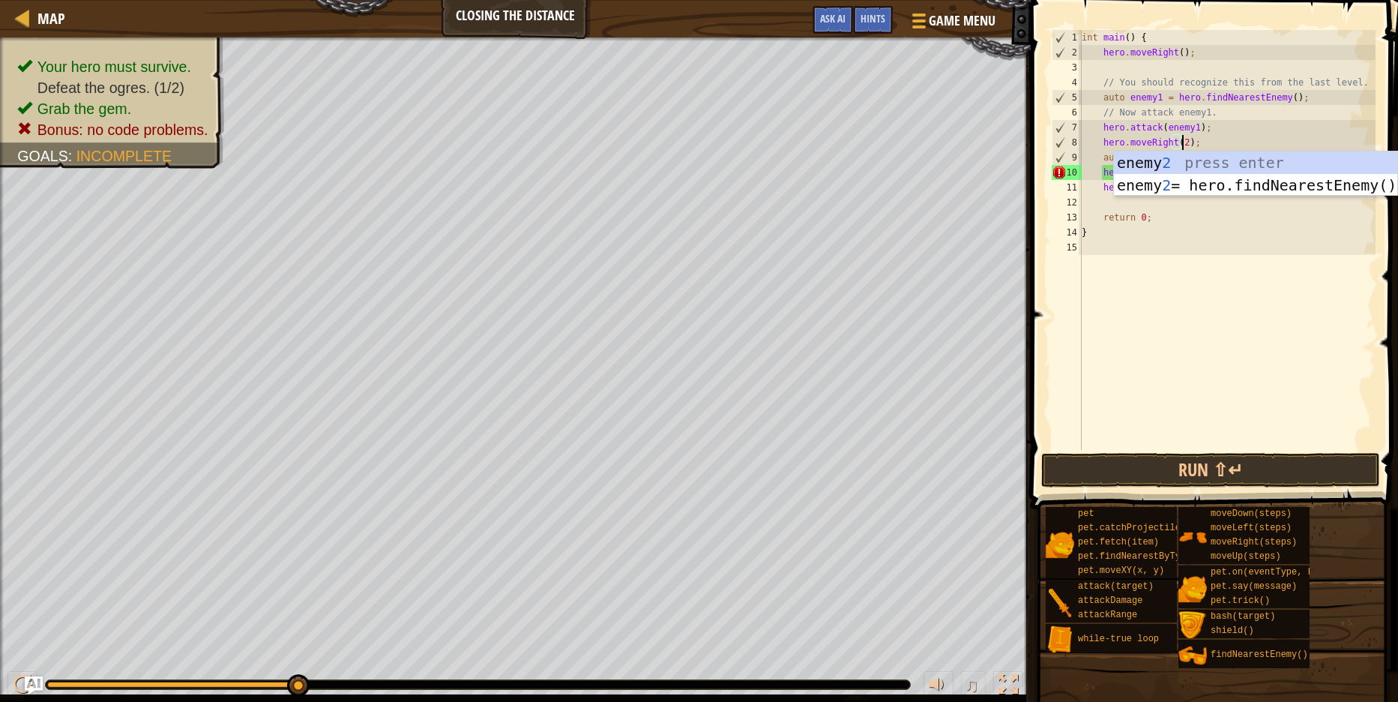
scroll to position [7, 8]
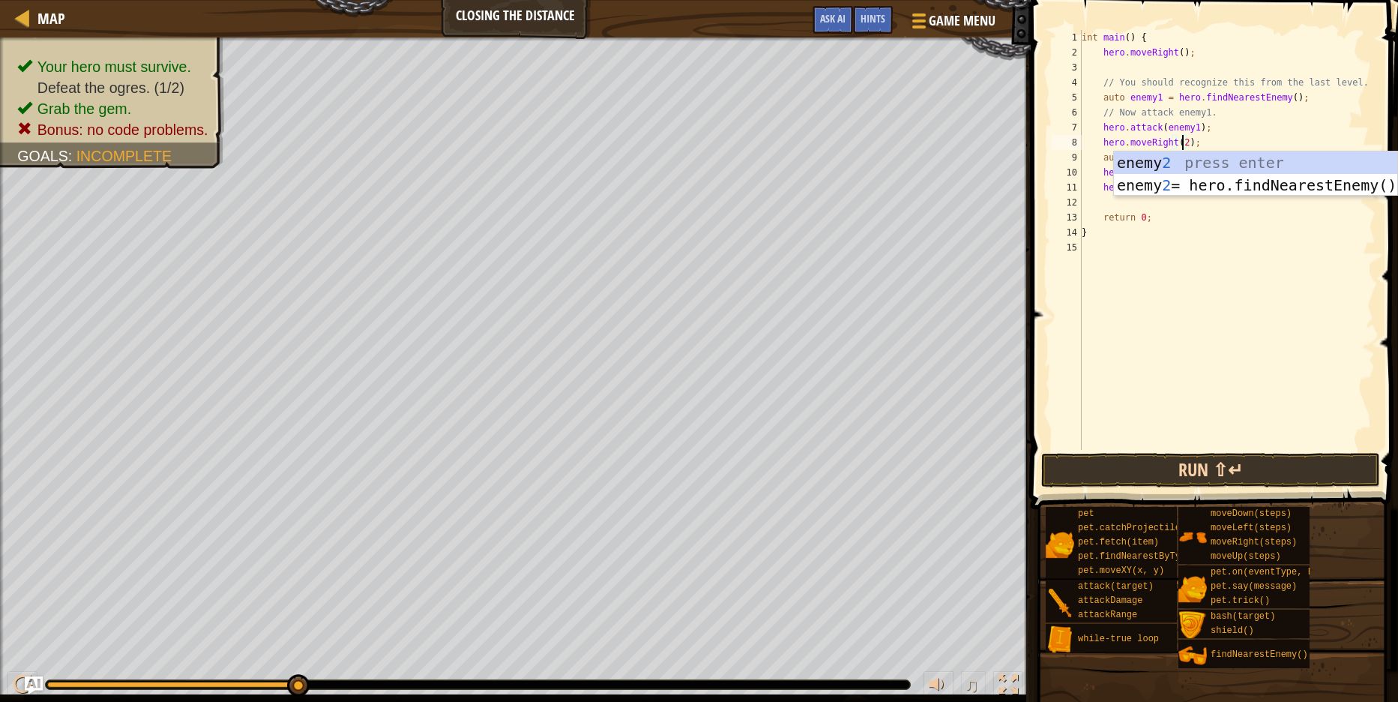
type textarea "hero.moveRight(2);"
click at [1204, 480] on button "Run ⇧↵" at bounding box center [1211, 470] width 339 height 34
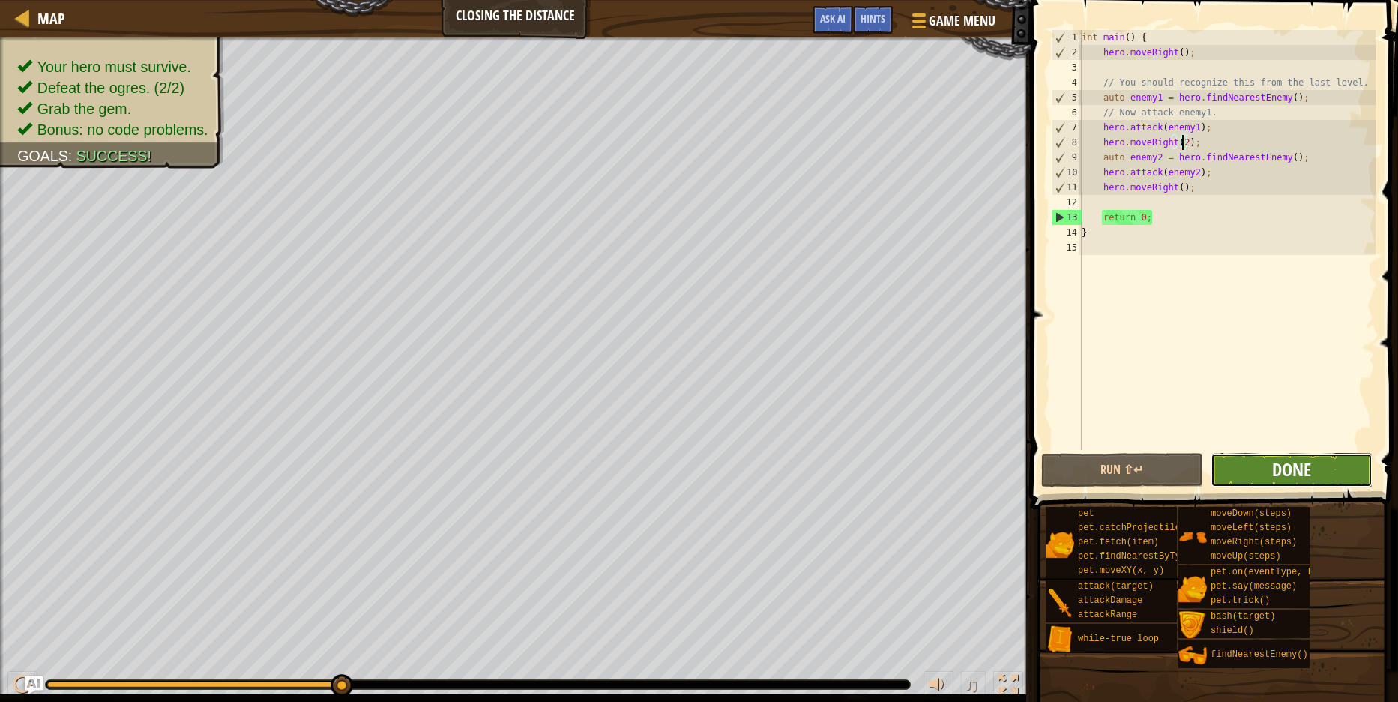
click at [1290, 472] on span "Done" at bounding box center [1291, 469] width 39 height 24
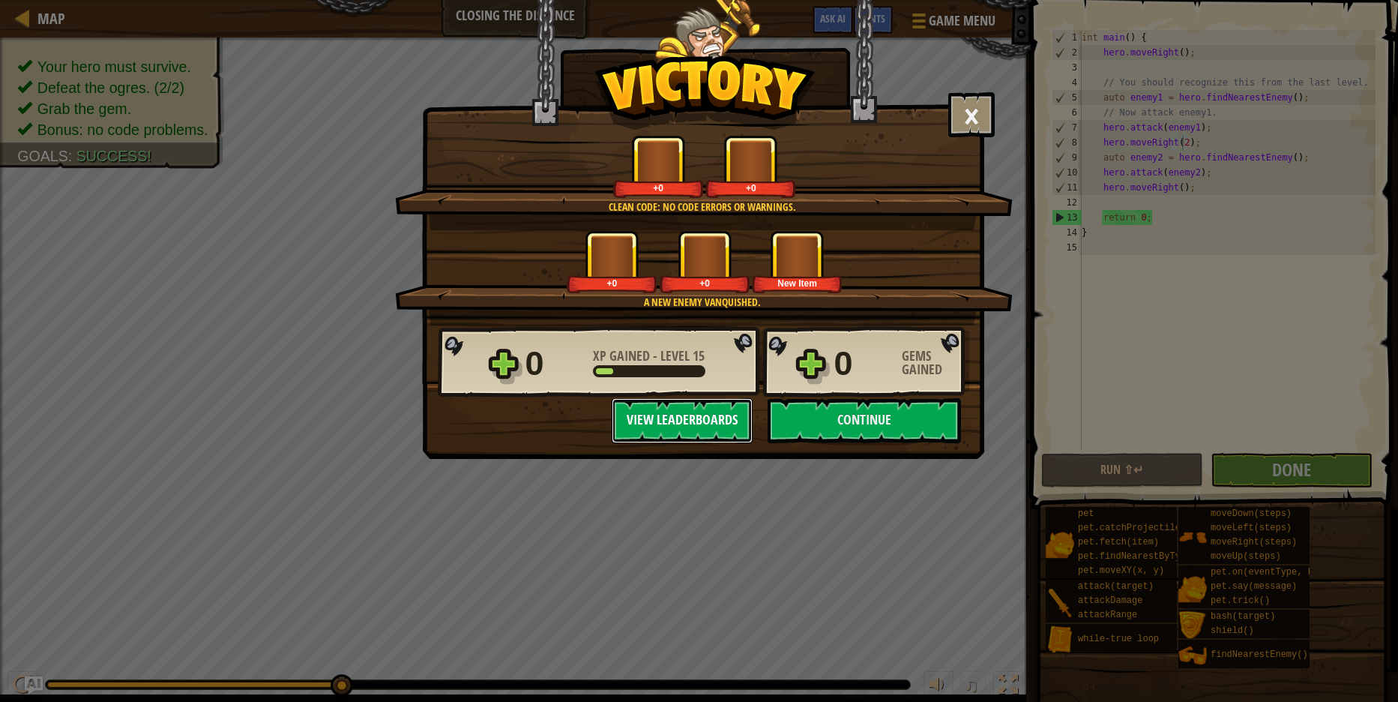
click at [670, 421] on button "View Leaderboards" at bounding box center [682, 420] width 141 height 45
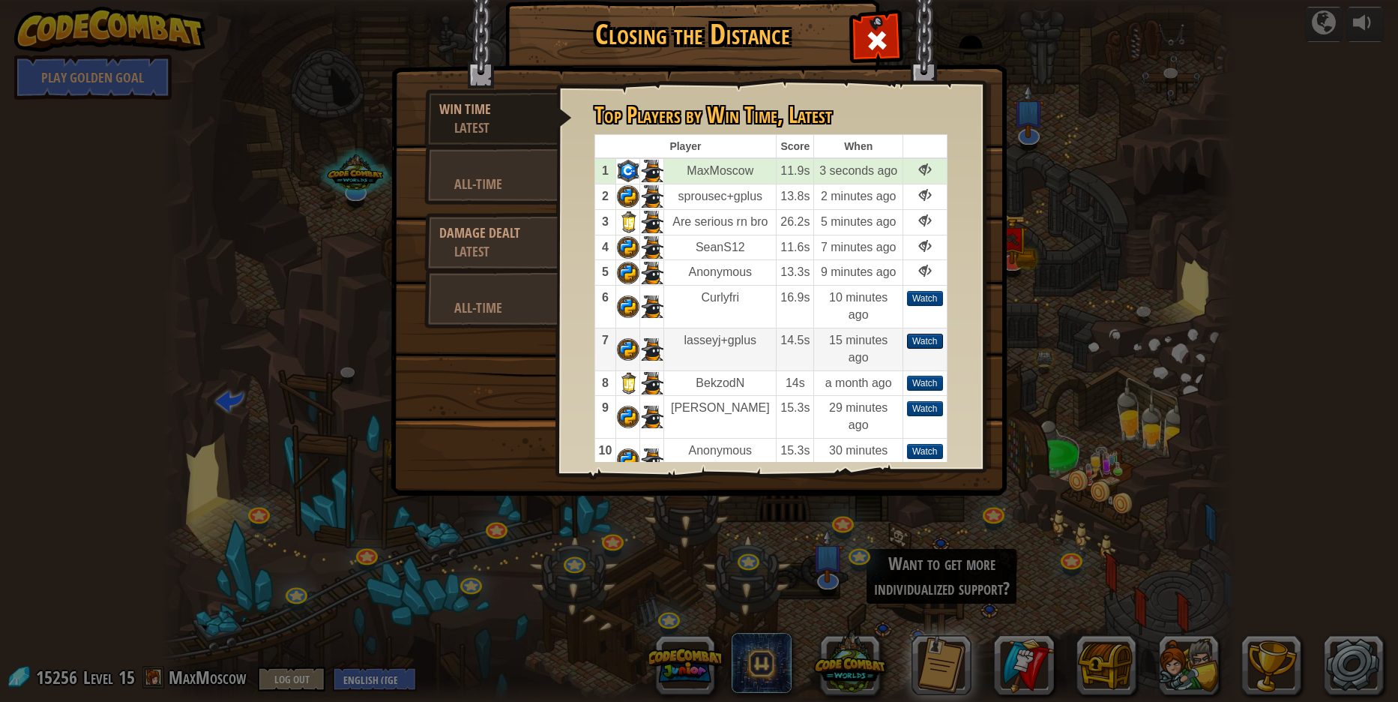
click at [930, 349] on div "Watch" at bounding box center [925, 341] width 36 height 15
